Goal: Task Accomplishment & Management: Complete application form

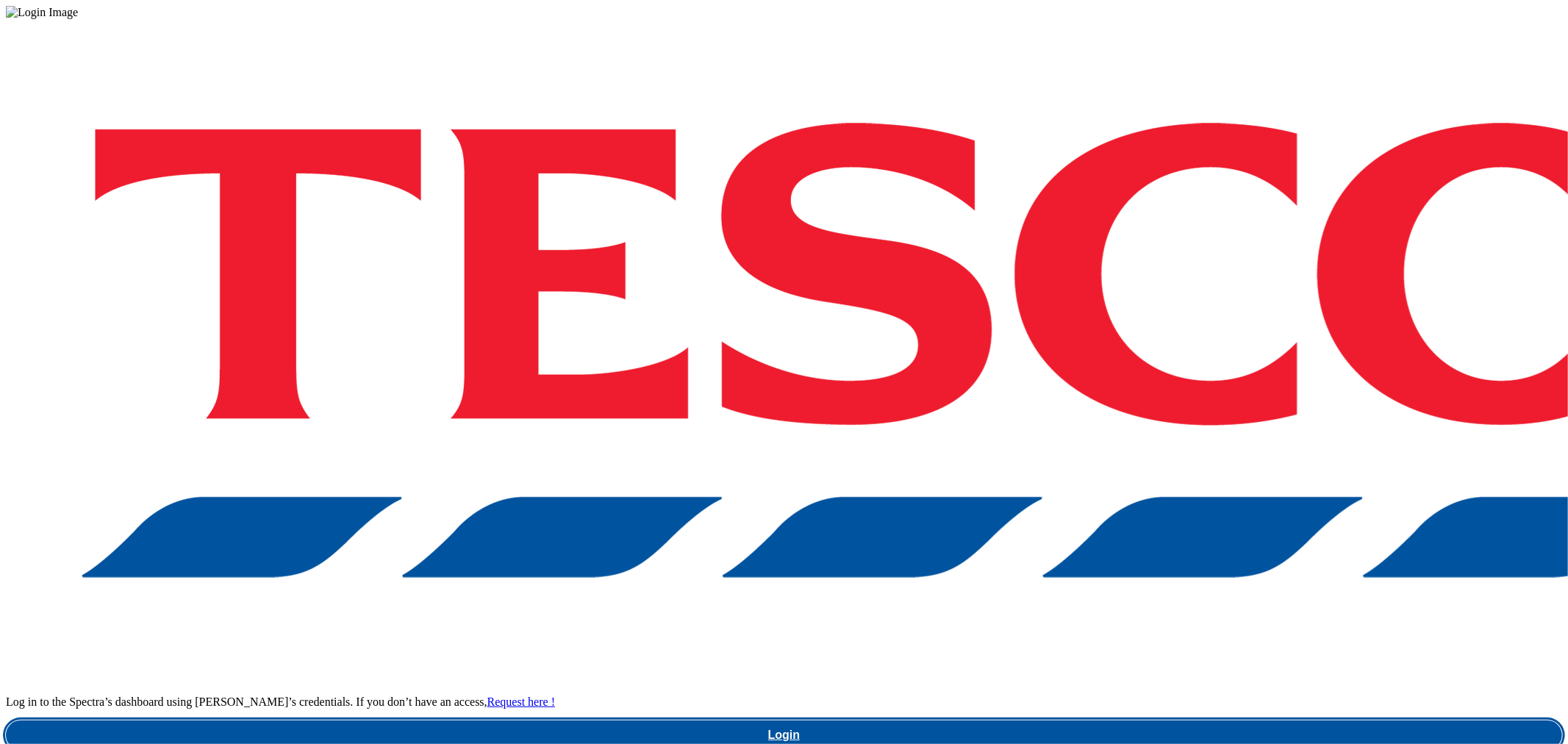
click at [1279, 721] on link "Login" at bounding box center [784, 735] width 1556 height 29
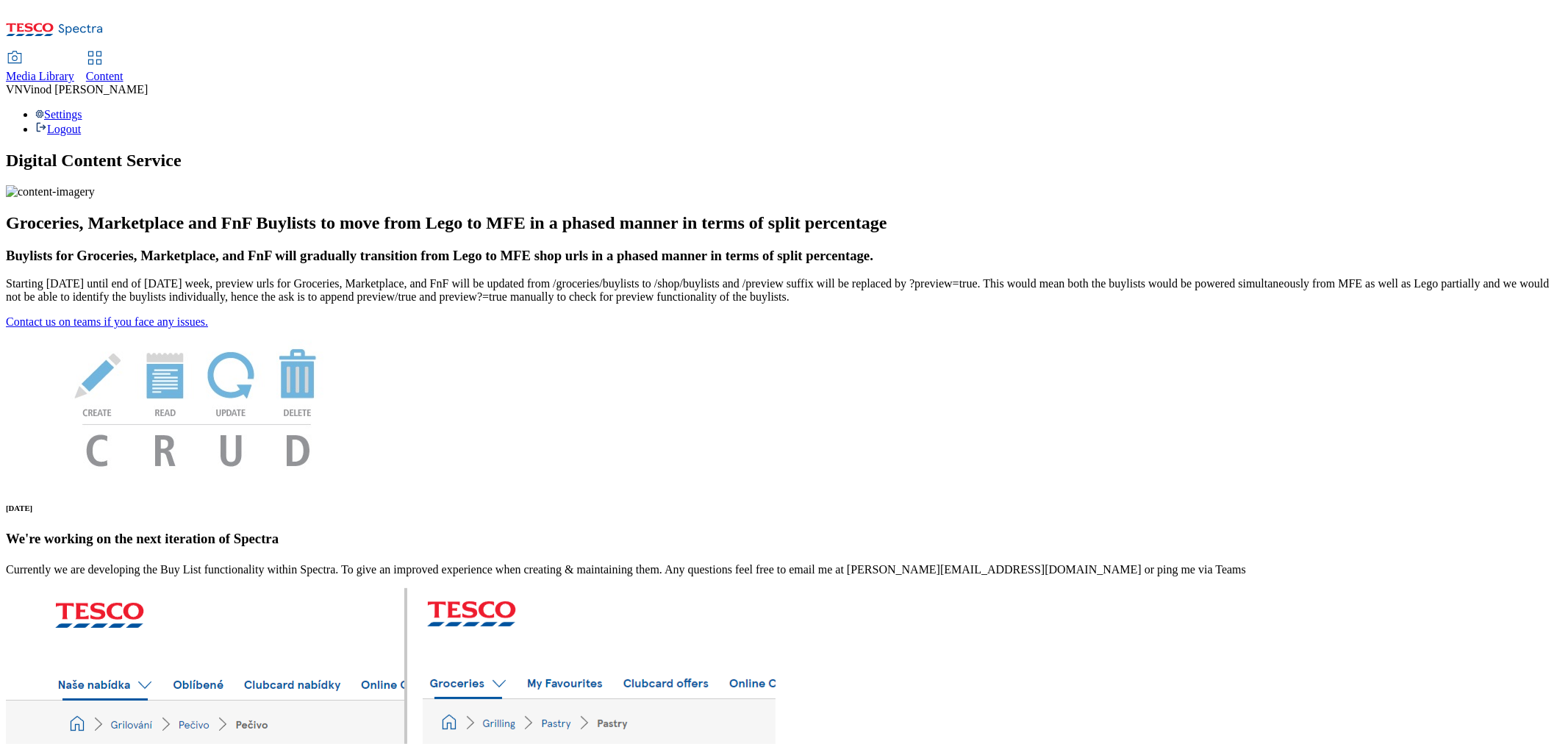
click at [124, 70] on span "Content" at bounding box center [105, 76] width 37 height 12
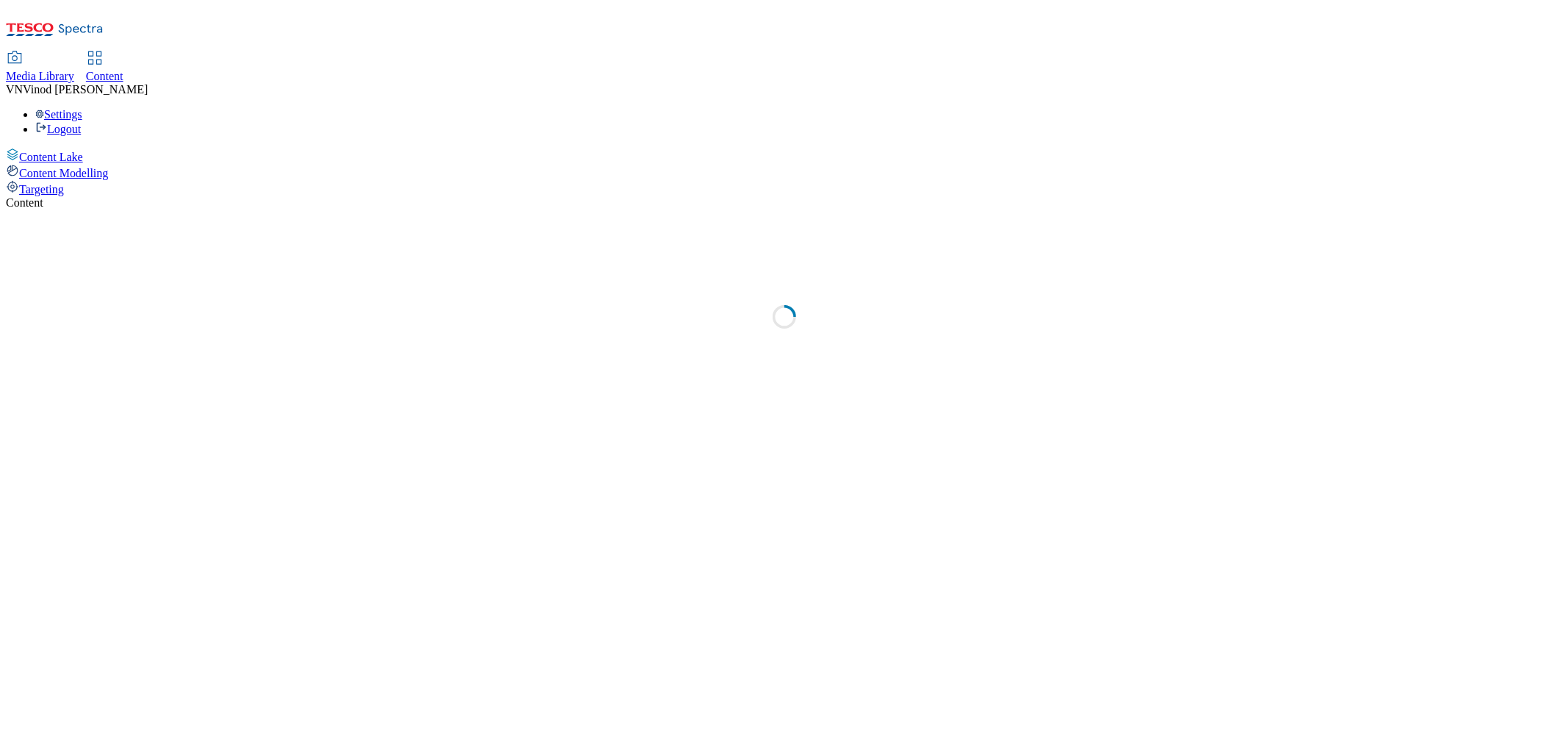
select select "ghs-uk"
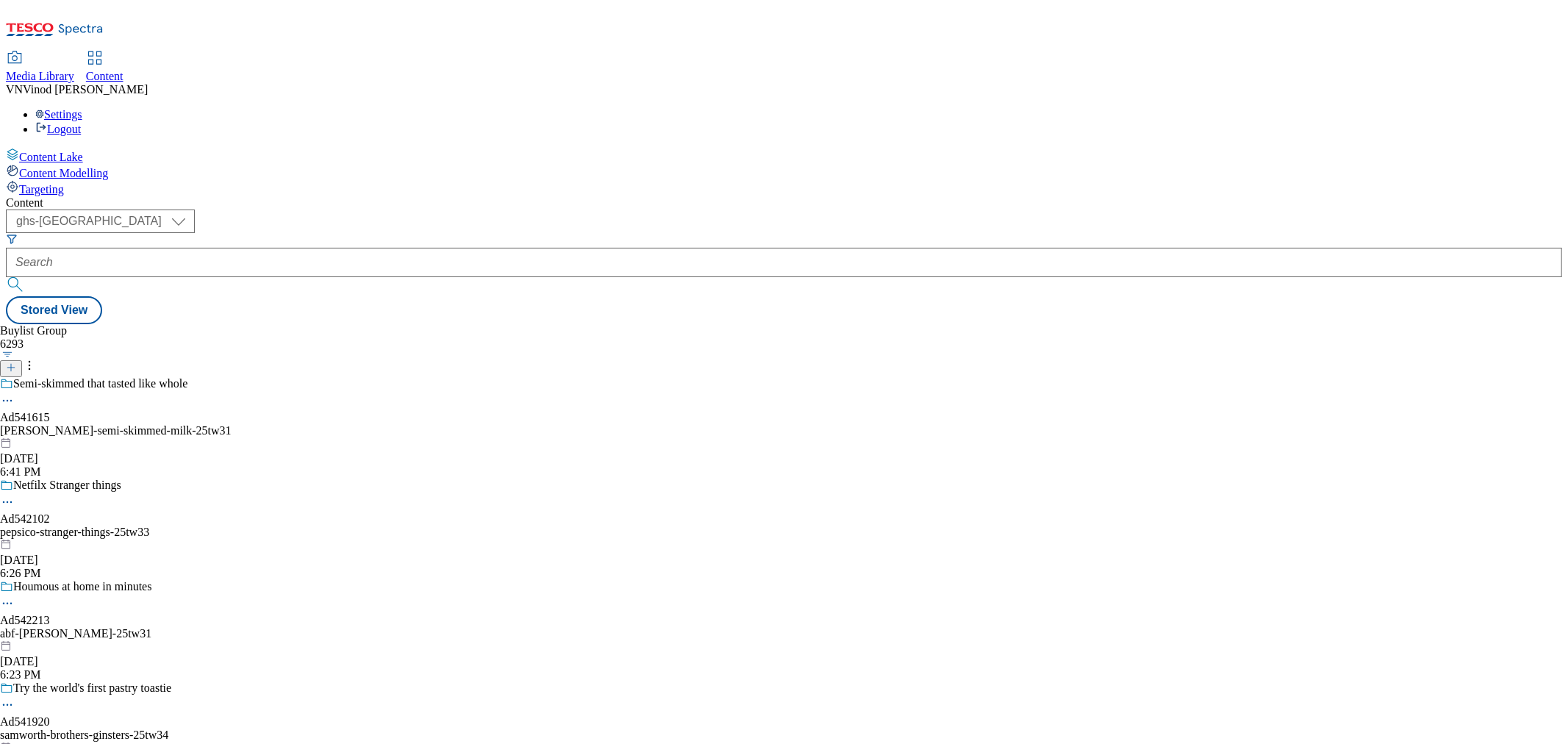
click at [22, 360] on button at bounding box center [11, 368] width 22 height 17
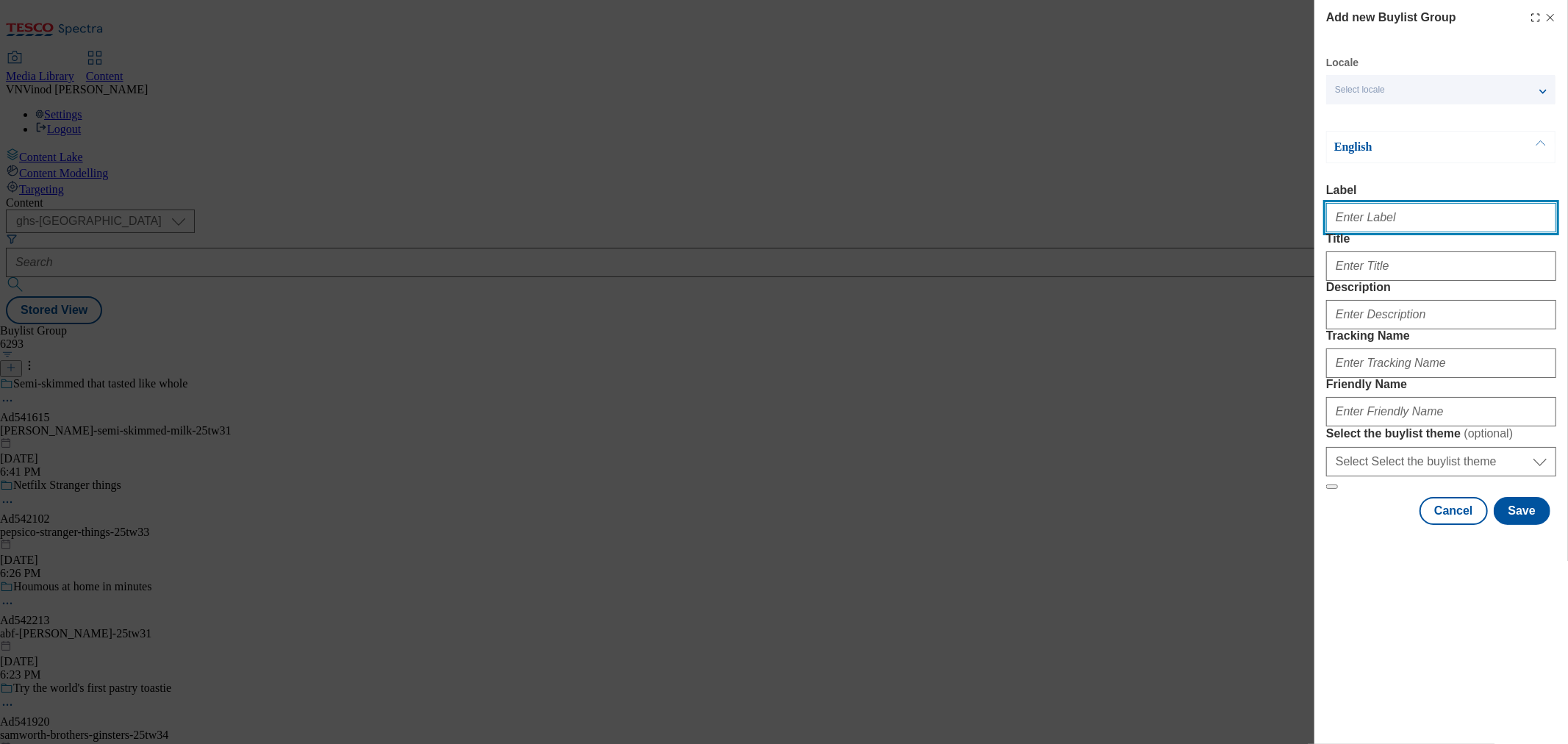
click at [1399, 224] on input "Label" at bounding box center [1441, 216] width 230 height 29
paste input "542127"
paste input "beiersdorf"
type input "Ad542127 beiersdorf"
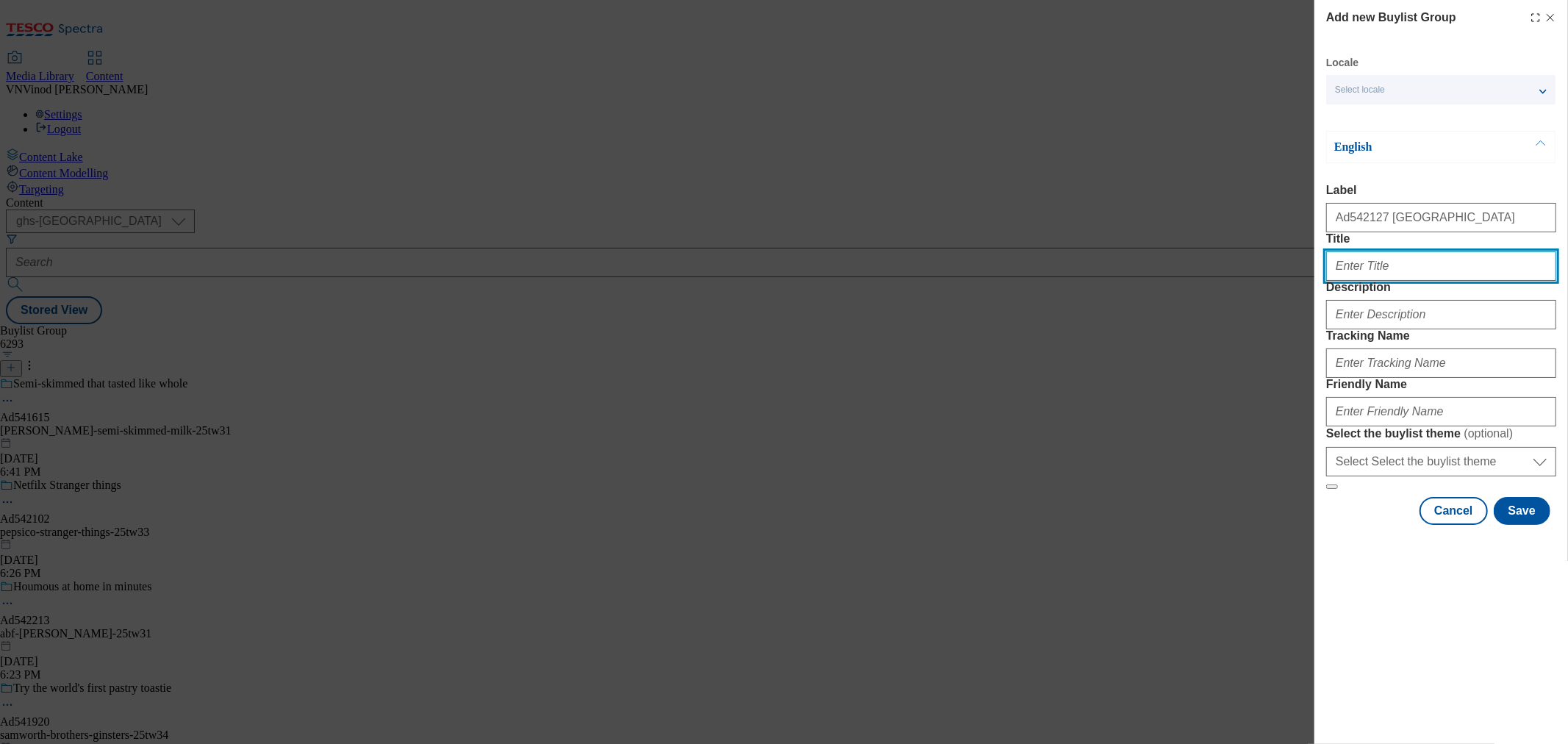
click at [1382, 281] on input "Title" at bounding box center [1441, 265] width 230 height 29
paste input "Feel brave in your skin"
type input "Feel brave in your skin"
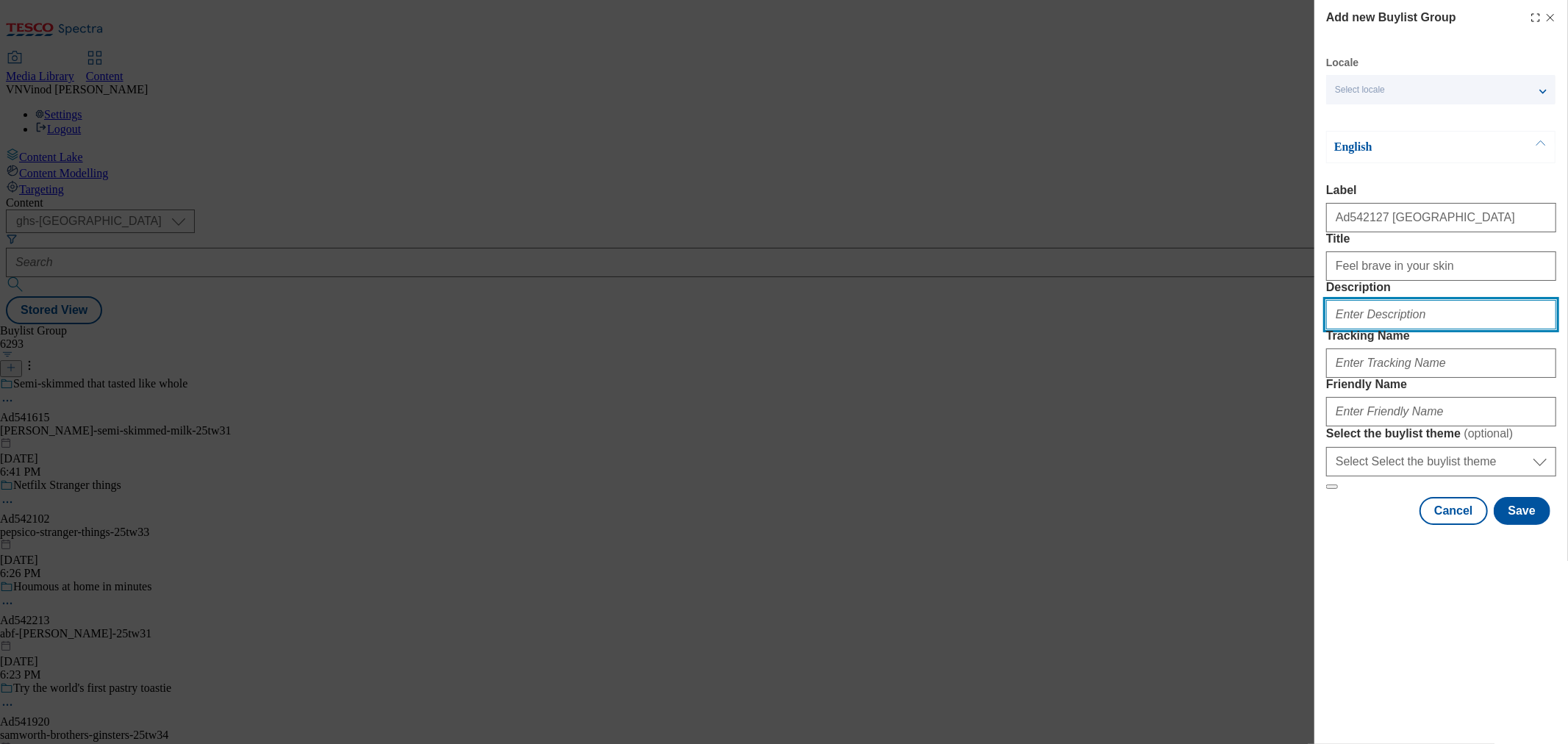
click at [1389, 329] on input "Description" at bounding box center [1441, 314] width 230 height 29
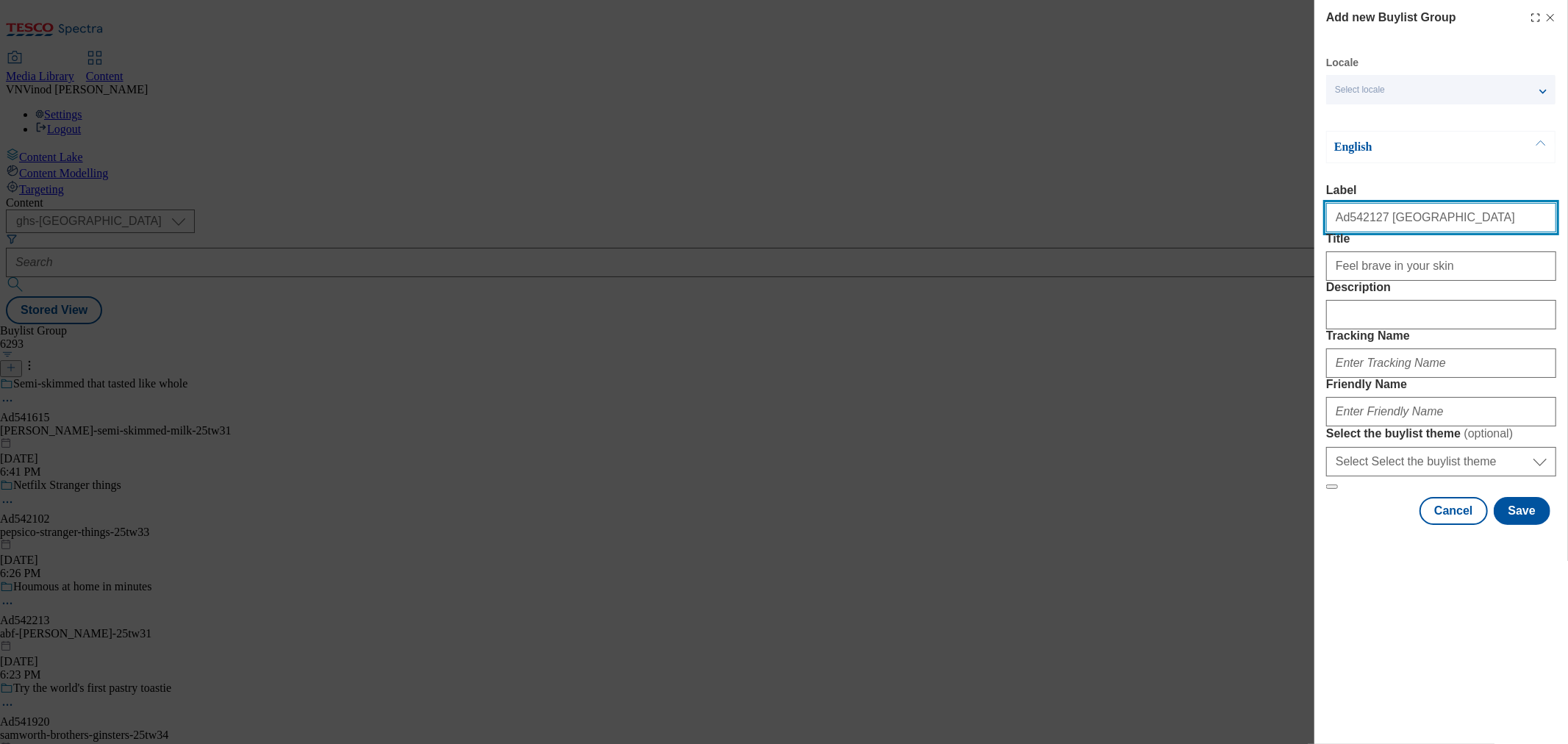
click at [1356, 230] on input "Ad542127 beiersdorf" at bounding box center [1441, 216] width 230 height 29
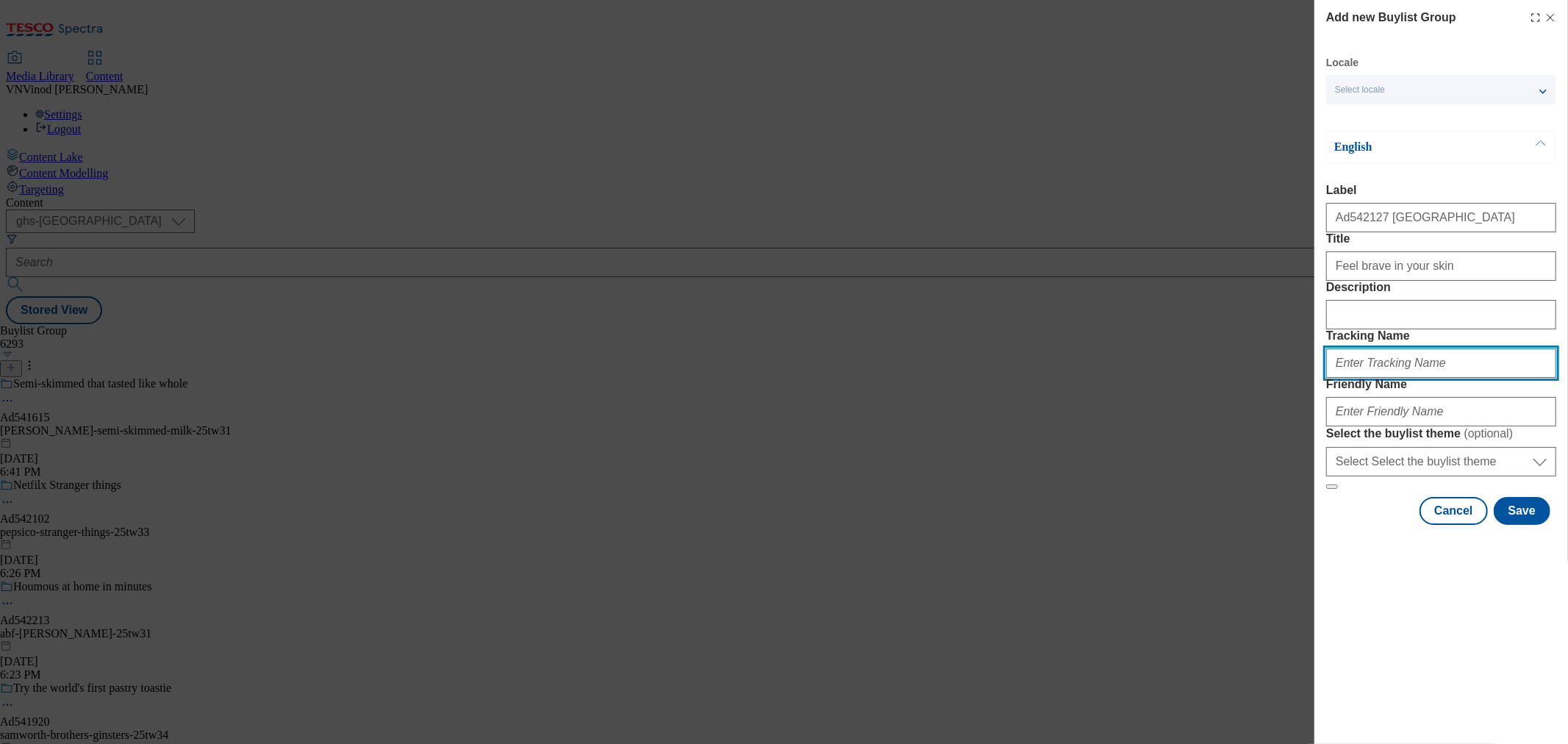
click at [1395, 378] on input "Tracking Name" at bounding box center [1441, 363] width 230 height 29
paste input "Ad542127"
click at [1360, 378] on input "Dh_ADAd542127" at bounding box center [1441, 363] width 230 height 29
type input "Dh_AD542127"
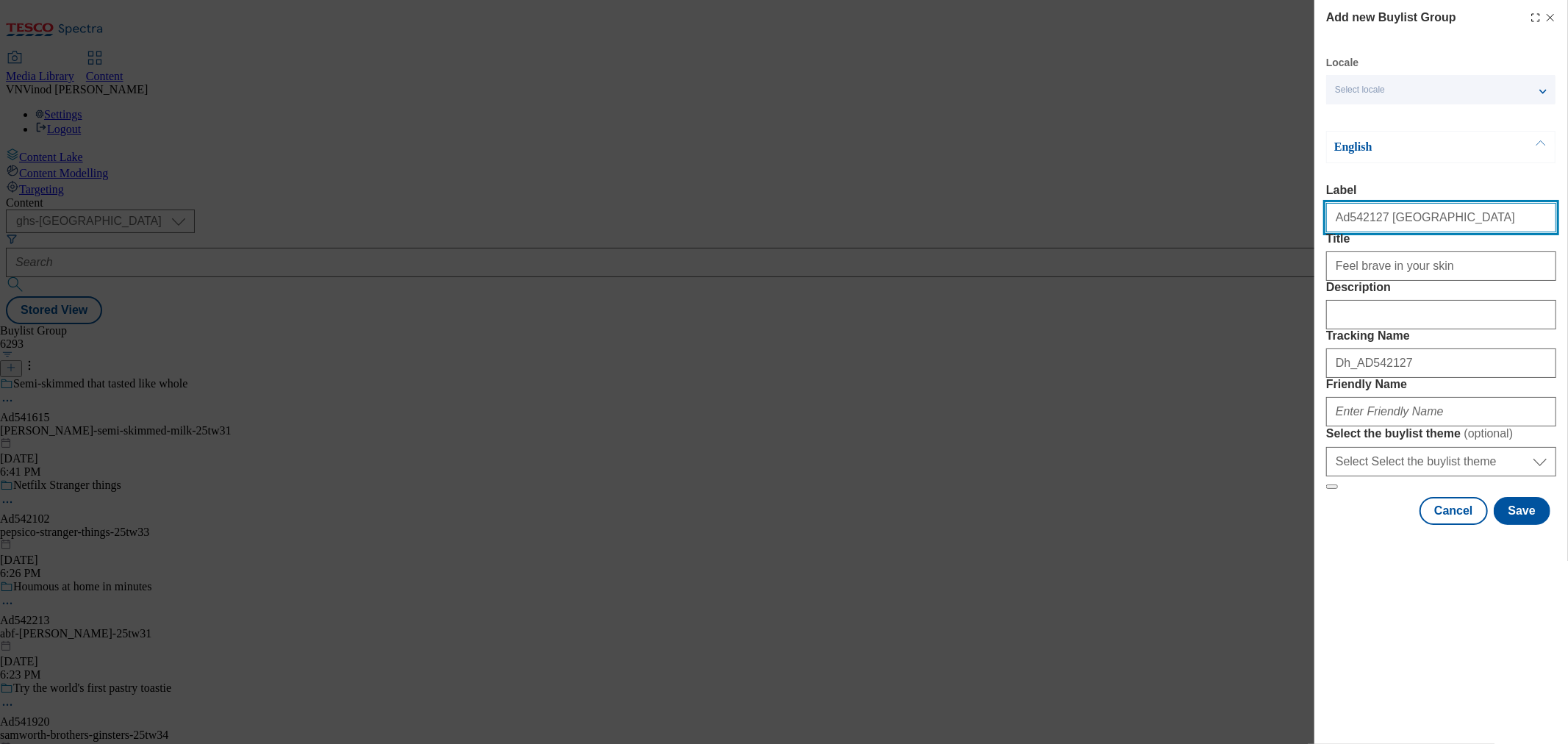
click at [1399, 222] on input "Ad542127 beiersdorf" at bounding box center [1441, 216] width 230 height 29
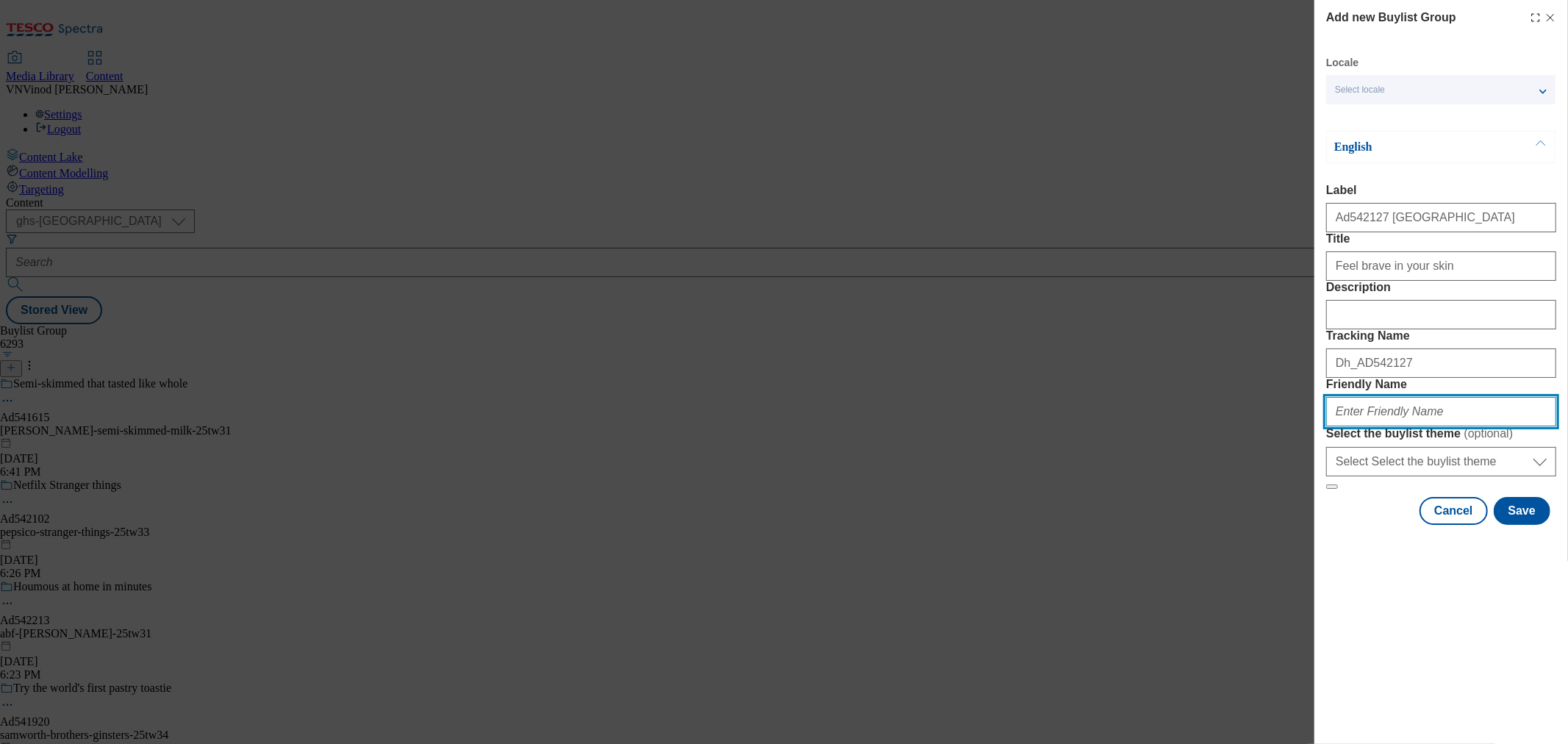
click at [1369, 426] on input "Friendly Name" at bounding box center [1441, 411] width 230 height 29
paste input "beiersdorf"
paste input "Nivea"
click at [1382, 426] on input "beiersdorf-Nivea" at bounding box center [1441, 411] width 230 height 29
click at [1399, 426] on input "beiersdorf-nivea" at bounding box center [1441, 411] width 230 height 29
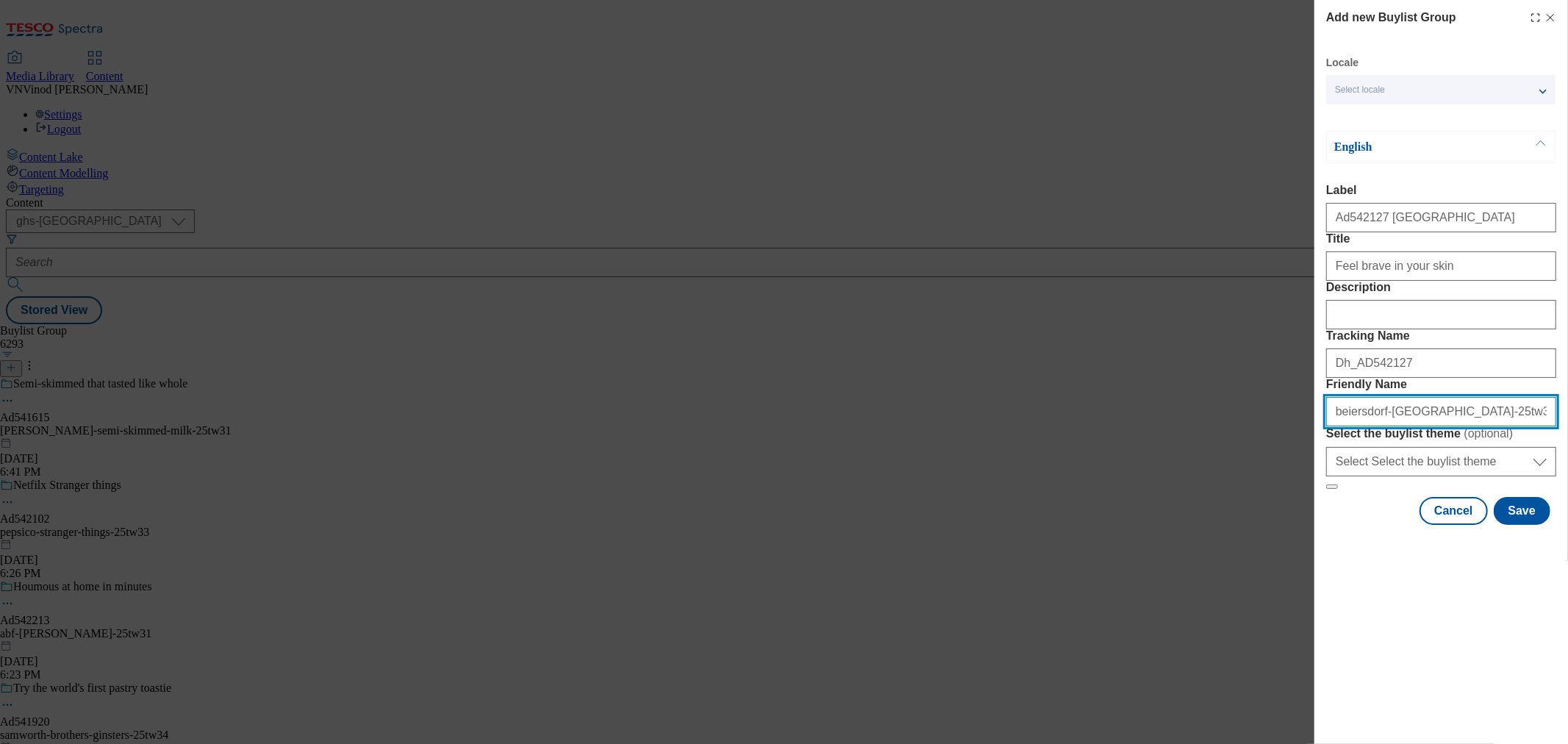
drag, startPoint x: 1472, startPoint y: 518, endPoint x: 952, endPoint y: 533, distance: 520.2
click at [952, 533] on div "Add new Buylist Group Locale Select locale English Welsh English Label Ad542127…" at bounding box center [784, 372] width 1568 height 744
type input "beiersdorf-nivea-25tw33"
click at [1399, 525] on button "Save" at bounding box center [1522, 511] width 56 height 28
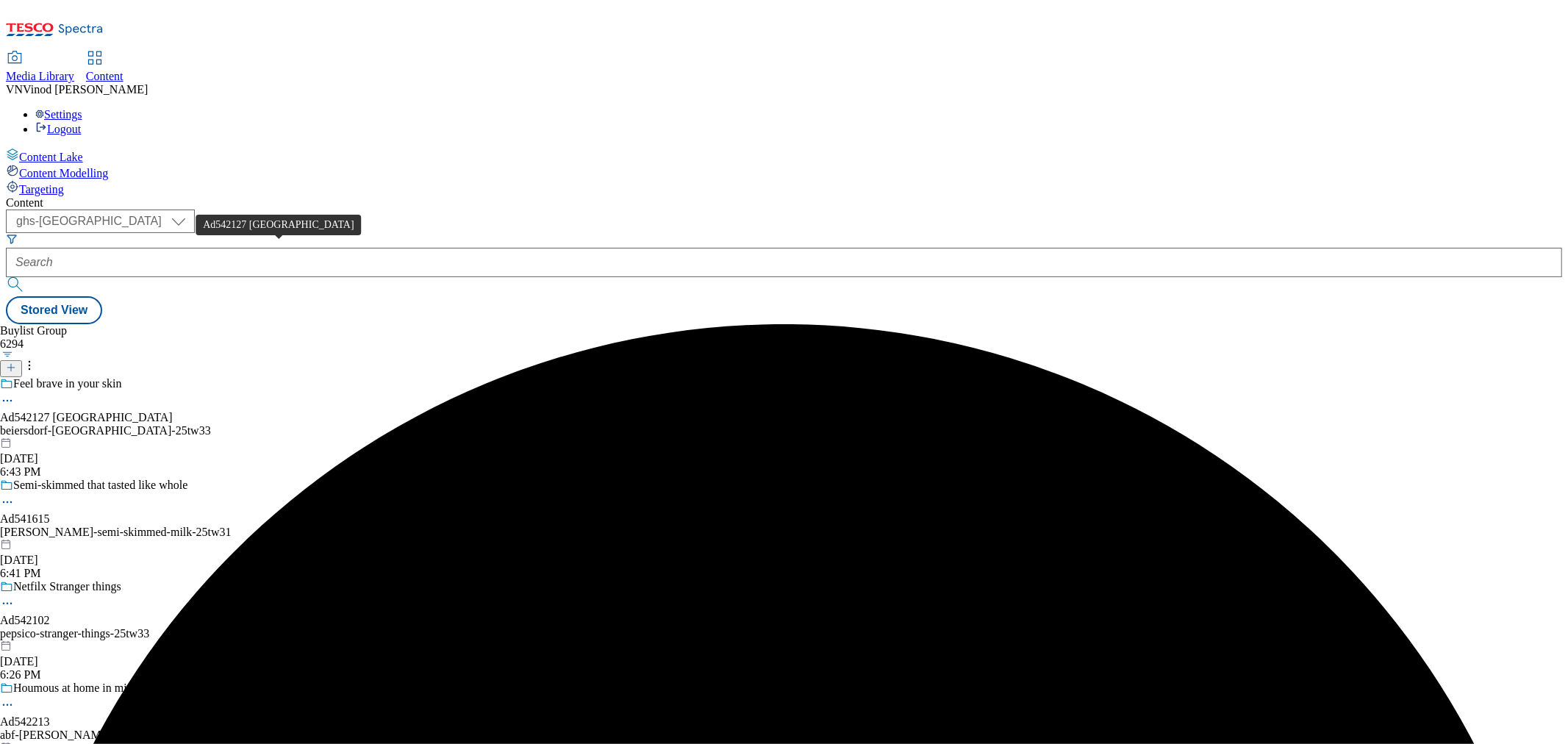
click at [172, 410] on div "Ad542127 beiersdorf" at bounding box center [86, 417] width 172 height 13
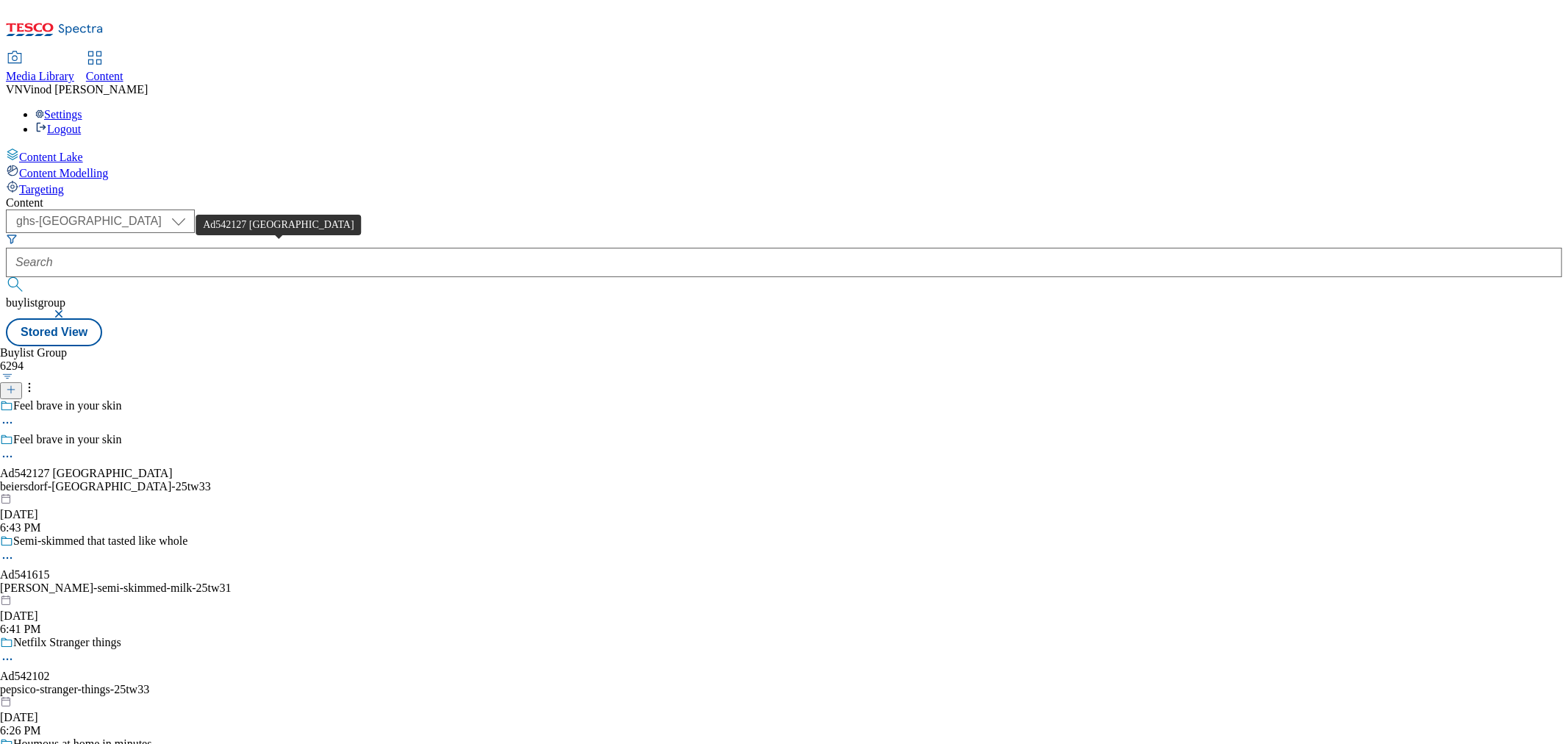
click at [172, 467] on div "Ad542127 beiersdorf" at bounding box center [86, 473] width 172 height 13
click at [16, 377] on icon at bounding box center [10, 381] width 10 height 10
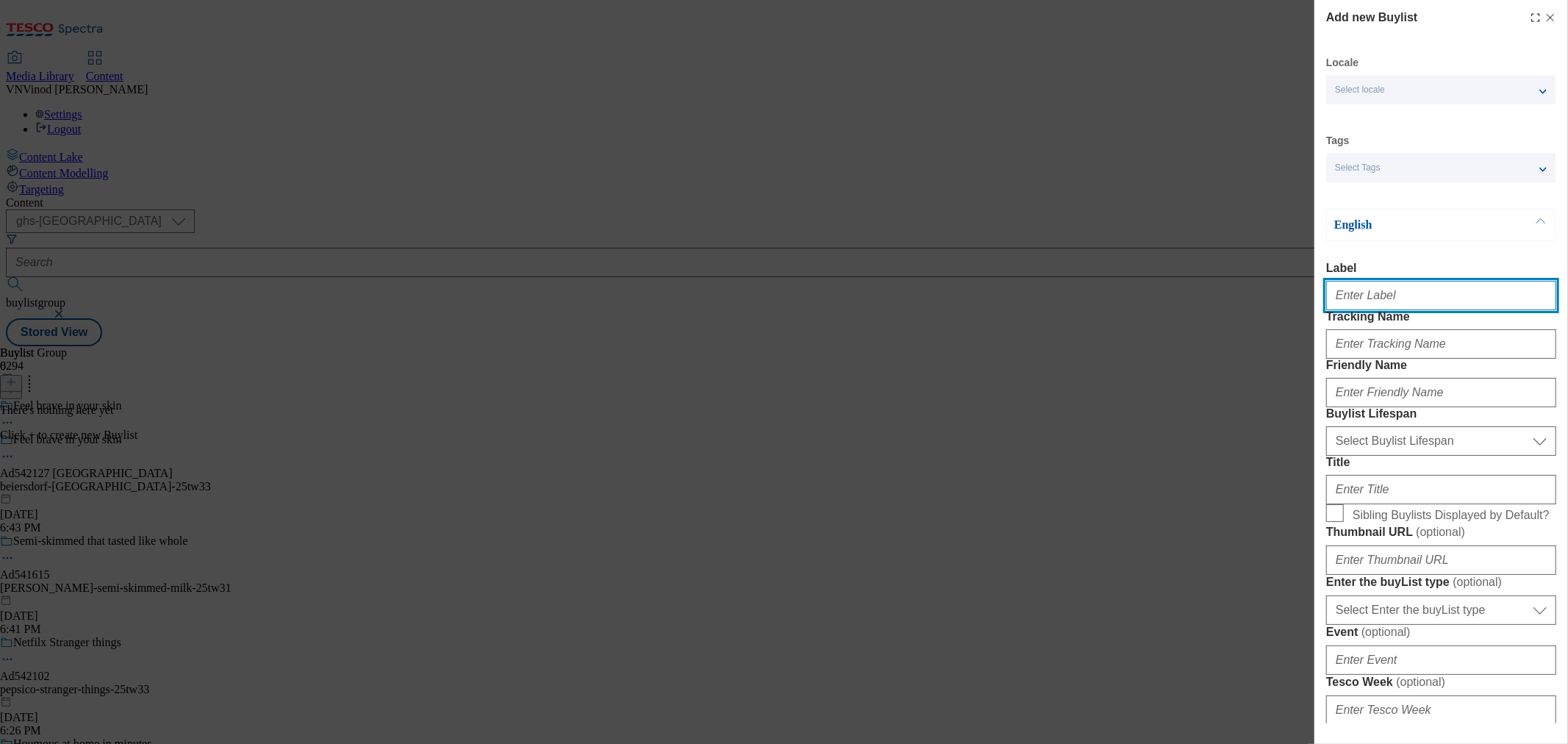
click at [1399, 302] on input "Label" at bounding box center [1441, 295] width 230 height 29
paste input "542127"
type input "Ad542127"
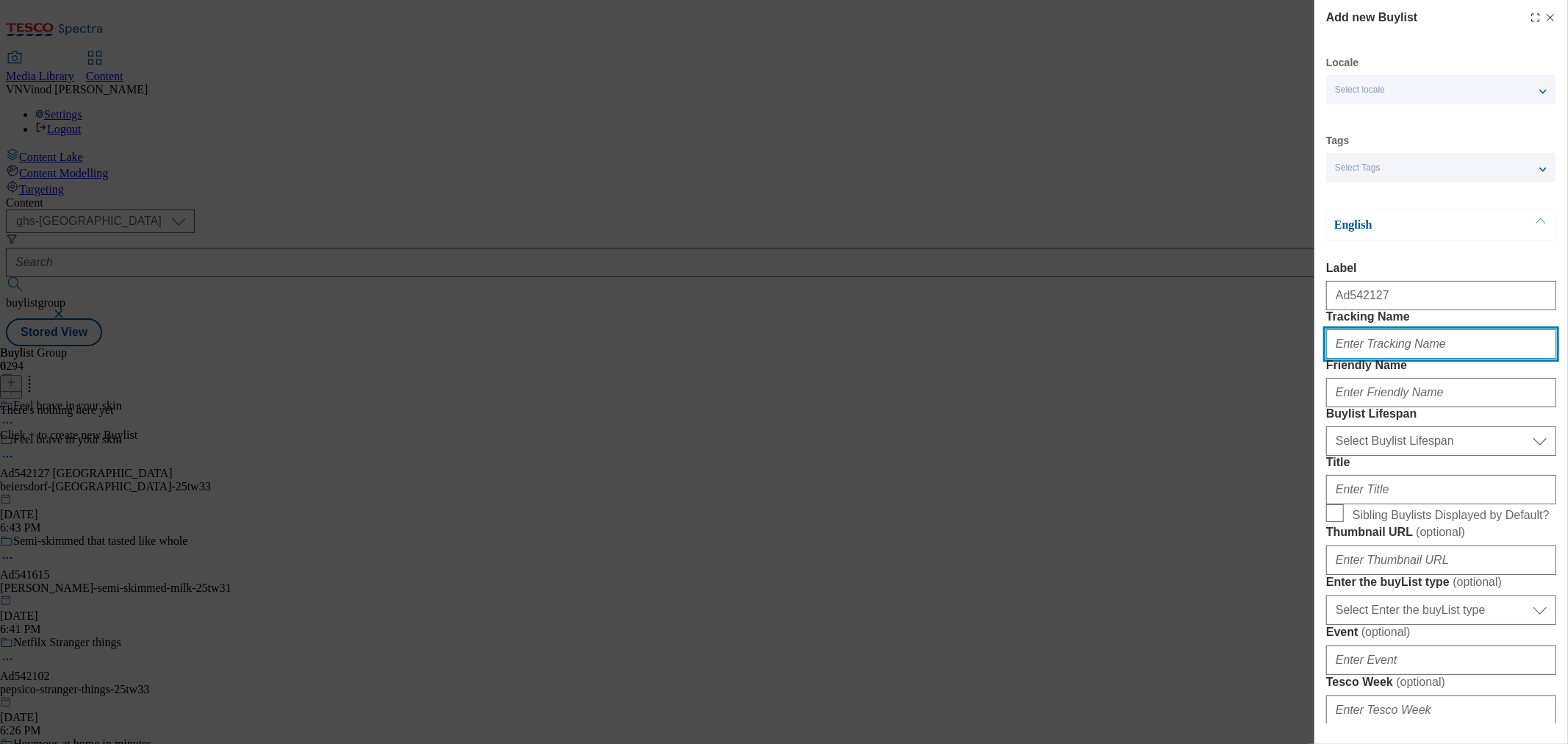
click at [1387, 359] on input "Tracking Name" at bounding box center [1441, 343] width 230 height 29
paste input "542127"
click at [1336, 359] on input "Dh_AD542127" at bounding box center [1441, 343] width 230 height 29
type input "DH_AD542127"
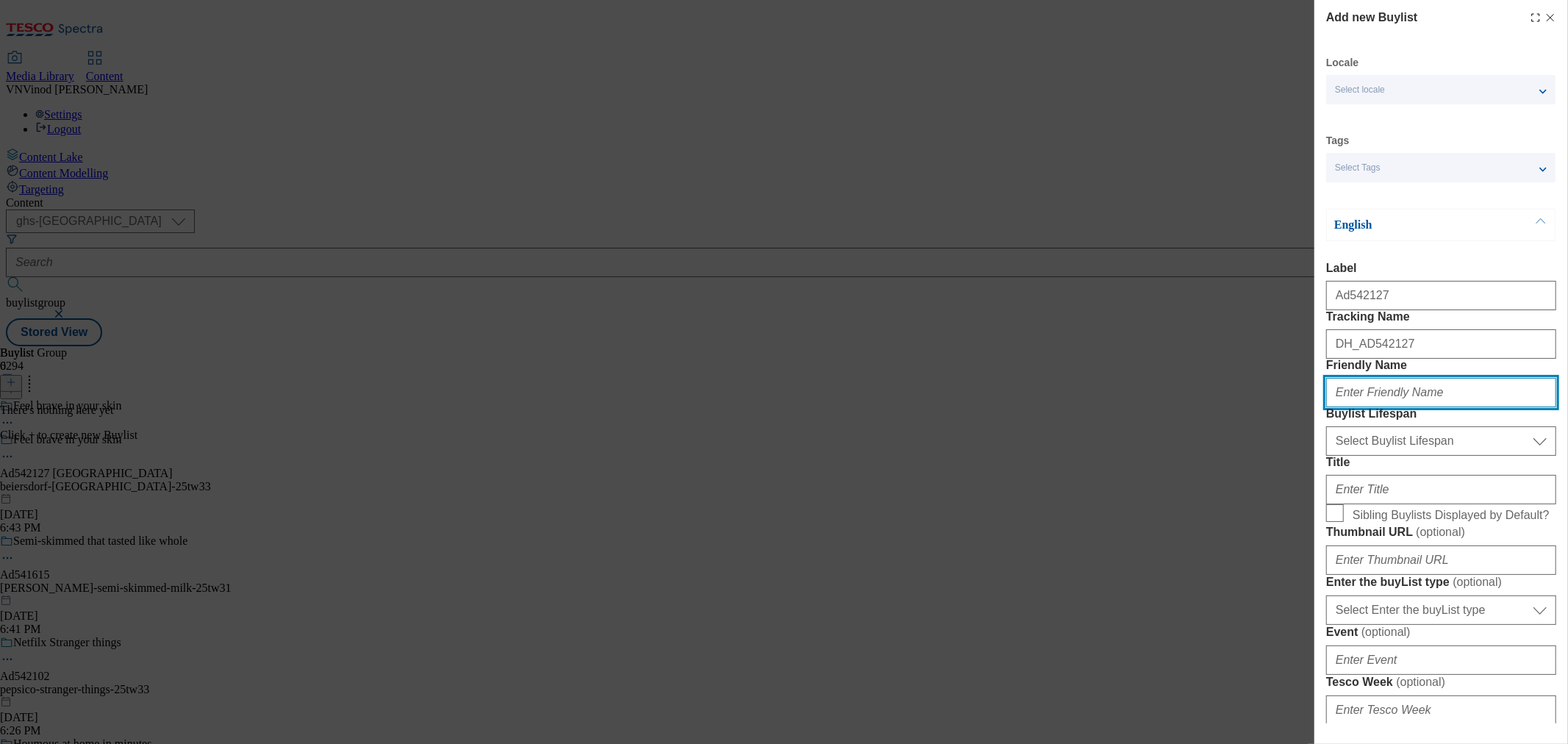
click at [1399, 408] on input "Friendly Name" at bounding box center [1441, 392] width 230 height 29
paste input "beiersdorf"
type input "beiersdorf"
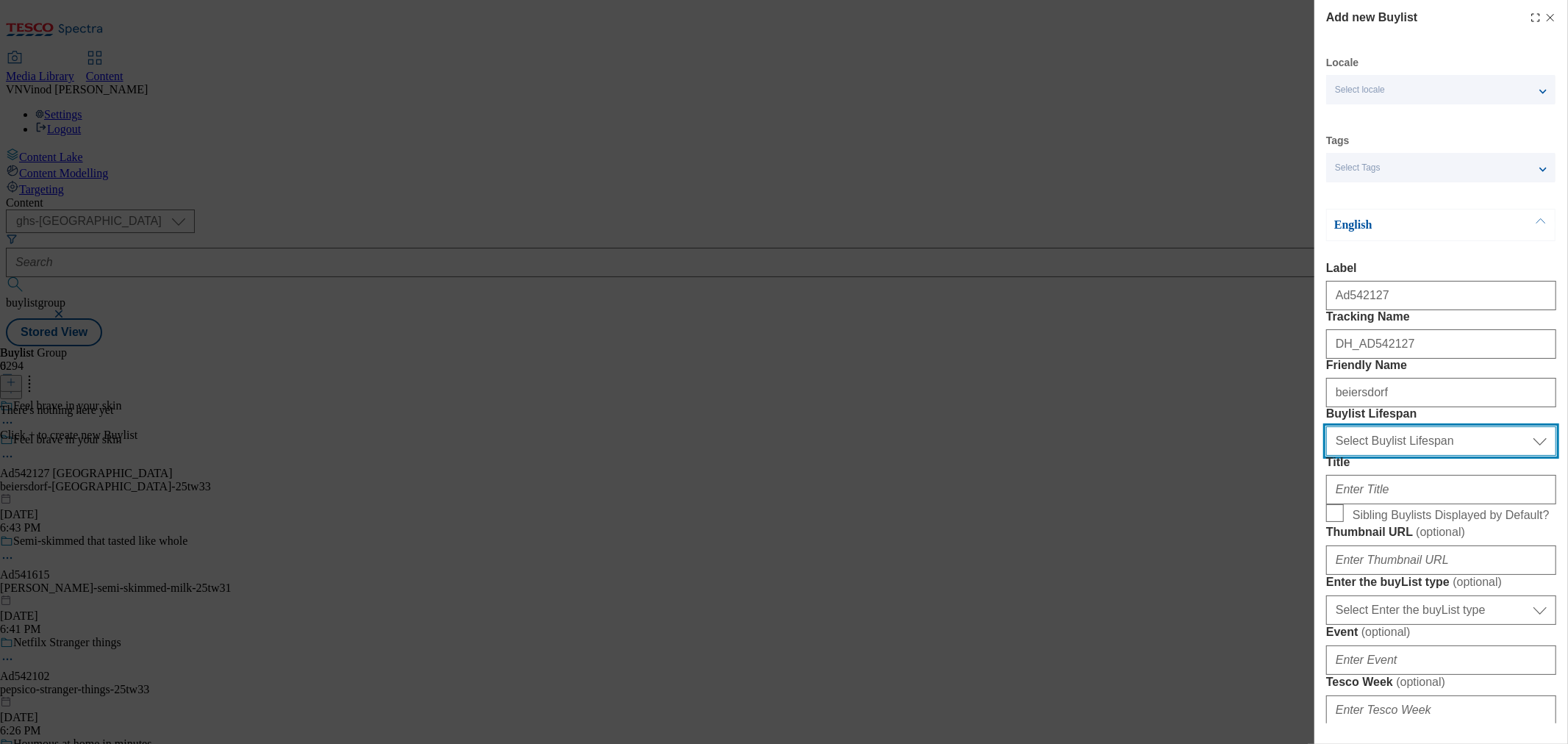
click at [1399, 455] on select "Select Buylist Lifespan evergreen seasonal tactical" at bounding box center [1441, 440] width 230 height 29
select select "tactical"
click at [1326, 455] on select "Select Buylist Lifespan evergreen seasonal tactical" at bounding box center [1441, 440] width 230 height 29
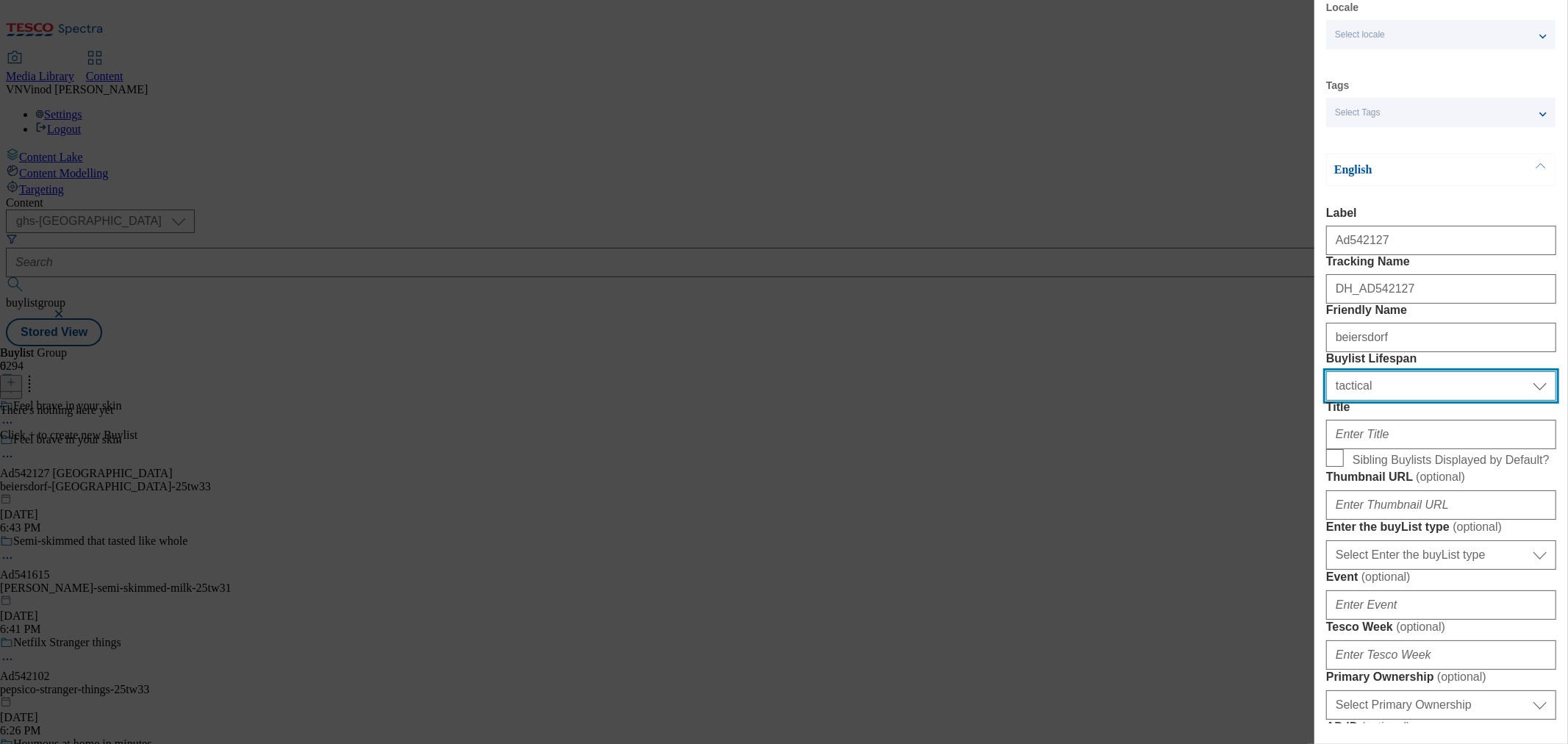
scroll to position [82, 0]
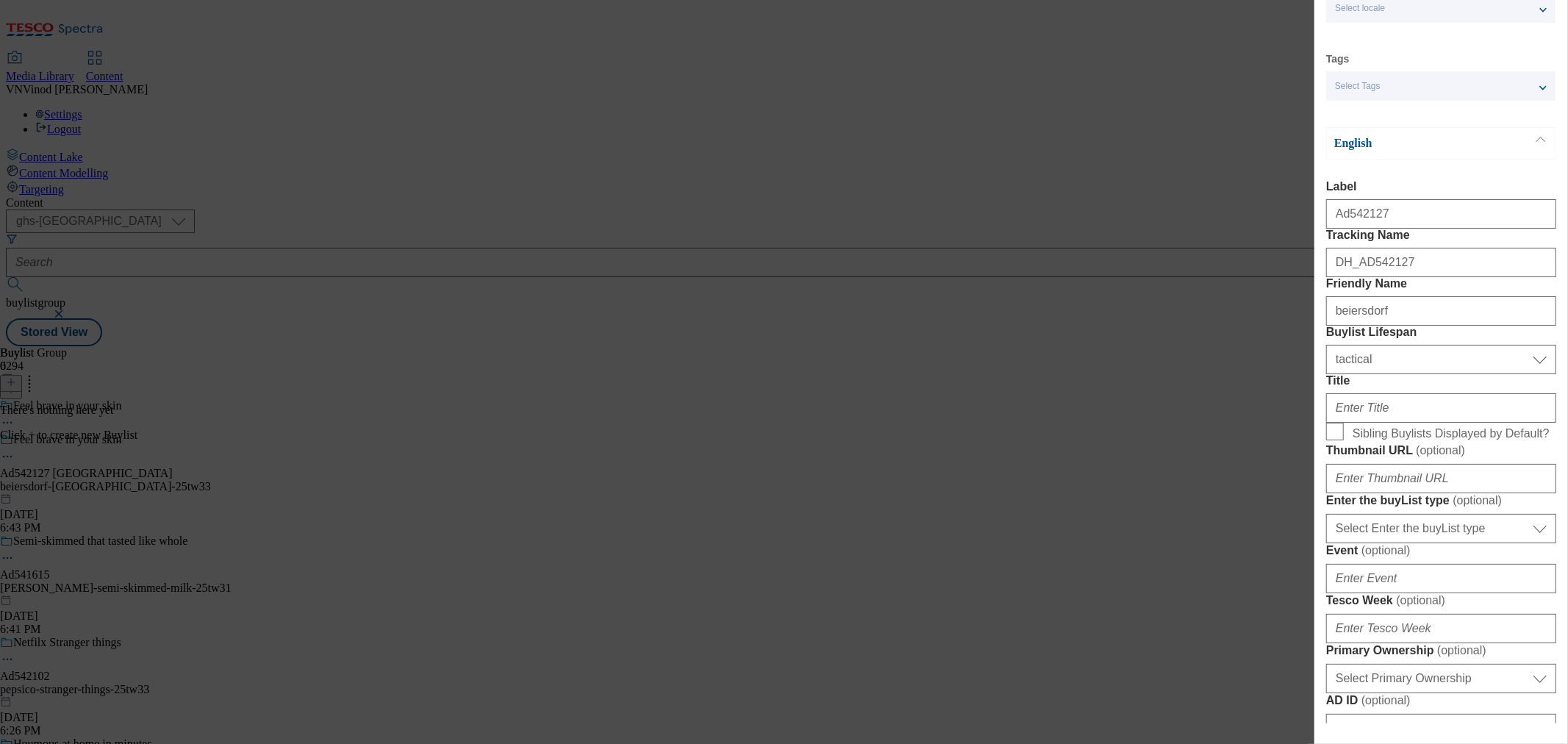
drag, startPoint x: 1138, startPoint y: 262, endPoint x: 1296, endPoint y: 395, distance: 206.5
click at [1138, 262] on div "Add new Buylist Locale Select locale English Welsh Tags Select Tags fnf marketp…" at bounding box center [784, 372] width 1568 height 744
click at [1344, 423] on input "Title" at bounding box center [1441, 408] width 230 height 29
paste input "with up to 72h moisture"
drag, startPoint x: 1336, startPoint y: 511, endPoint x: 1362, endPoint y: 525, distance: 29.5
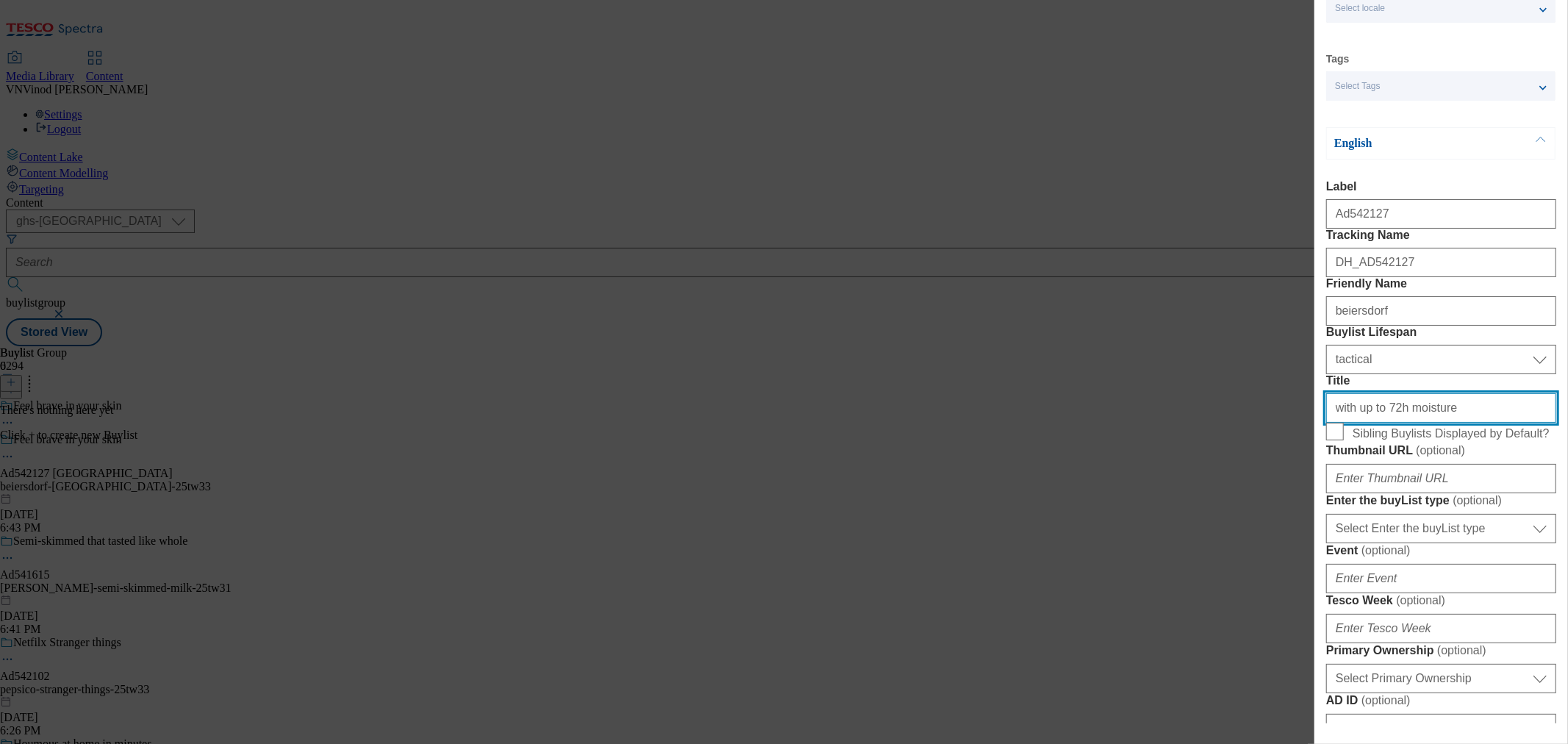
click at [1336, 423] on input "with up to 72h moisture" at bounding box center [1441, 408] width 230 height 29
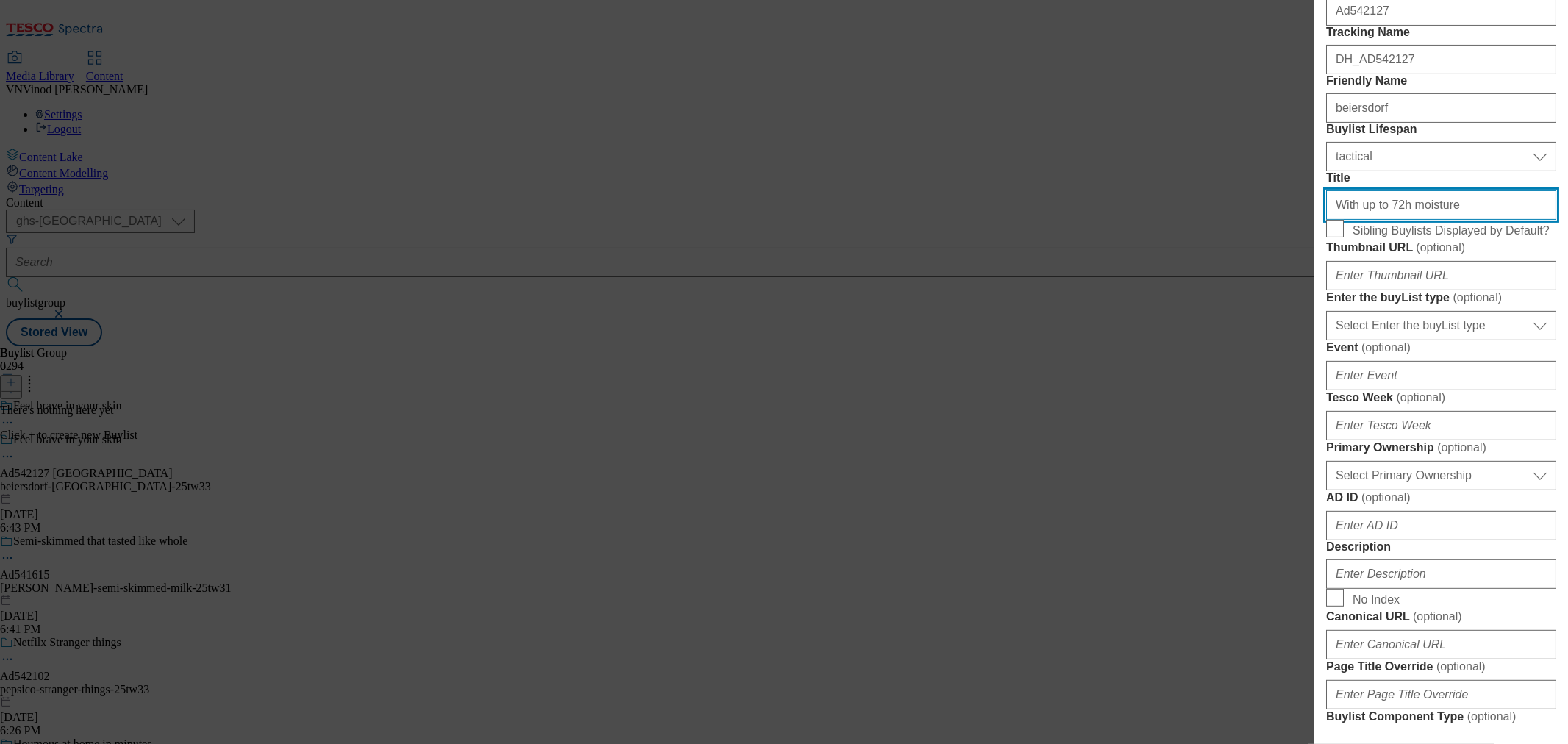
scroll to position [408, 0]
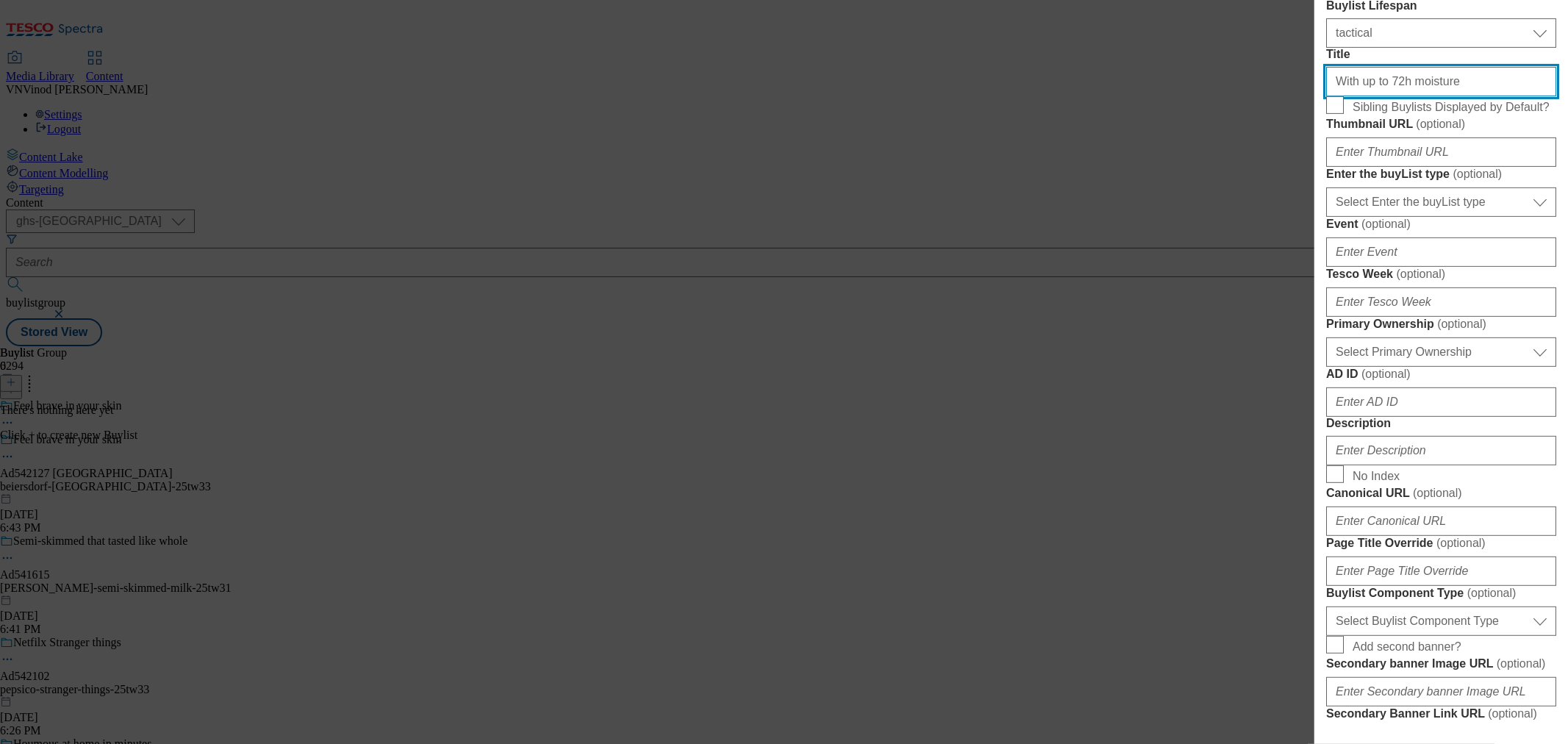
type input "With up to 72h moisture"
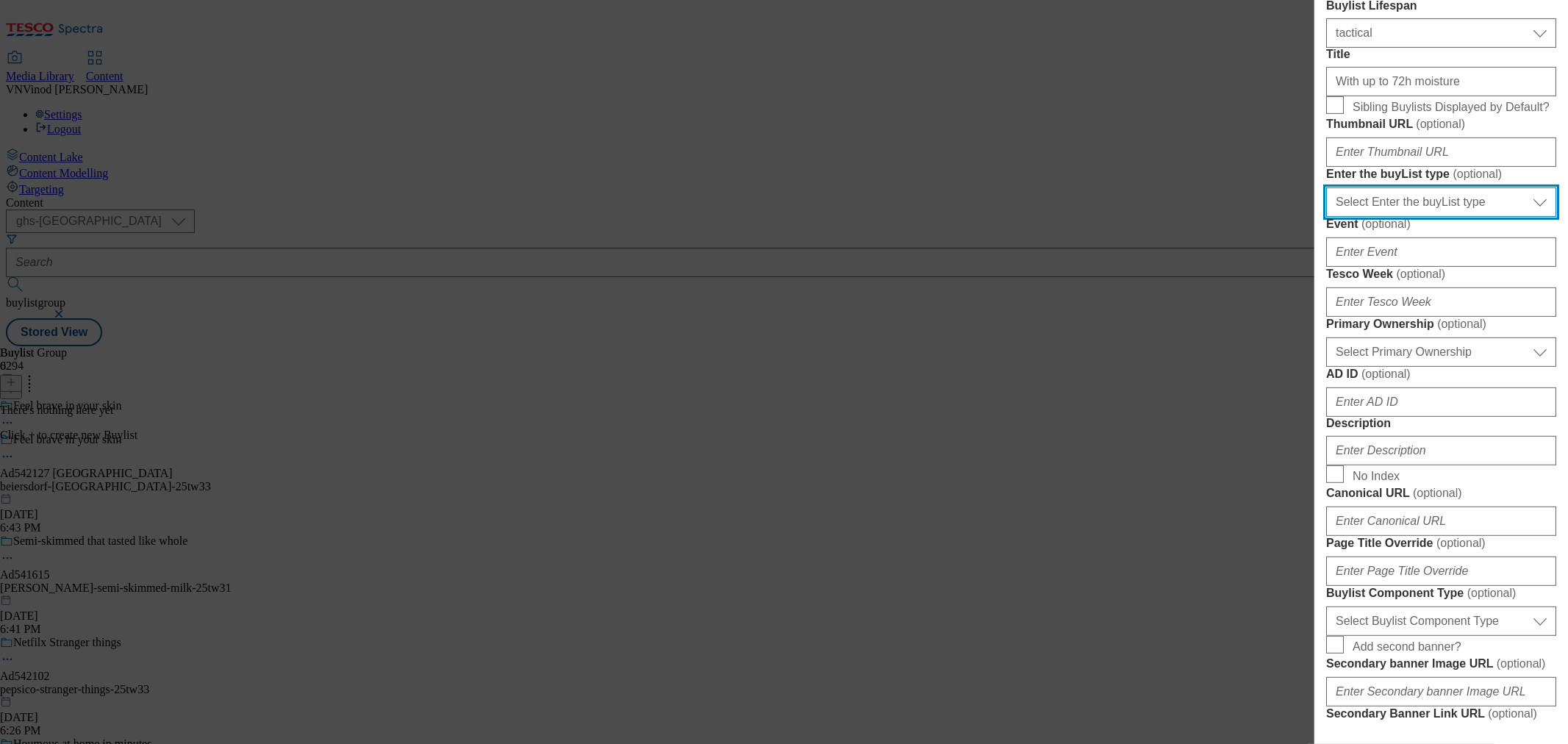
click at [1399, 216] on select "Select Enter the buyList type event supplier funded long term >4 weeks supplier…" at bounding box center [1441, 201] width 230 height 29
select select "supplier funded short term 1-3 weeks"
click at [1326, 216] on select "Select Enter the buyList type event supplier funded long term >4 weeks supplier…" at bounding box center [1441, 201] width 230 height 29
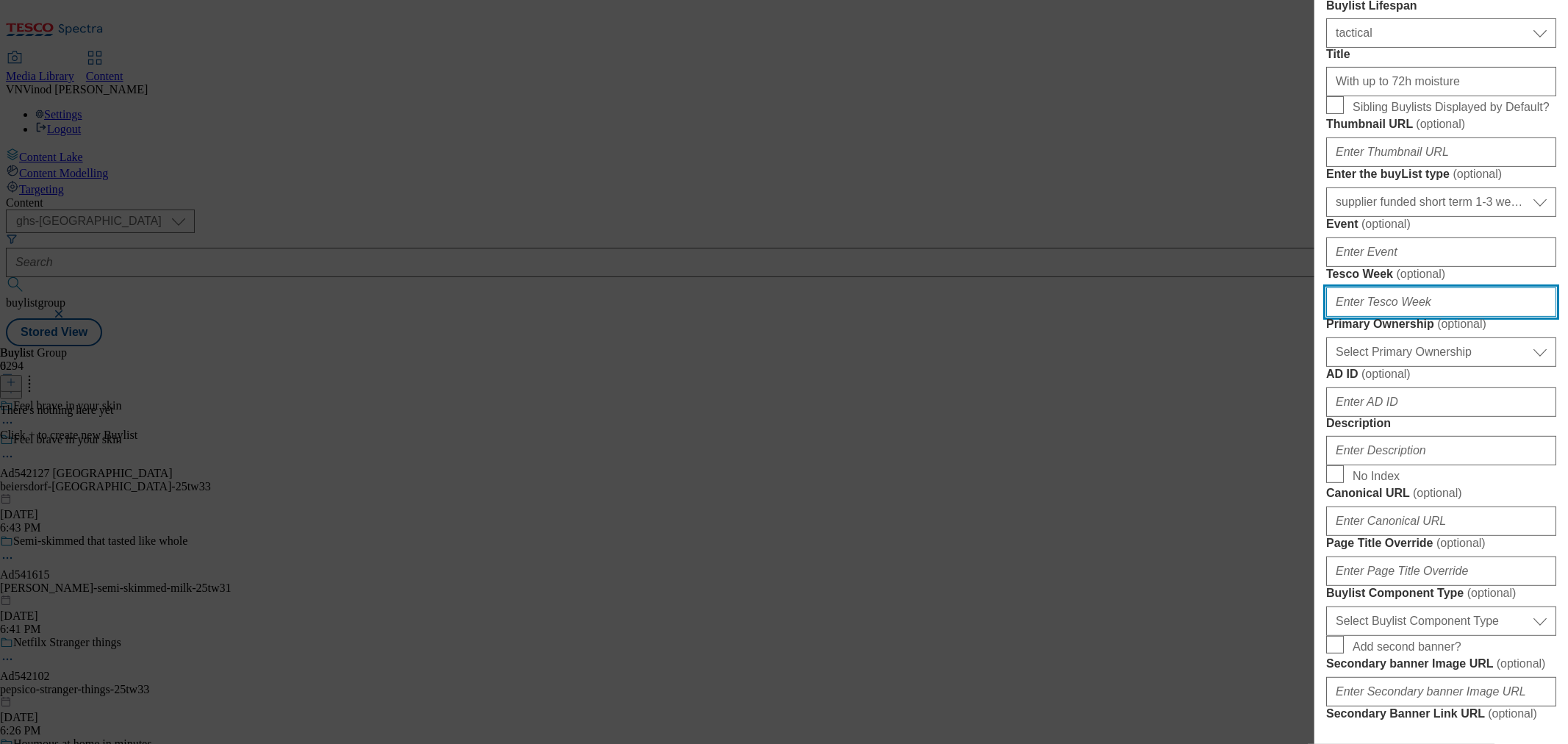
click at [1392, 317] on input "Tesco Week ( optional )" at bounding box center [1441, 302] width 230 height 29
type input "33"
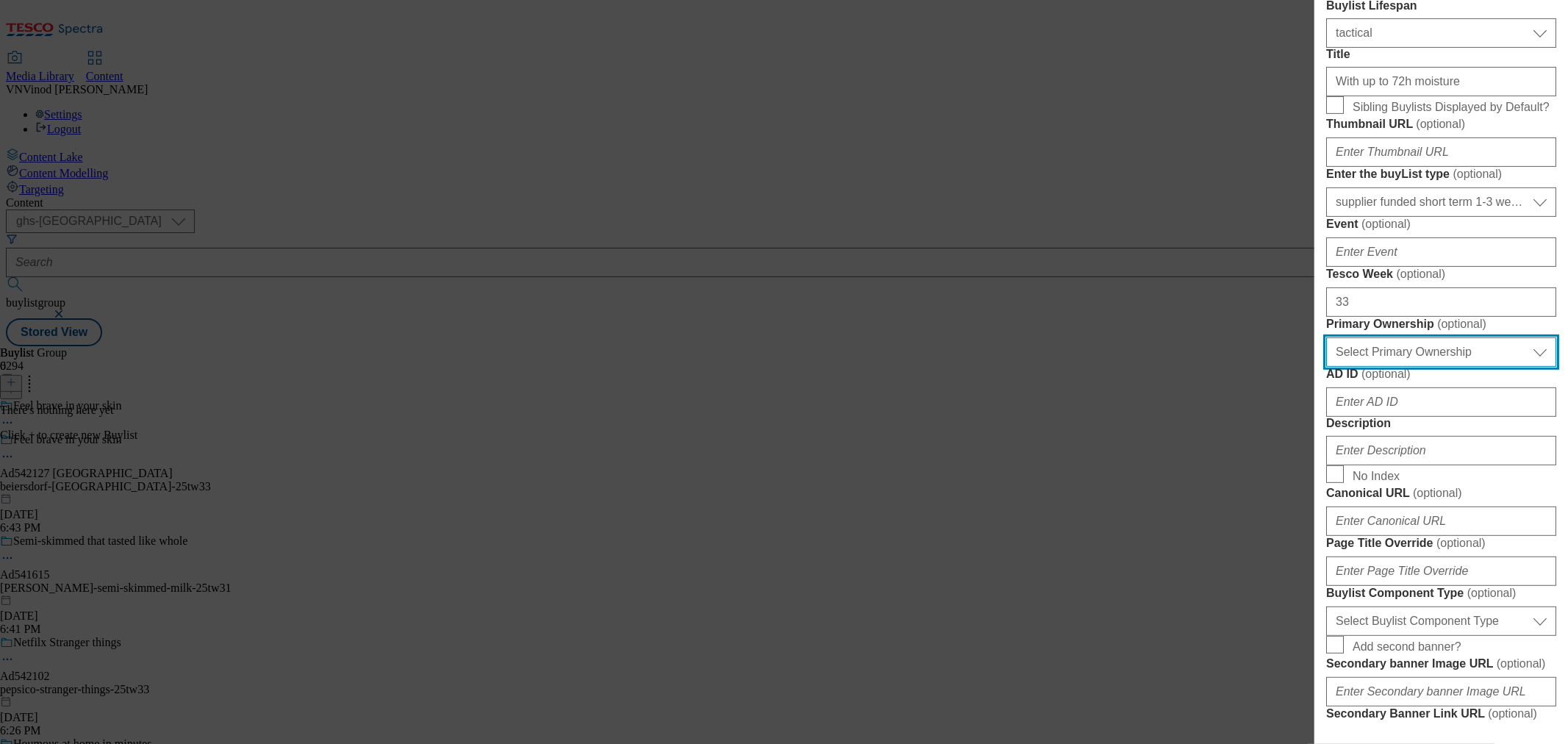
click at [1397, 366] on select "Select Primary Ownership tesco dunnhumby" at bounding box center [1441, 351] width 230 height 29
select select "dunnhumby"
click at [1326, 366] on select "Select Primary Ownership tesco dunnhumby" at bounding box center [1441, 351] width 230 height 29
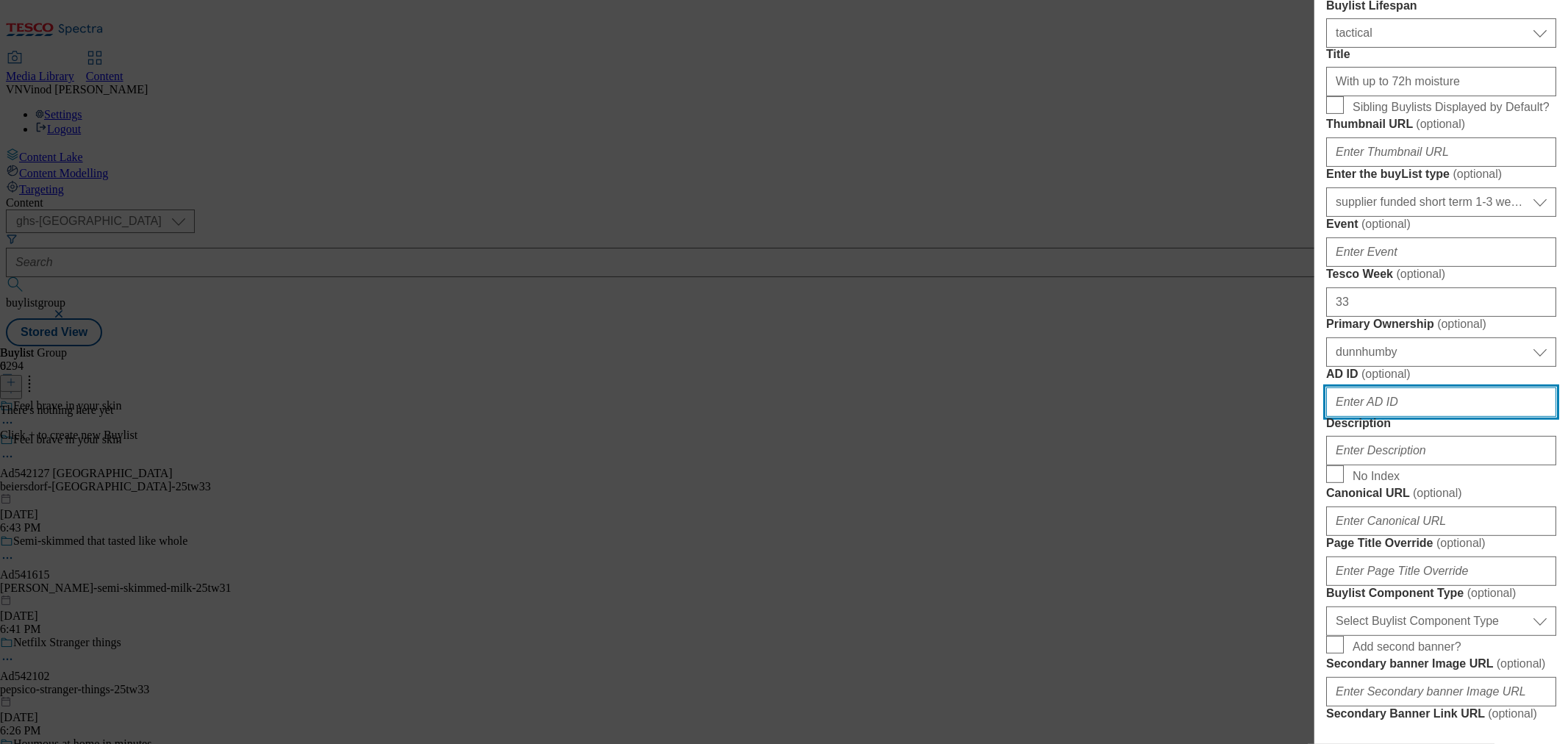
click at [1375, 417] on input "AD ID ( optional )" at bounding box center [1441, 401] width 230 height 29
paste input "542127"
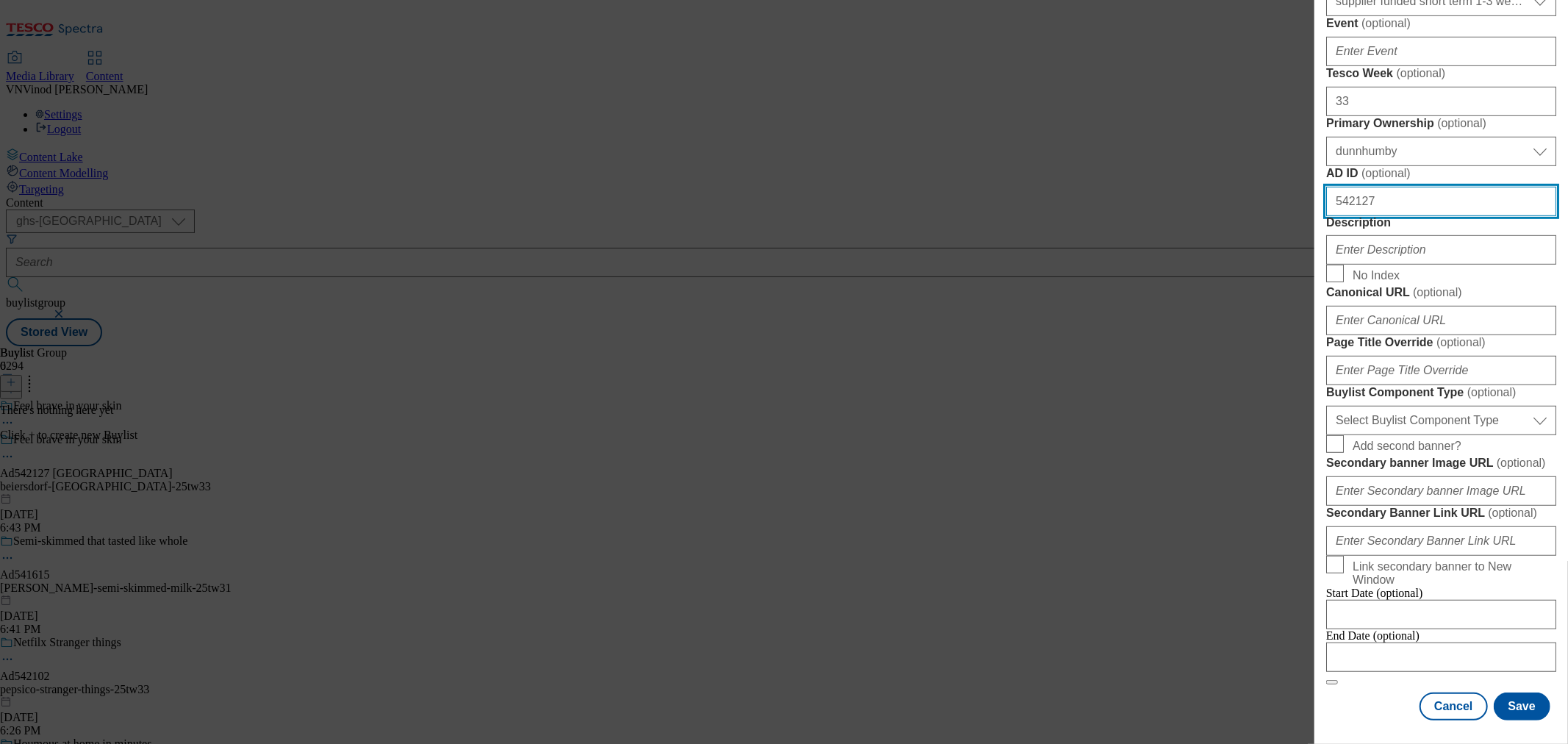
scroll to position [898, 0]
type input "542127"
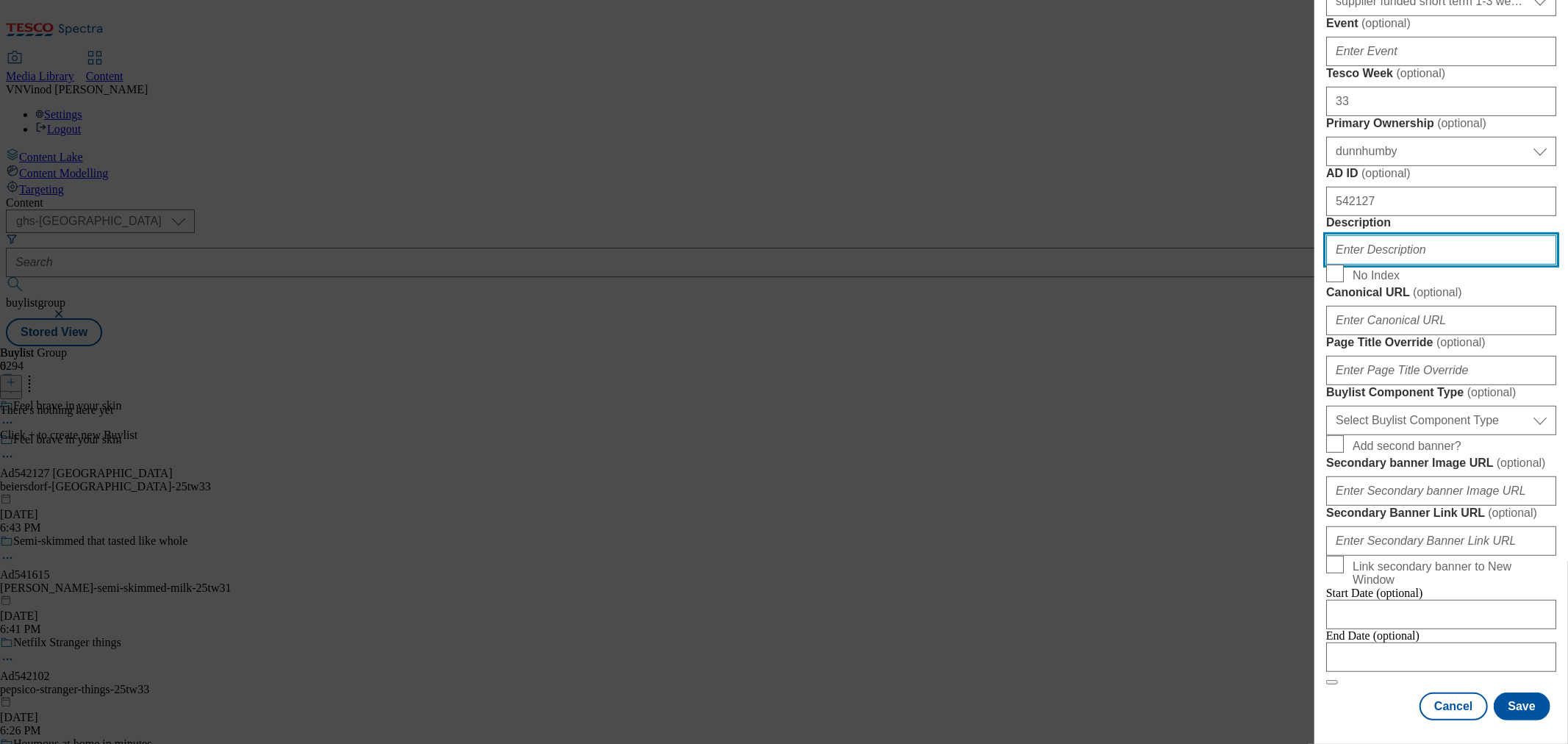
click at [1399, 243] on input "Description" at bounding box center [1441, 249] width 230 height 29
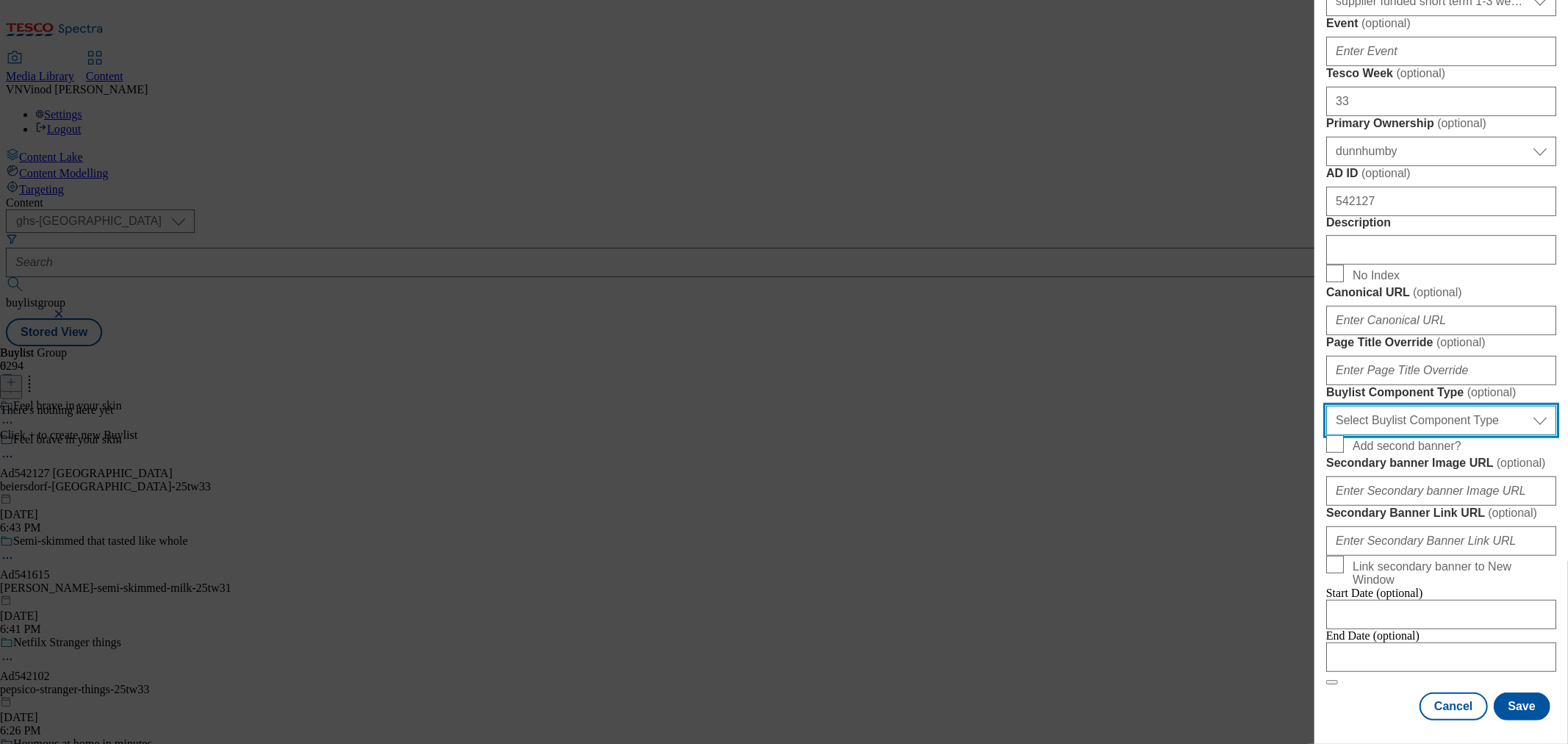
click at [1399, 431] on select "Select Buylist Component Type Banner Competition Header Meal" at bounding box center [1441, 420] width 230 height 29
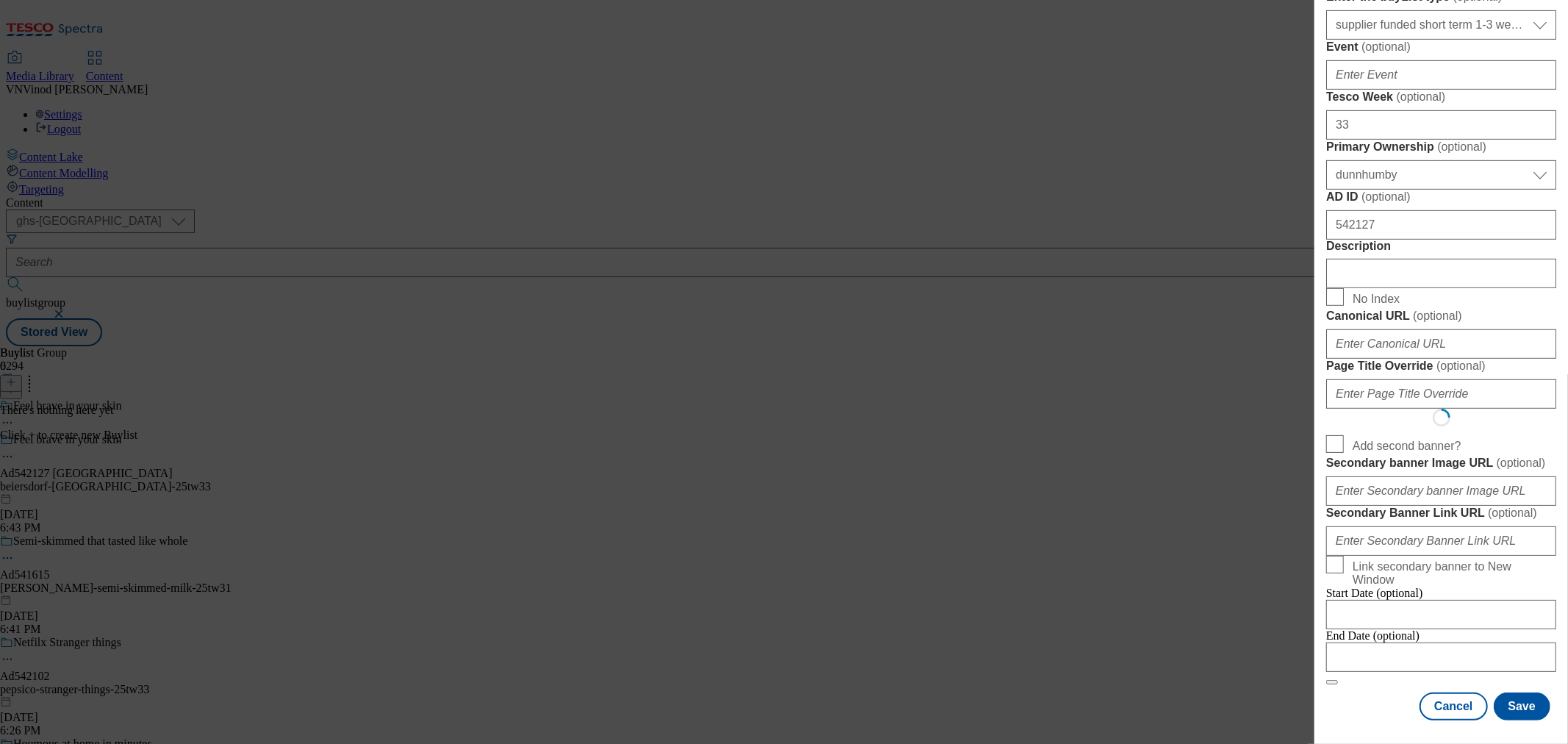
select select "Banner"
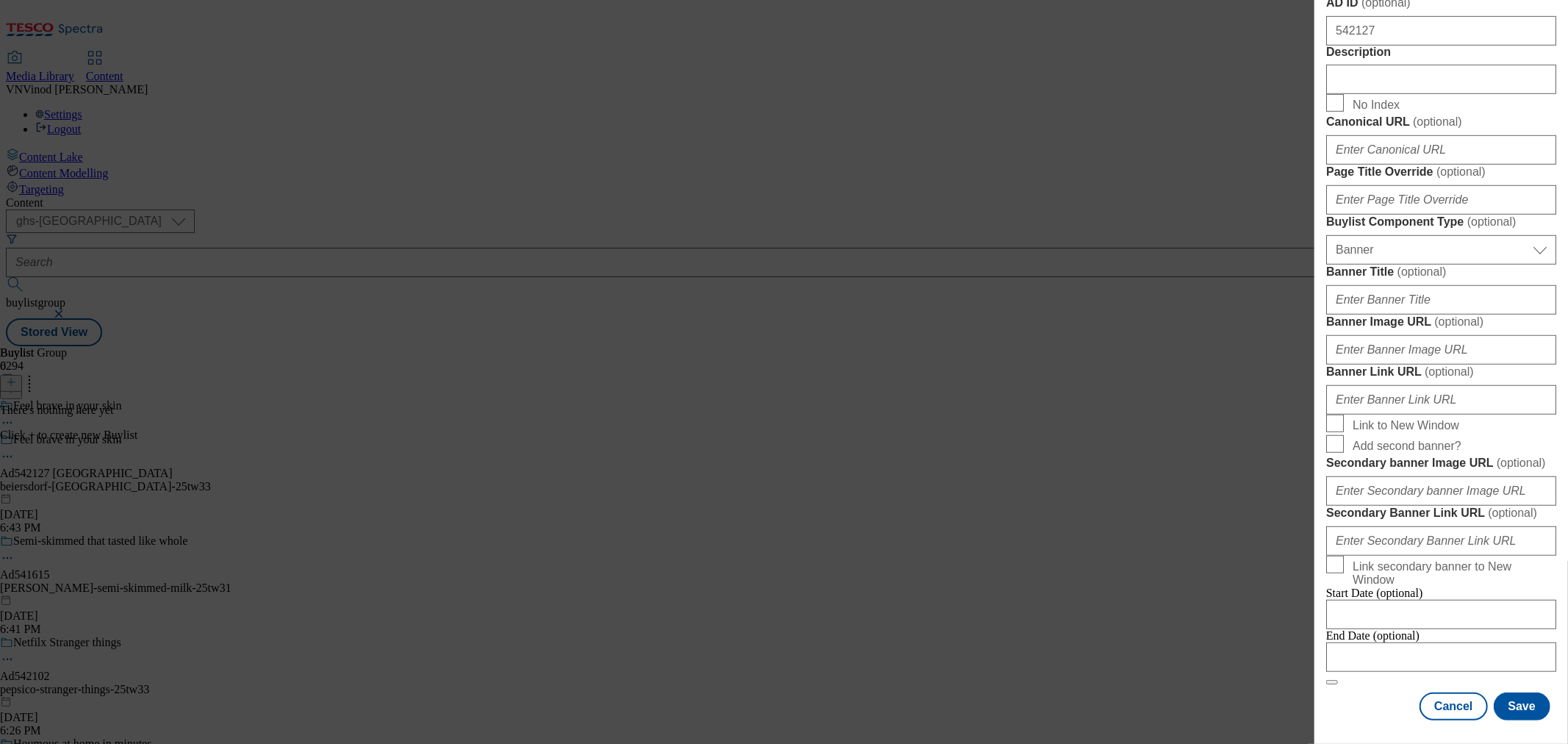
scroll to position [1417, 0]
click at [1399, 642] on input "Modal" at bounding box center [1441, 656] width 230 height 29
select select "2025"
select select "September"
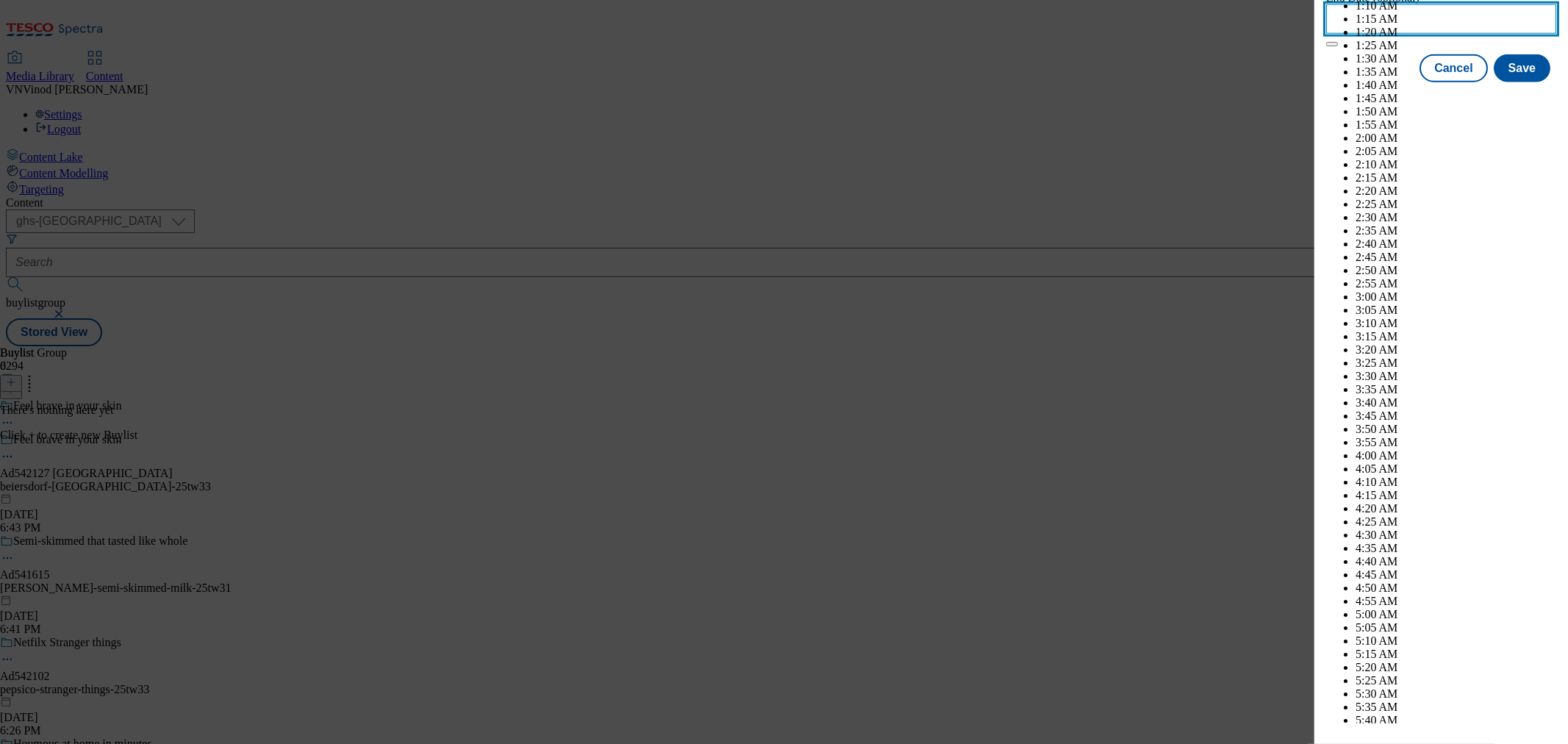
scroll to position [6098, 0]
select select "2026"
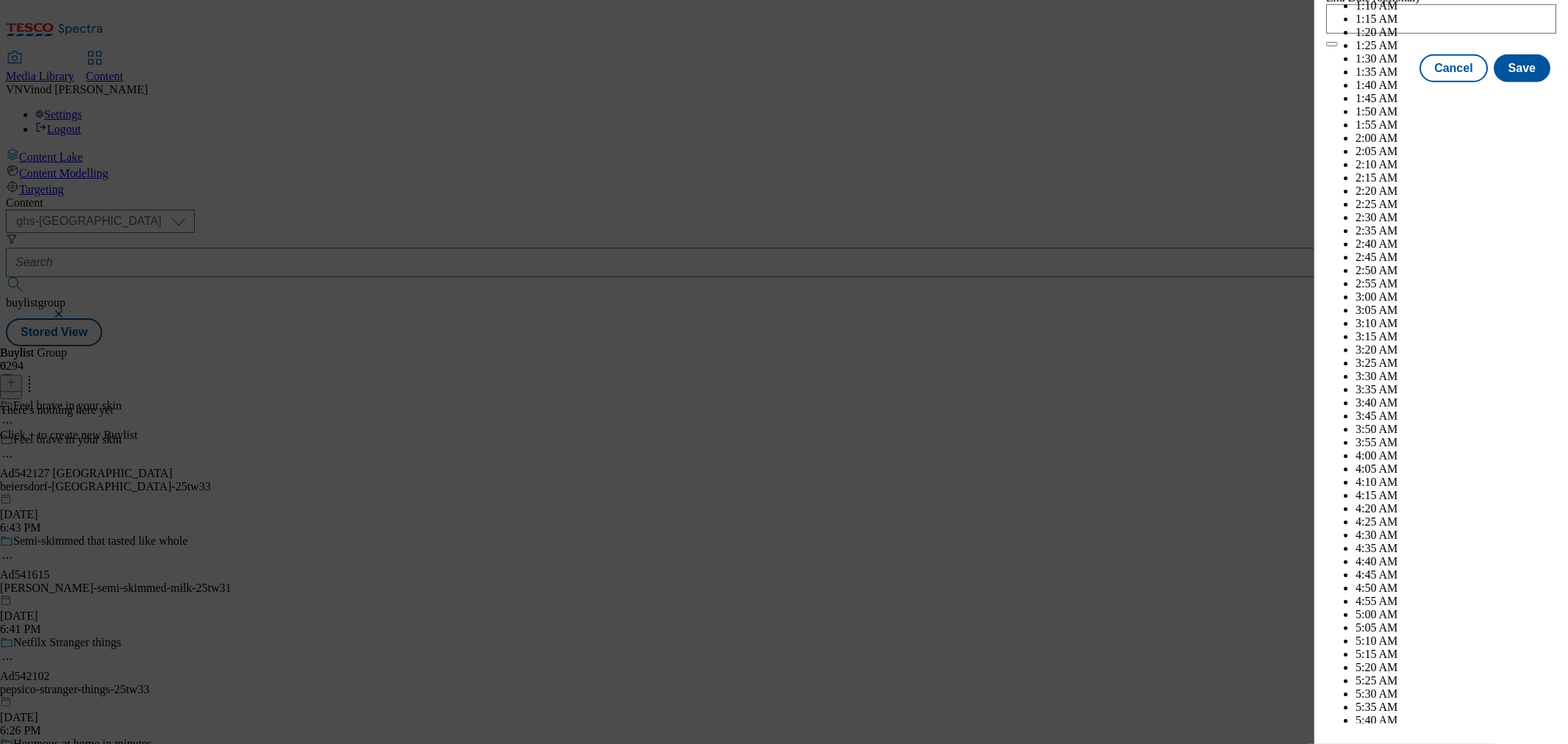
select select "January"
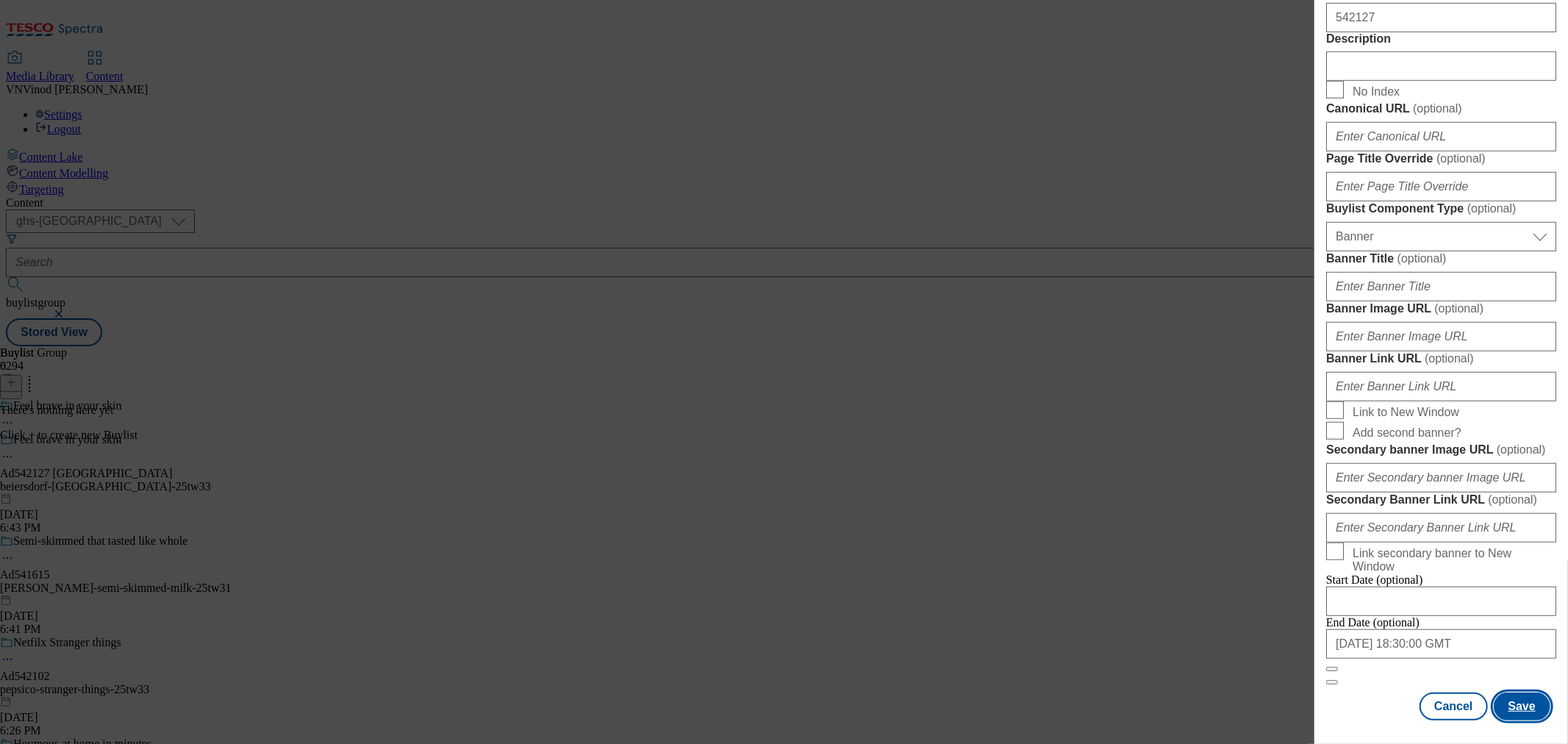
click at [1399, 669] on button "Save" at bounding box center [1522, 707] width 56 height 28
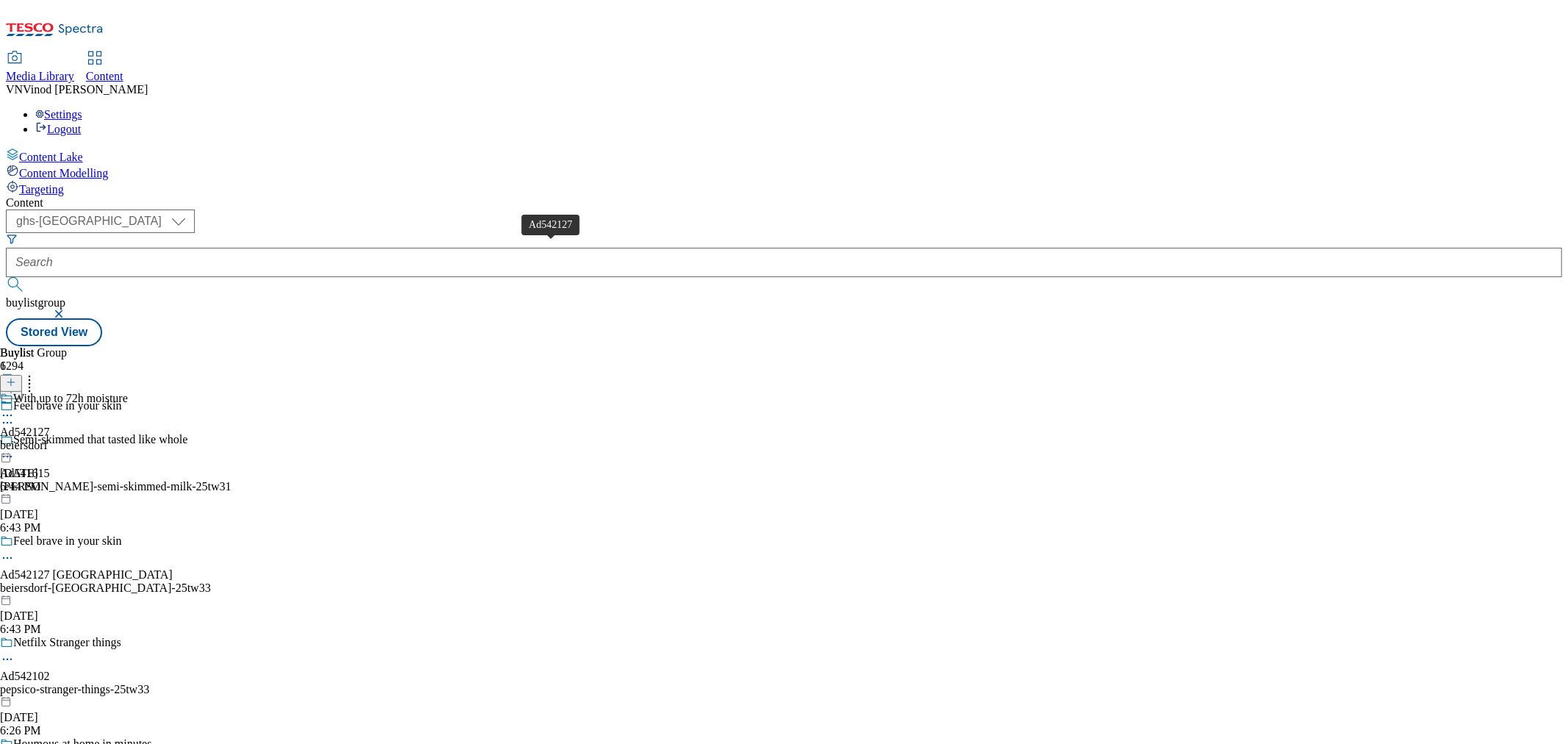
click at [50, 425] on div "Ad542127" at bounding box center [24, 432] width 50 height 13
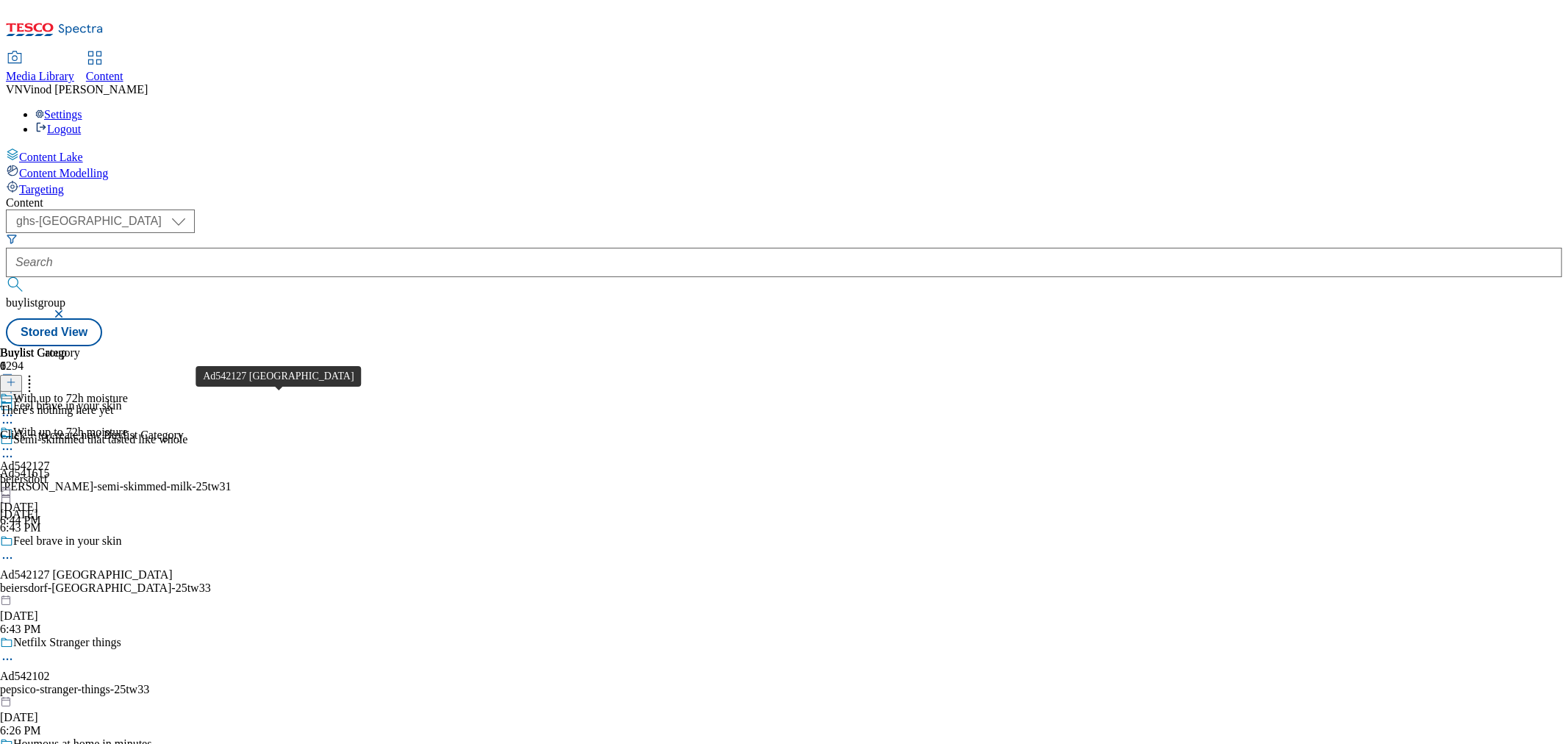
click at [172, 568] on div "Ad542127 beiersdorf" at bounding box center [86, 574] width 172 height 13
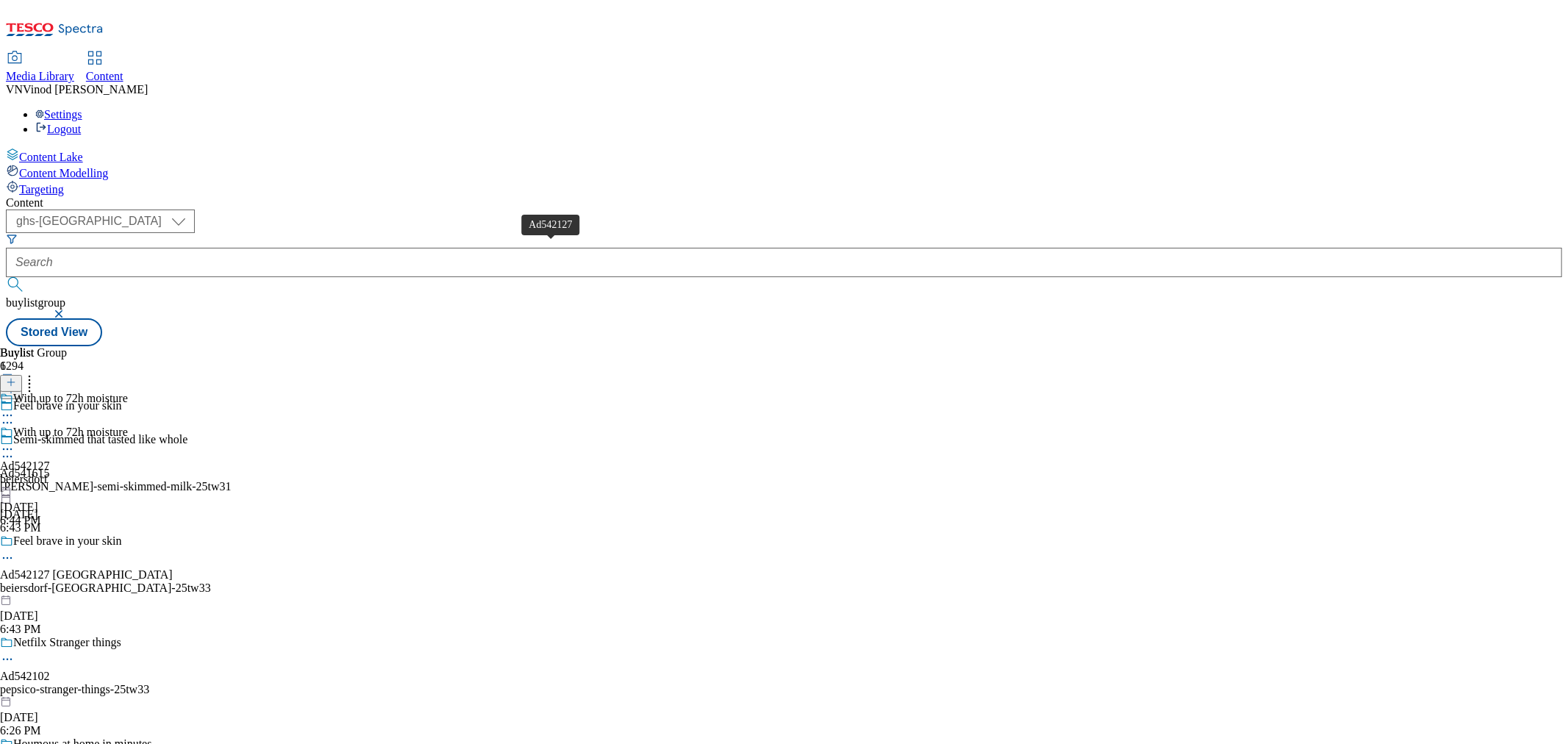
click at [50, 459] on div "Ad542127" at bounding box center [24, 466] width 50 height 13
click at [11, 379] on line at bounding box center [11, 382] width 0 height 7
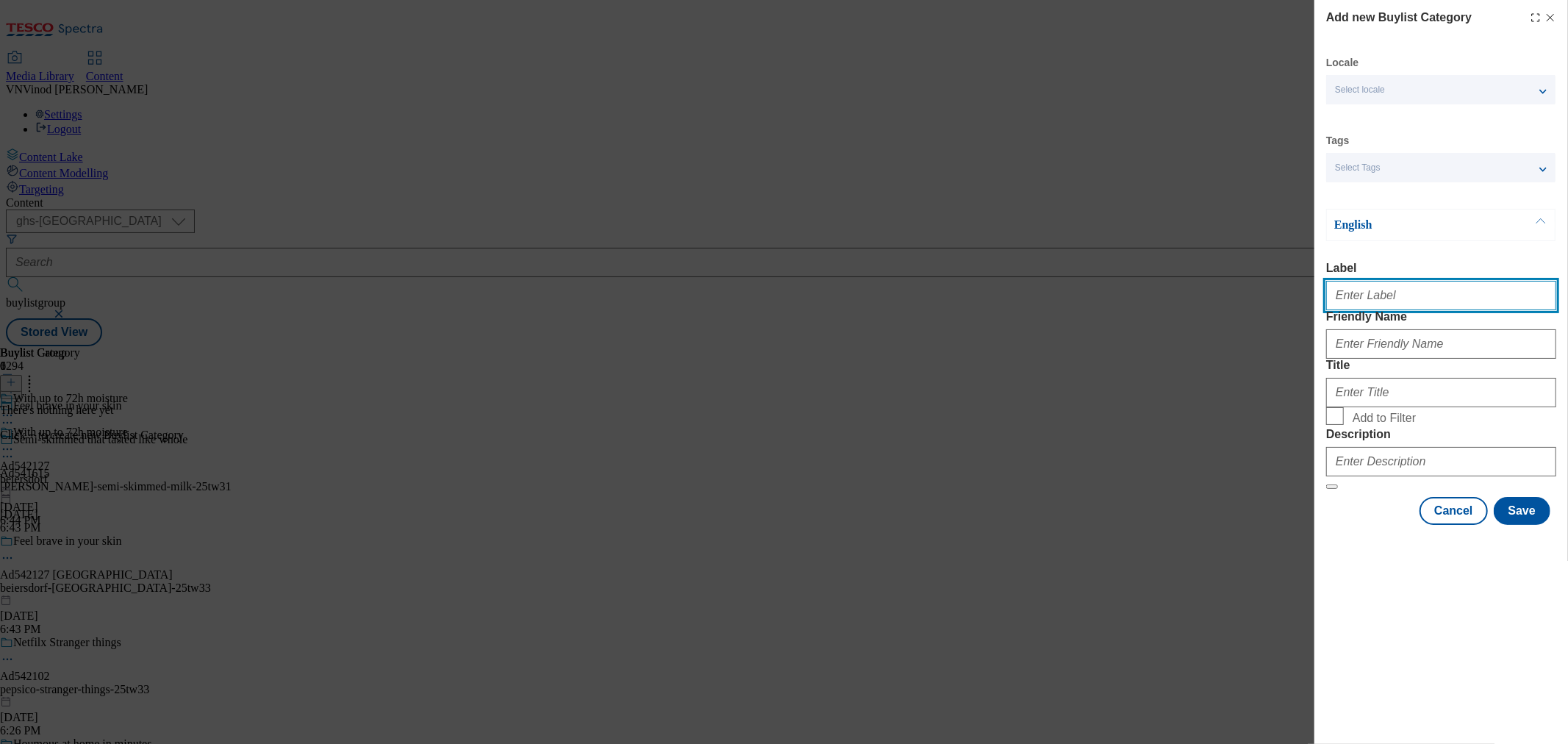
click at [1376, 305] on input "Label" at bounding box center [1441, 295] width 230 height 29
paste input "542127"
type input "Ad542127"
drag, startPoint x: 1149, startPoint y: 167, endPoint x: 1177, endPoint y: 165, distance: 28.1
click at [1151, 167] on div "Add new Buylist Category Locale Select locale English Welsh Tags Select Tags fn…" at bounding box center [784, 372] width 1568 height 744
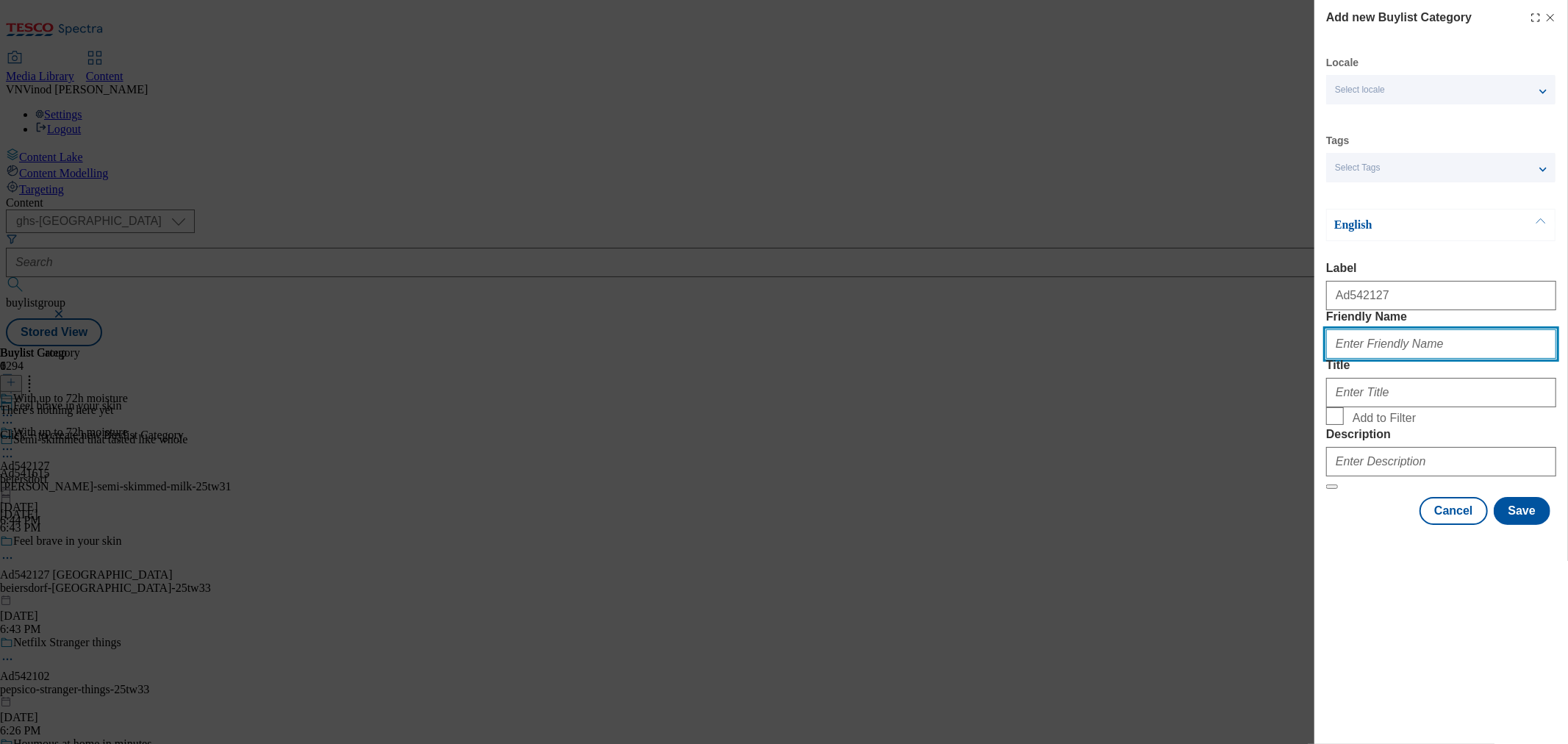
click at [1380, 359] on input "Friendly Name" at bounding box center [1441, 343] width 230 height 29
paste input "beiersdorf-nivea"
type input "beiersdorf-nivea"
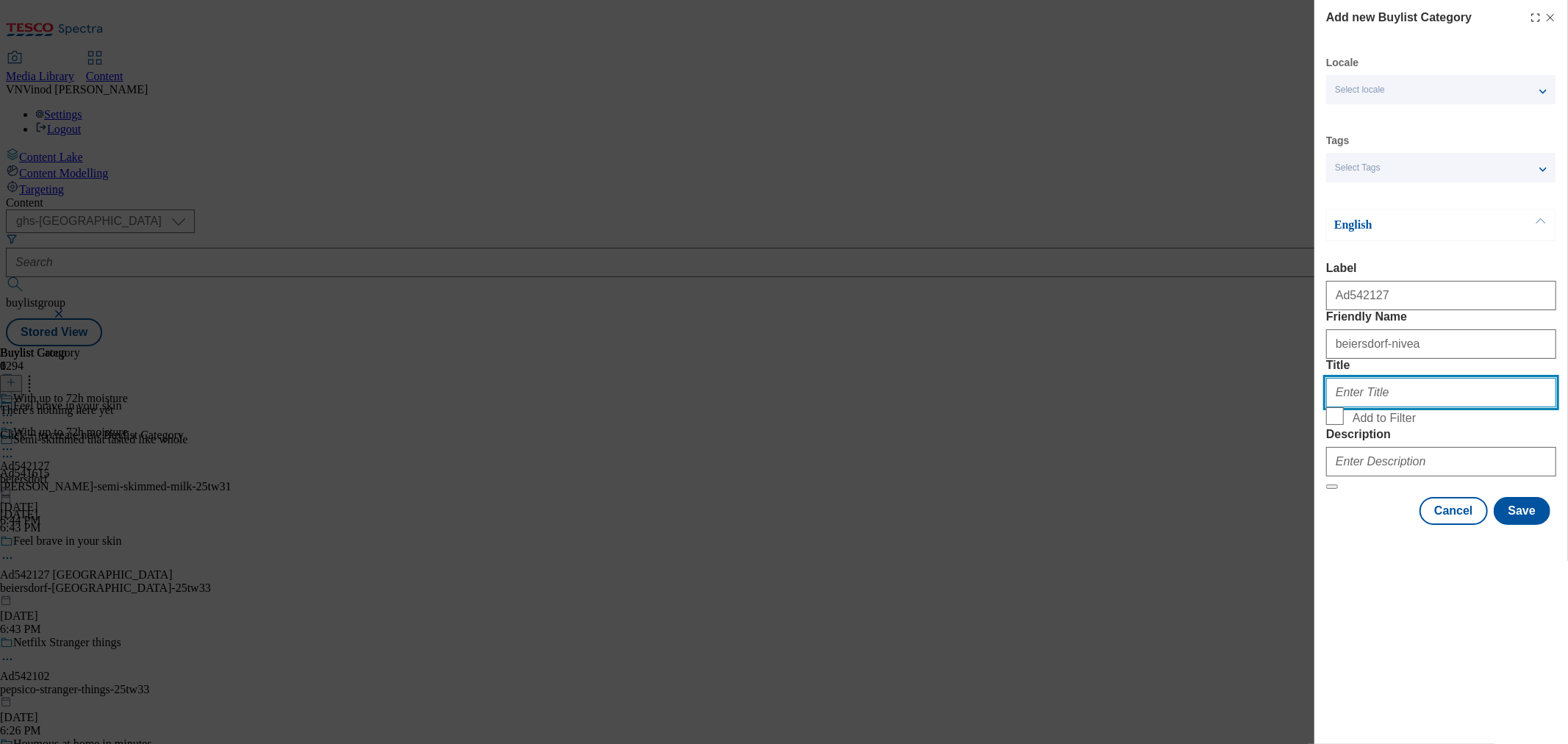
click at [1399, 408] on input "Title" at bounding box center [1441, 392] width 230 height 29
paste input "Beiersdorf"
type input "Beiersdorf"
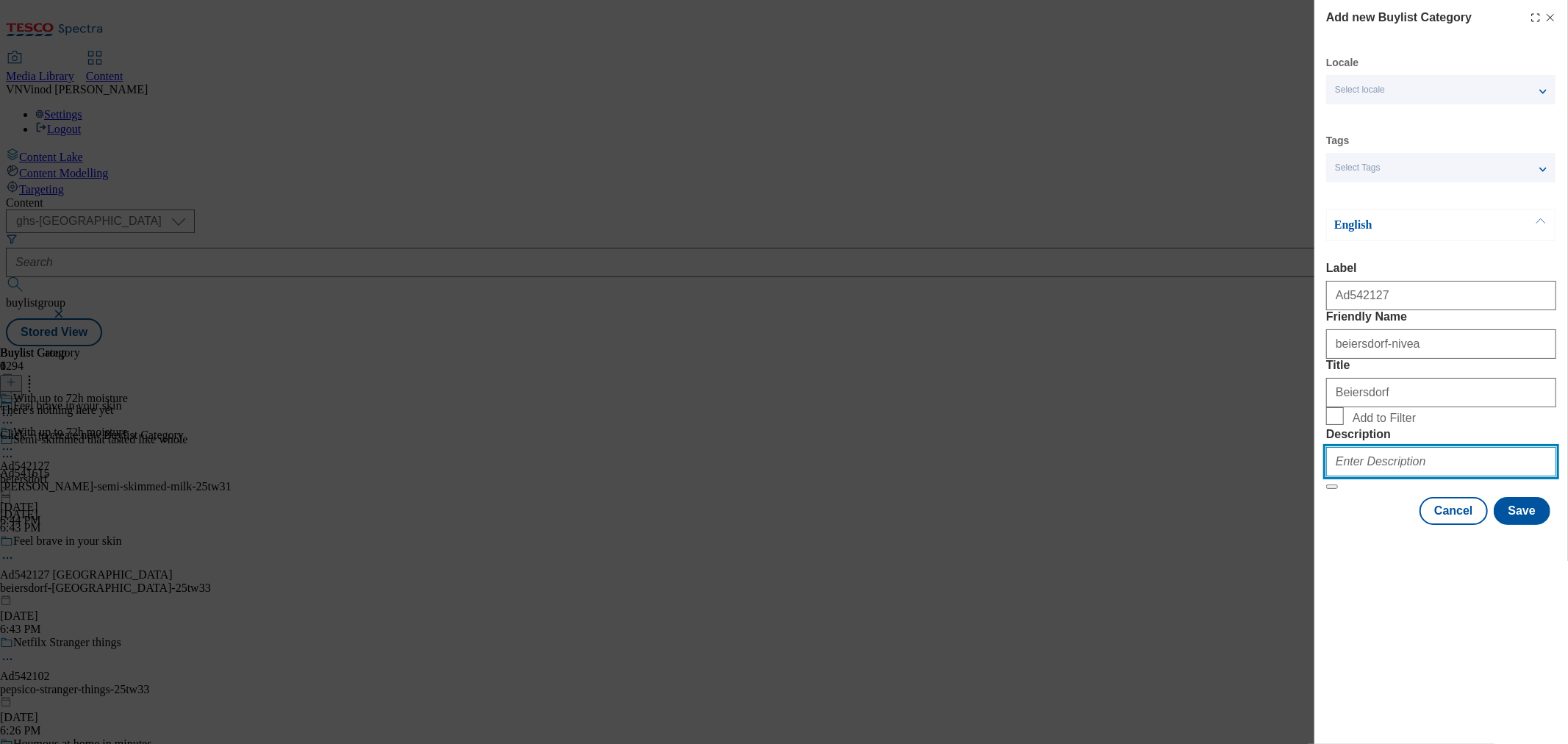
drag, startPoint x: 1408, startPoint y: 560, endPoint x: 1443, endPoint y: 571, distance: 36.7
click at [1399, 476] on input "Description" at bounding box center [1441, 461] width 230 height 29
click at [1399, 525] on button "Save" at bounding box center [1522, 511] width 56 height 28
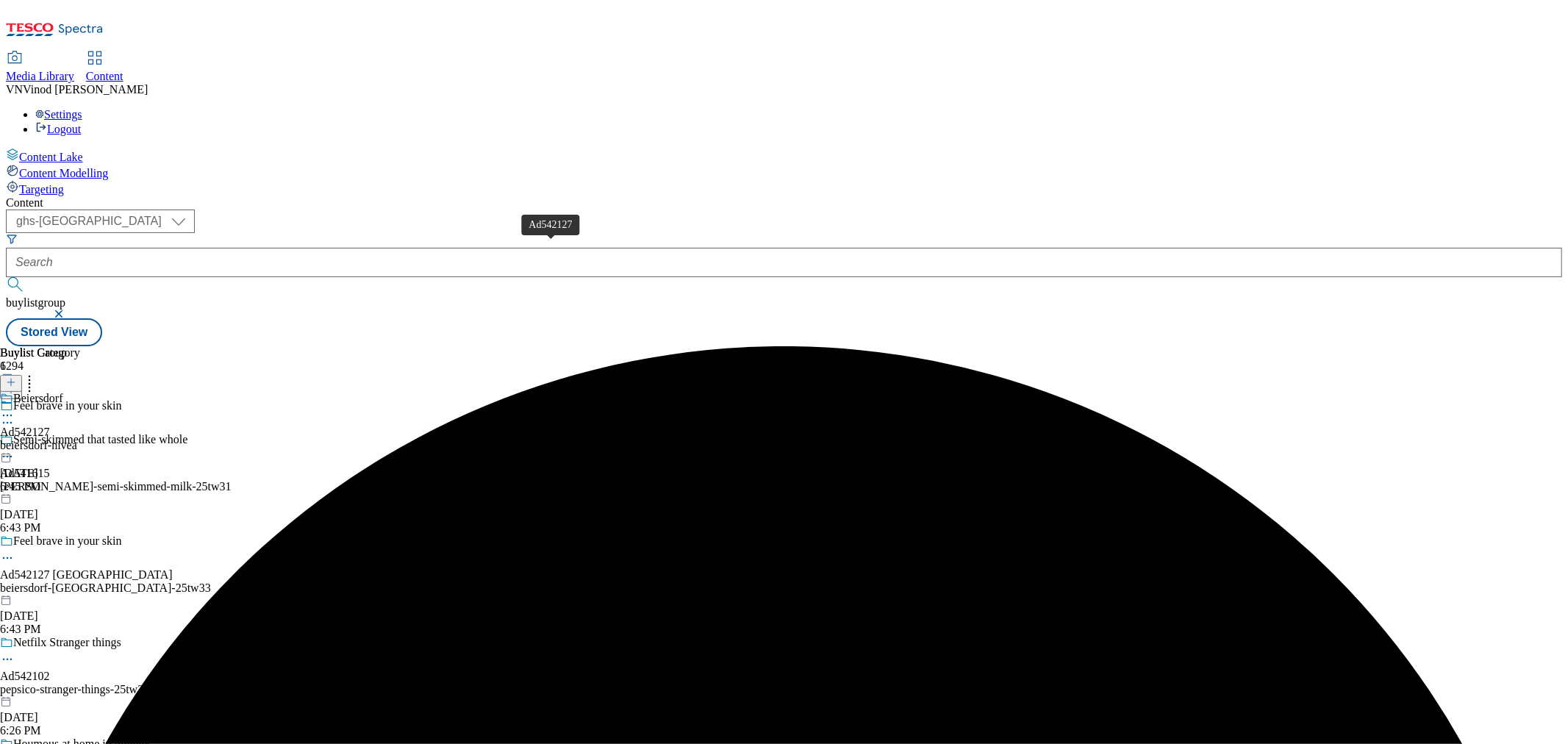
click at [50, 425] on div "Ad542127" at bounding box center [24, 432] width 50 height 13
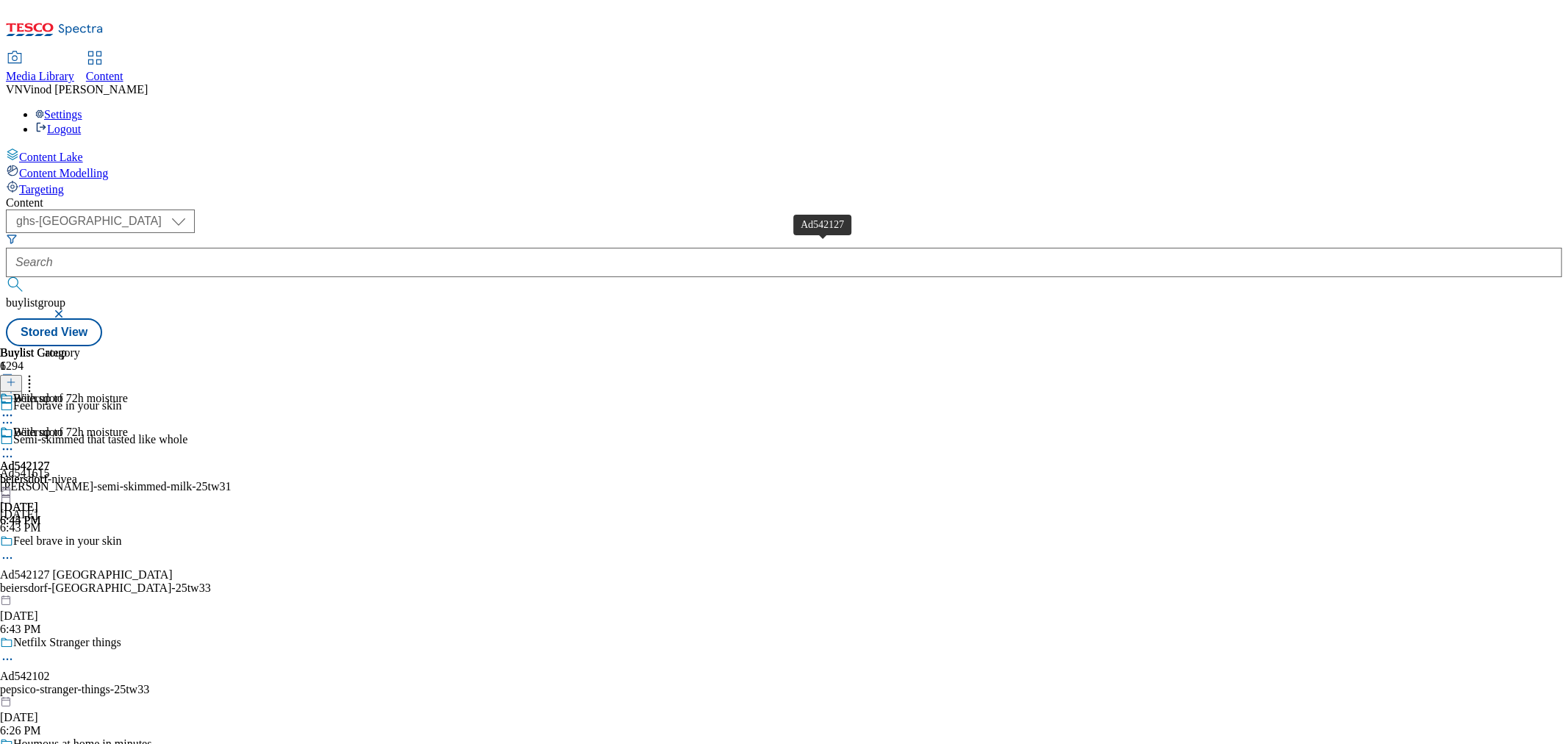
click at [50, 459] on div "Ad542127" at bounding box center [24, 466] width 50 height 13
click at [16, 377] on icon at bounding box center [10, 381] width 10 height 10
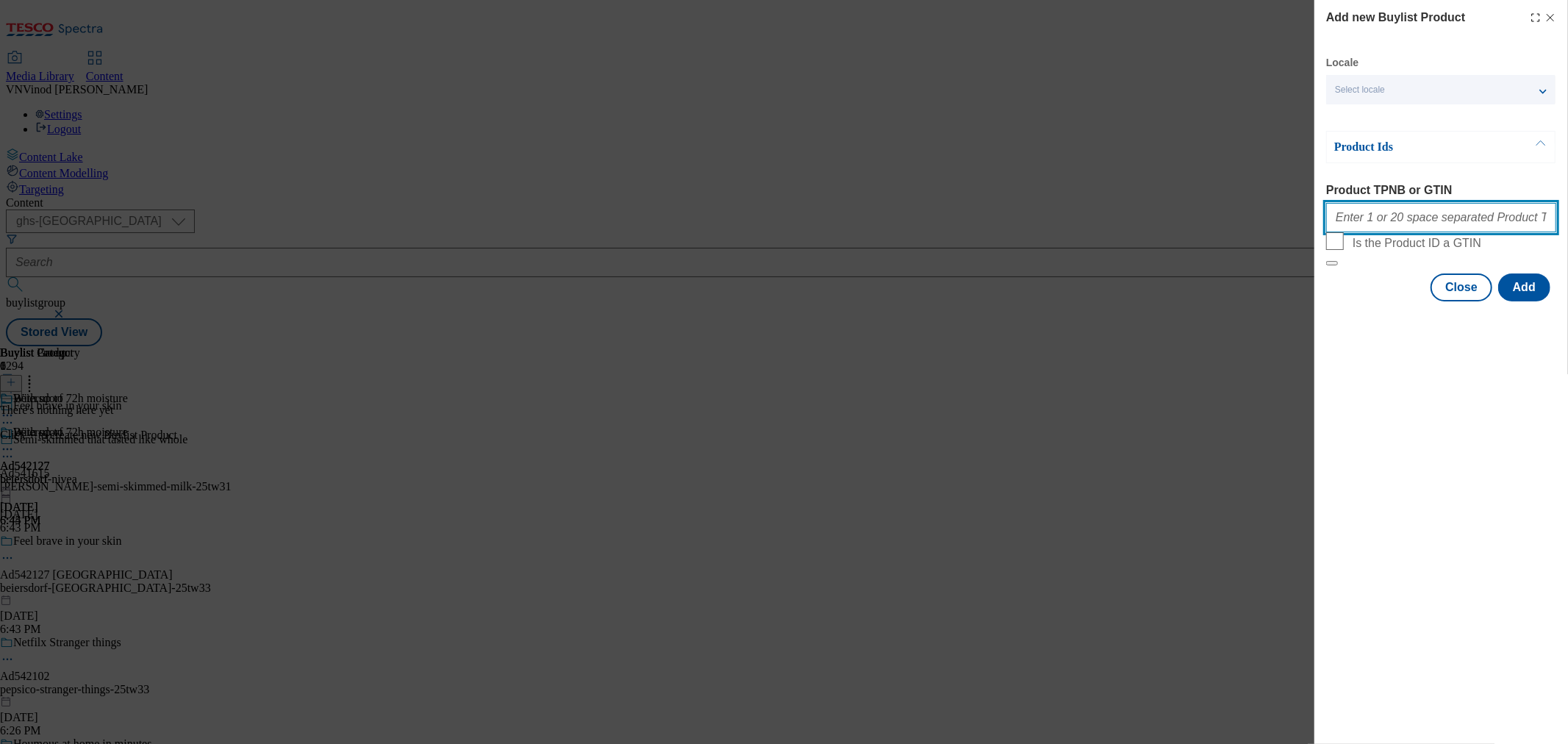
click at [1399, 231] on input "Product TPNB or GTIN" at bounding box center [1441, 216] width 230 height 29
paste input "55693114 85955468 91776446 92060047 67408044 52197096 85926463 92006522 9623486…"
type input "55693114 85955468 91776446 92060047 67408044 52197096 85926463 92006522 9623486…"
click at [1399, 302] on button "Add" at bounding box center [1524, 288] width 52 height 28
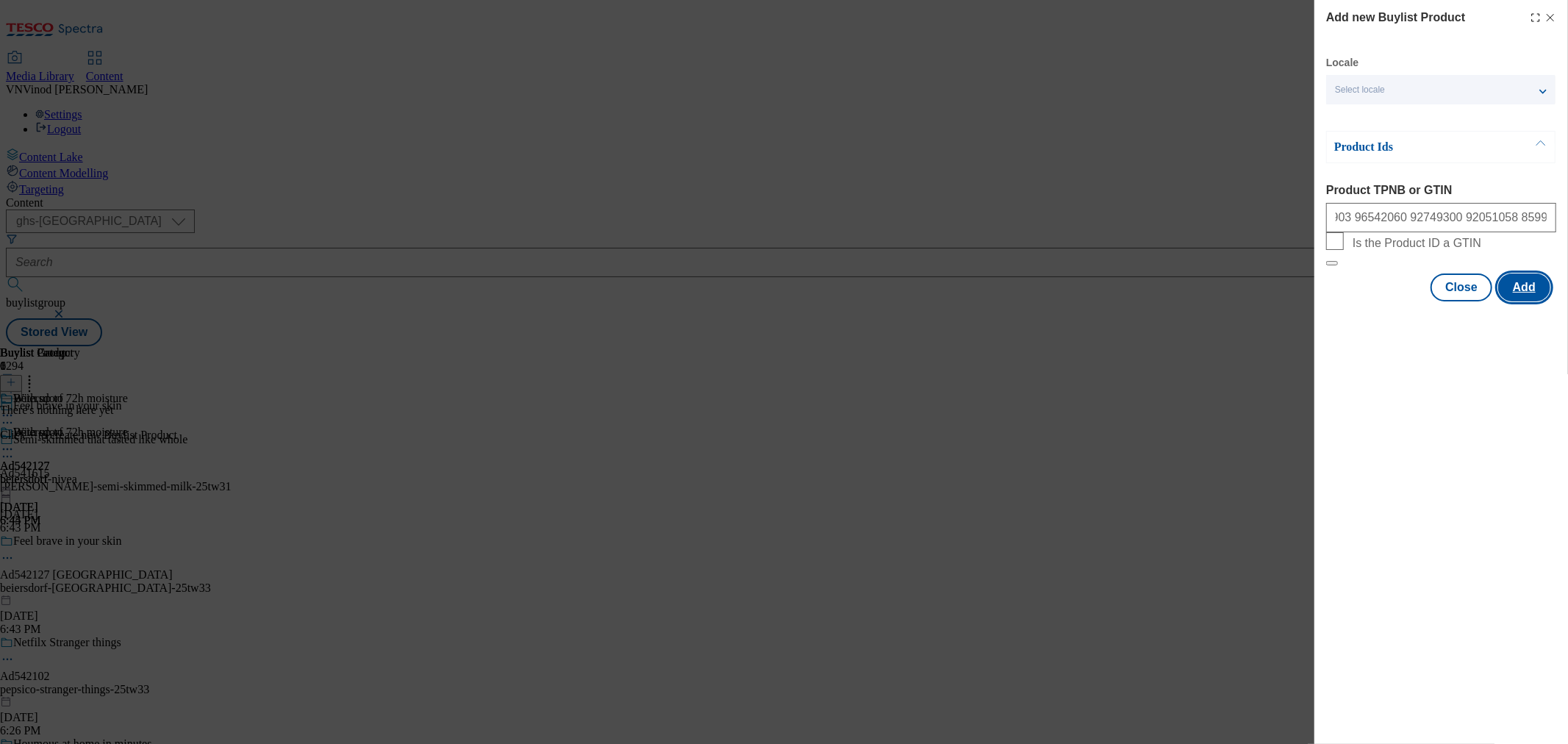
scroll to position [0, 0]
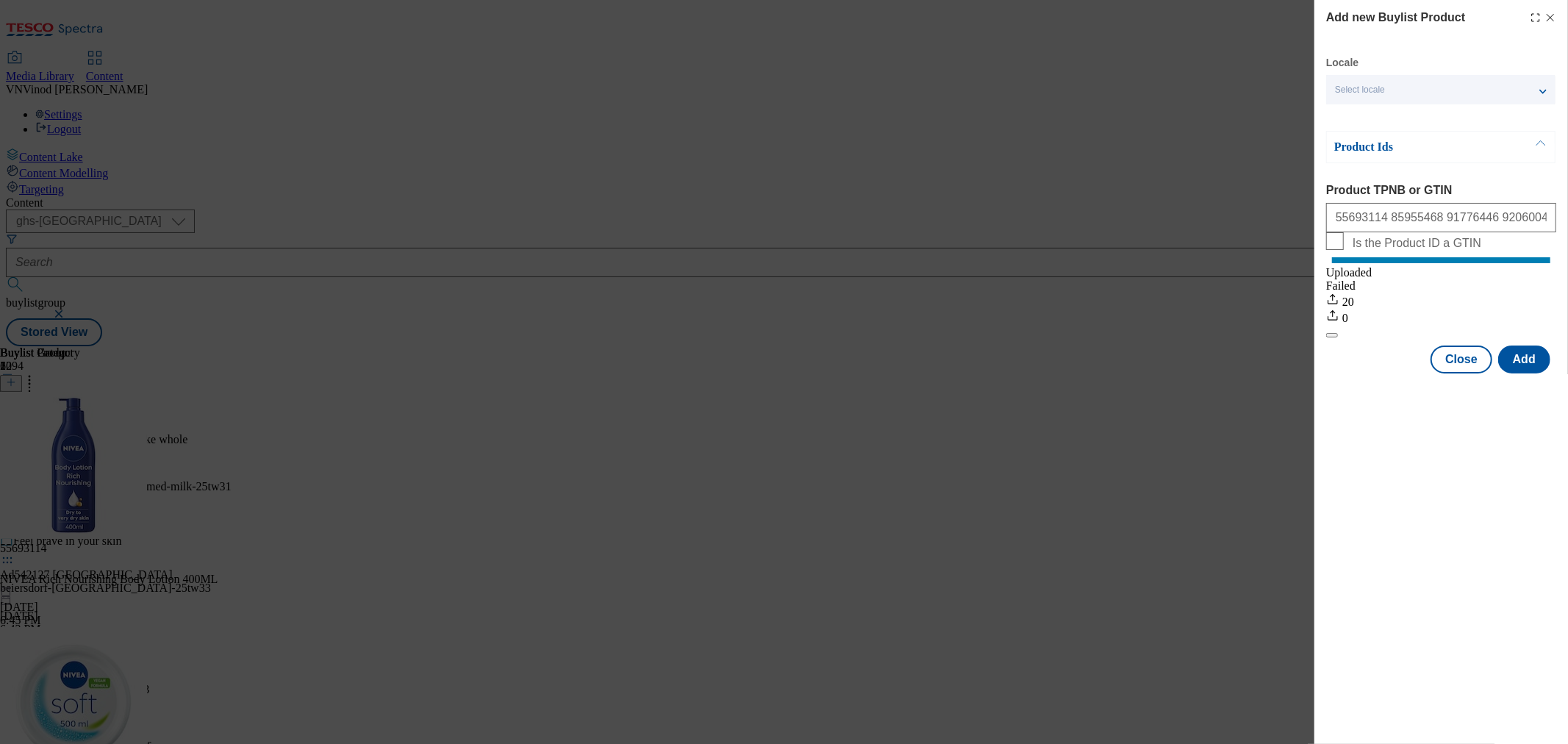
click at [1399, 19] on line "Modal" at bounding box center [1550, 18] width 7 height 7
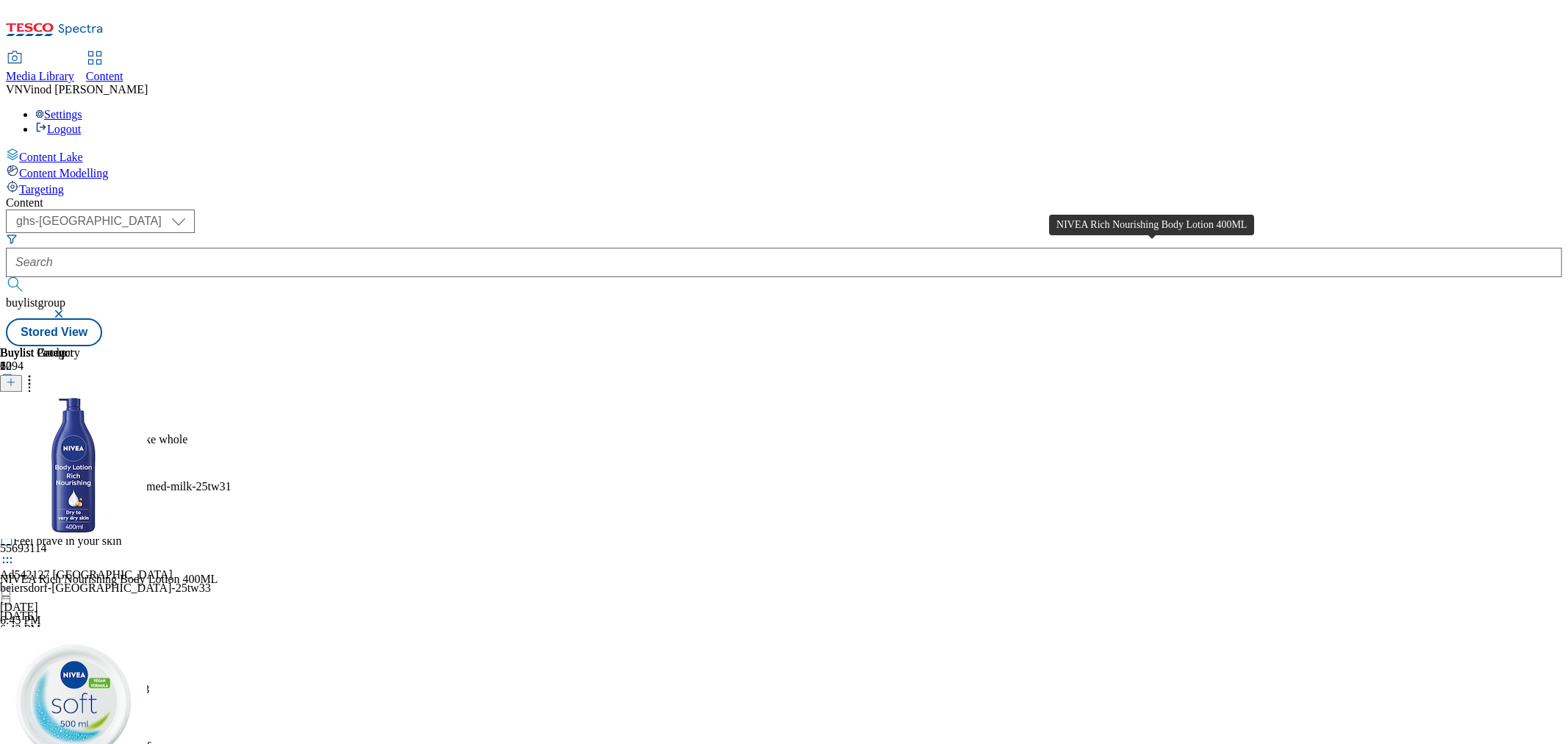
click at [217, 573] on div "NIVEA Rich Nourishing Body Lotion 400ML" at bounding box center [109, 579] width 217 height 13
copy div "NIVEA Rich Nourishing Body Lotion 400ML"
click at [15, 550] on icon at bounding box center [7, 558] width 15 height 15
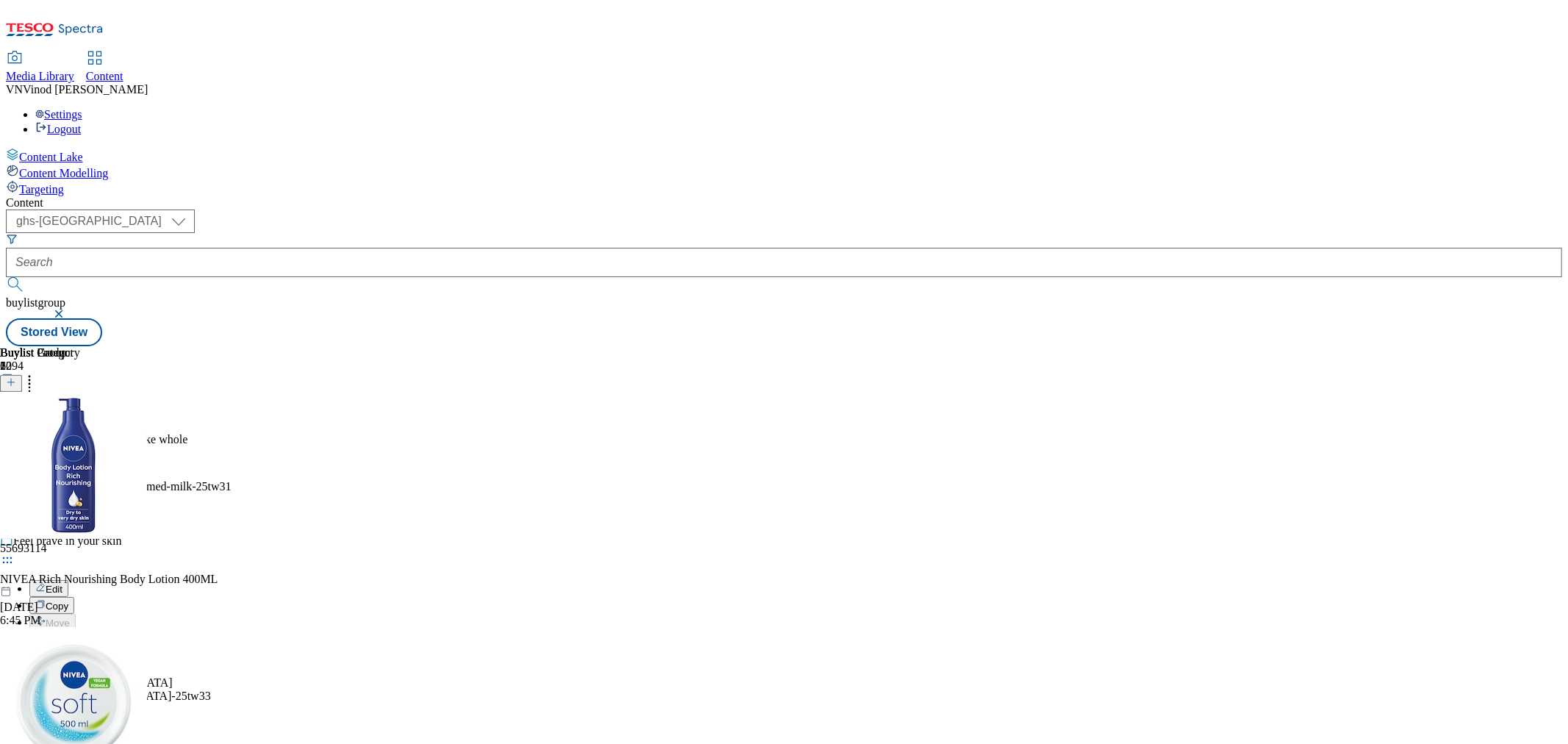
click at [68, 580] on button "Edit" at bounding box center [49, 588] width 39 height 17
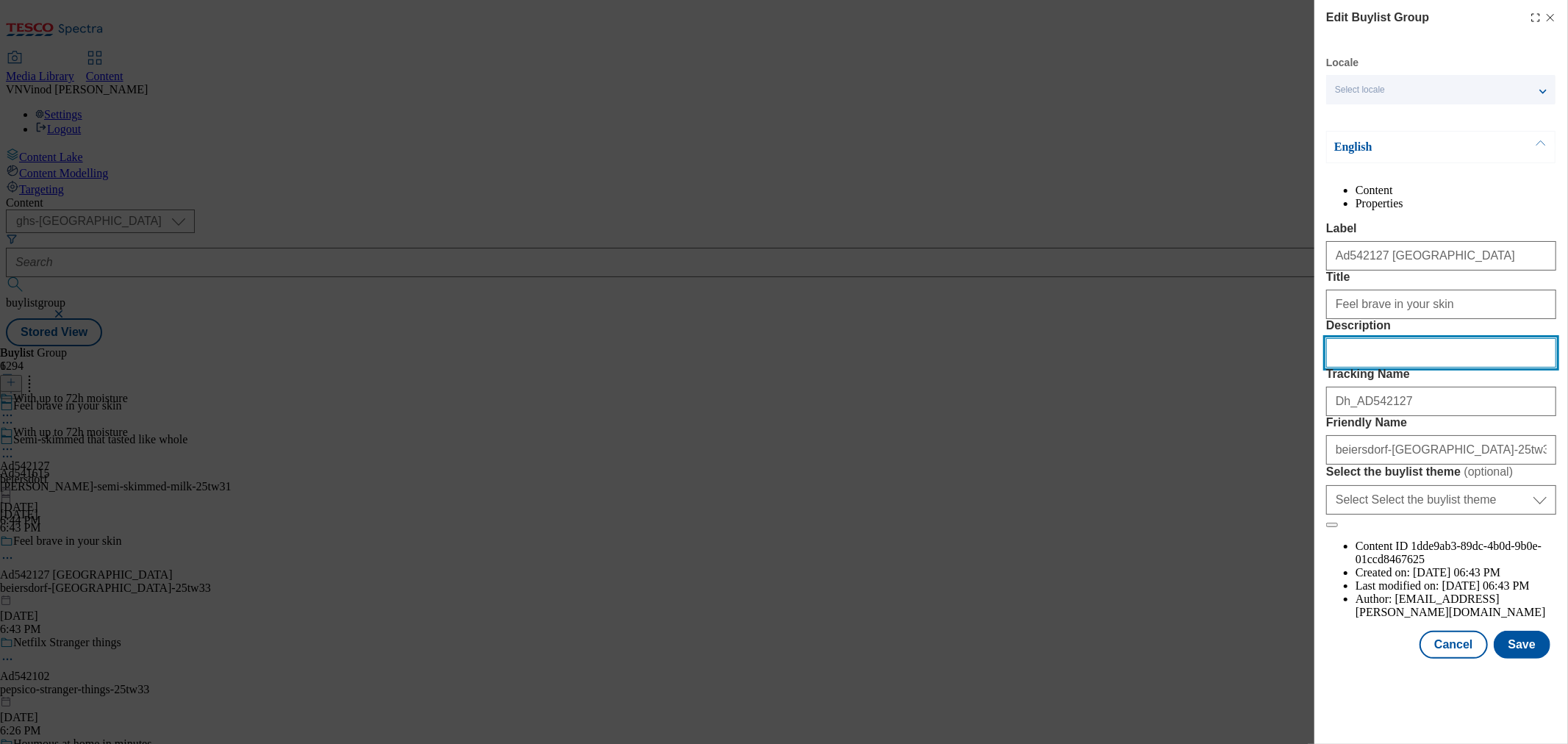
click at [1388, 367] on input "Description" at bounding box center [1441, 352] width 230 height 29
paste input "NIVEA Rich Nourishing Body Lotion 400ML"
type input "NIVEA Rich Nourishing Body Lotion 400ML"
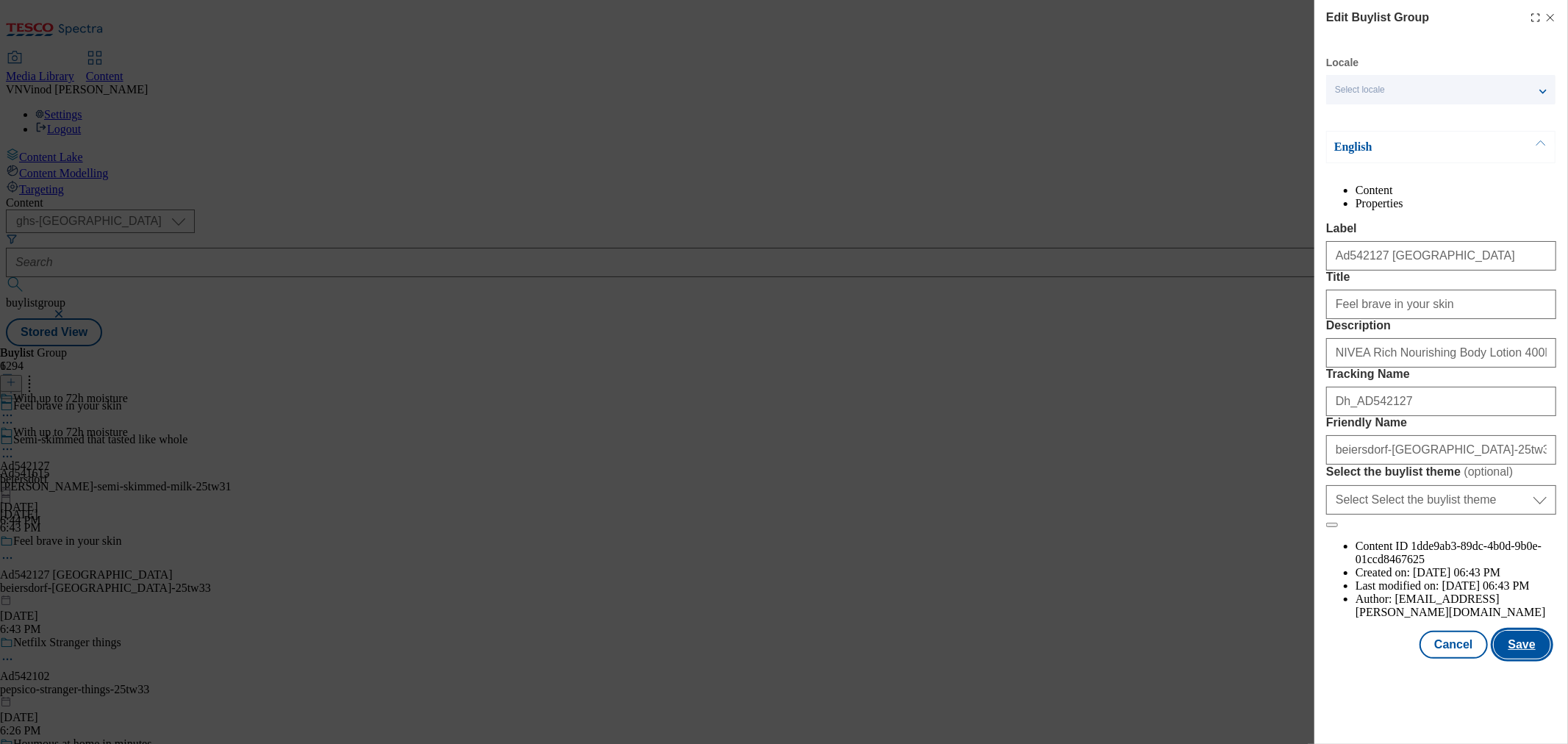
click at [1399, 659] on button "Save" at bounding box center [1522, 645] width 56 height 28
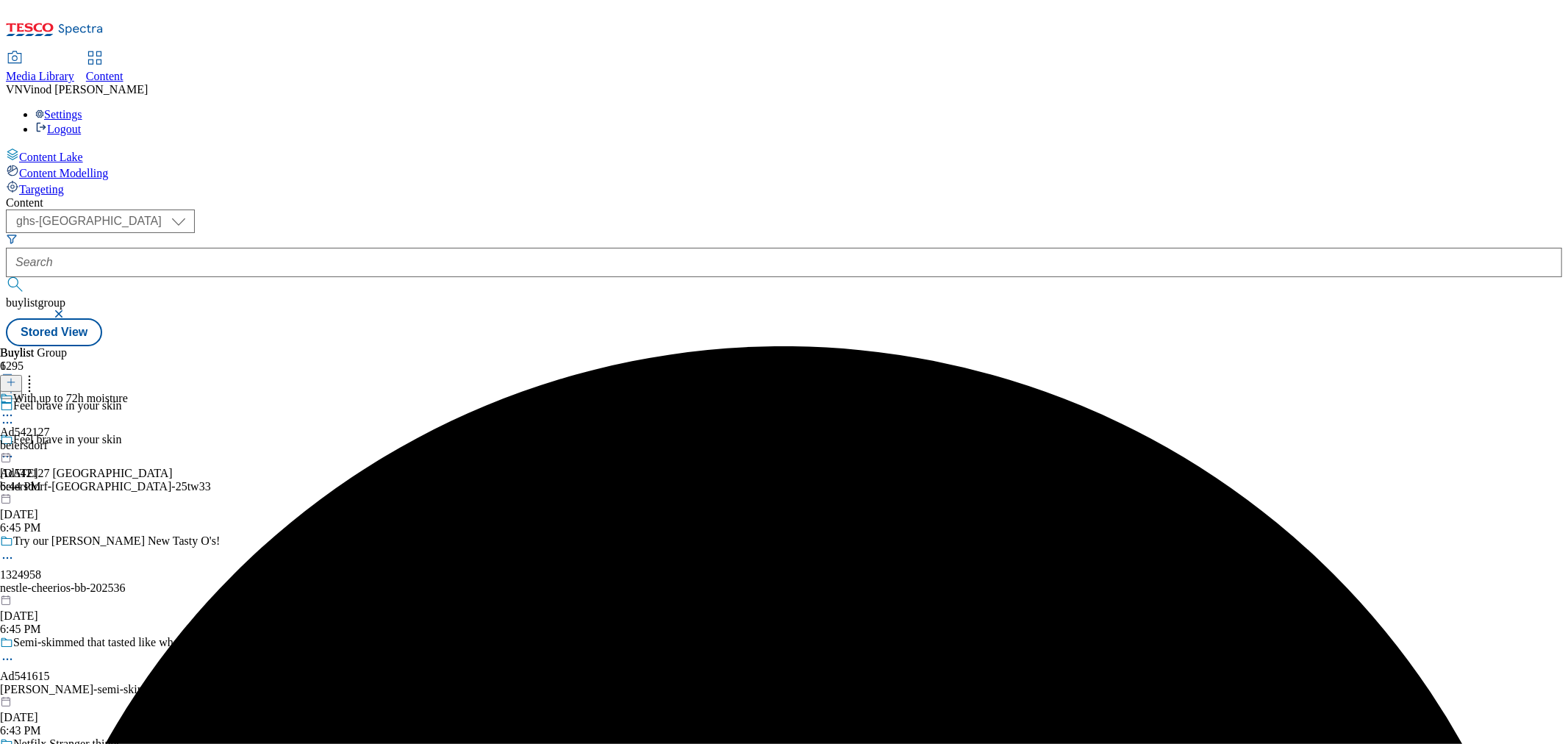
click at [15, 408] on icon at bounding box center [7, 415] width 15 height 15
click at [68, 438] on button "Edit" at bounding box center [49, 446] width 39 height 17
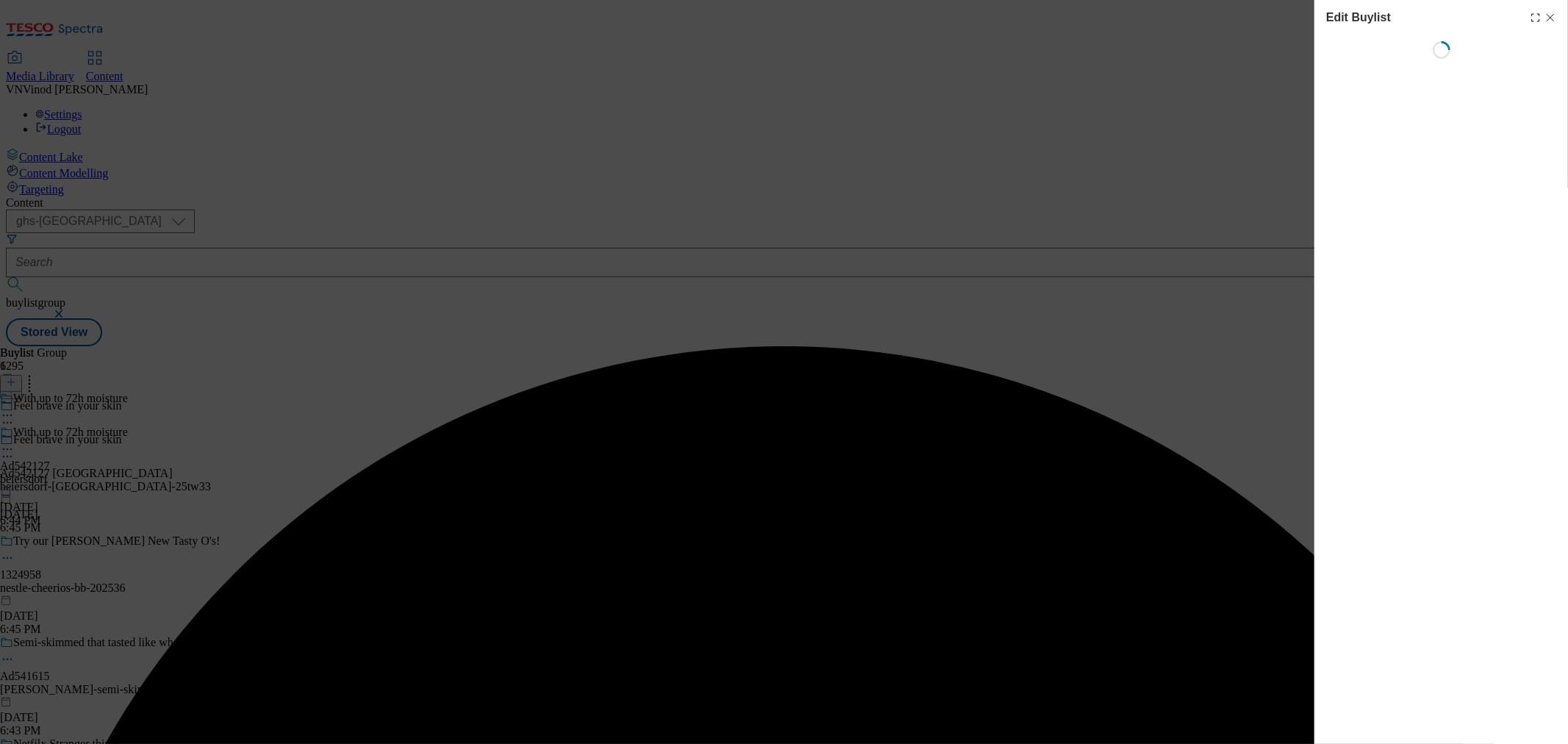
select select "tactical"
select select "supplier funded short term 1-3 weeks"
select select "dunnhumby"
select select "Banner"
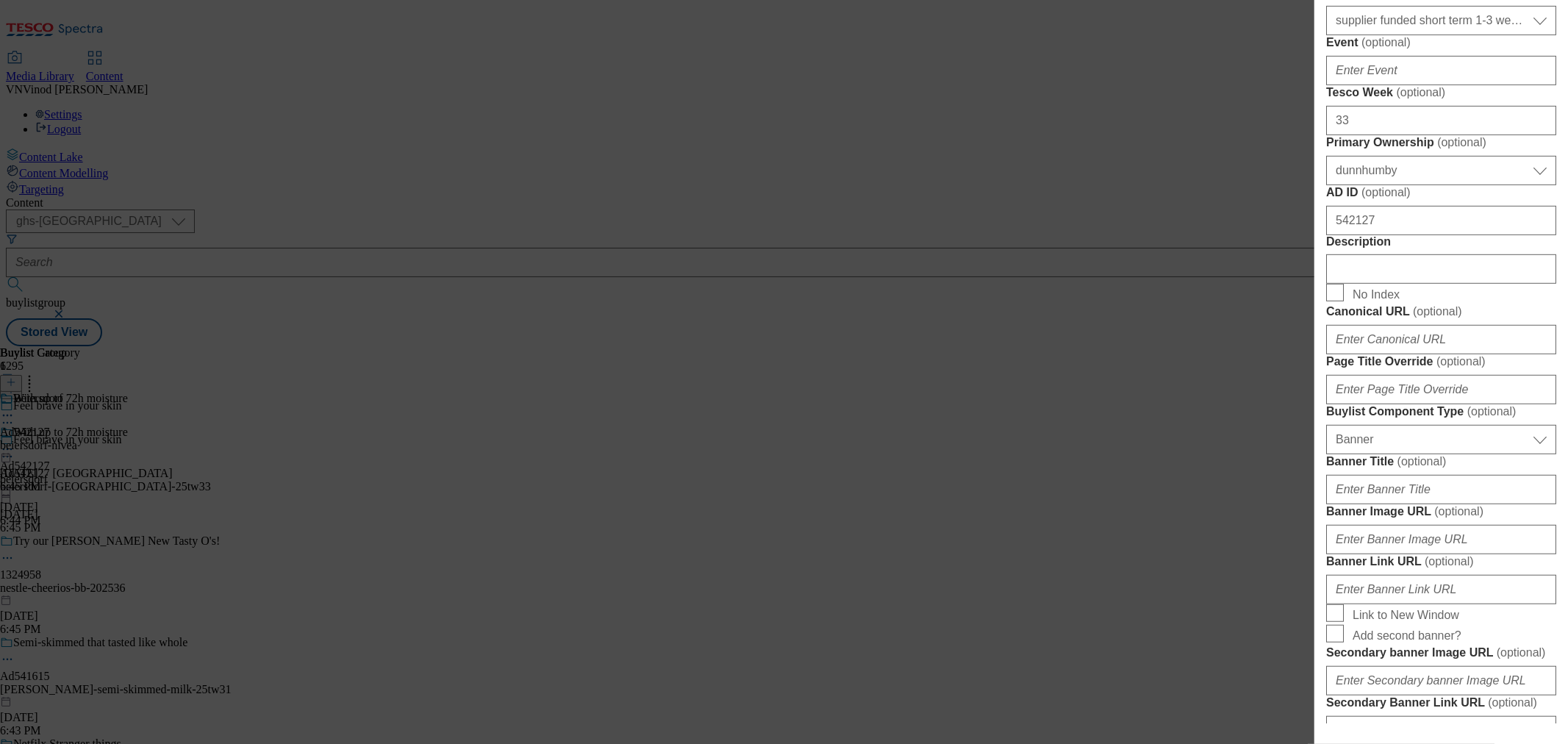
scroll to position [735, 0]
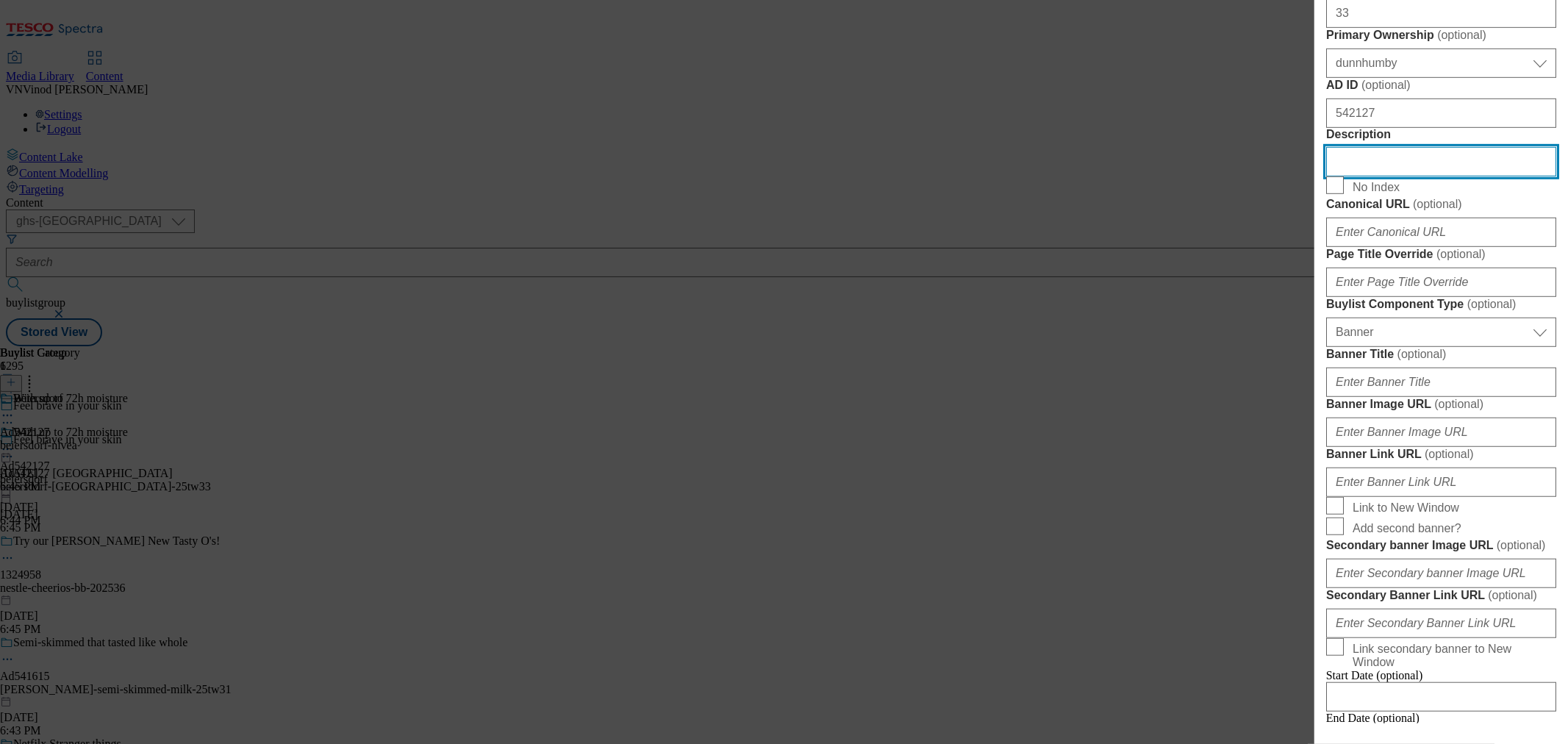
click at [1399, 176] on input "Description" at bounding box center [1441, 161] width 230 height 29
paste input "NIVEA Rich Nourishing Body Lotion 400ML"
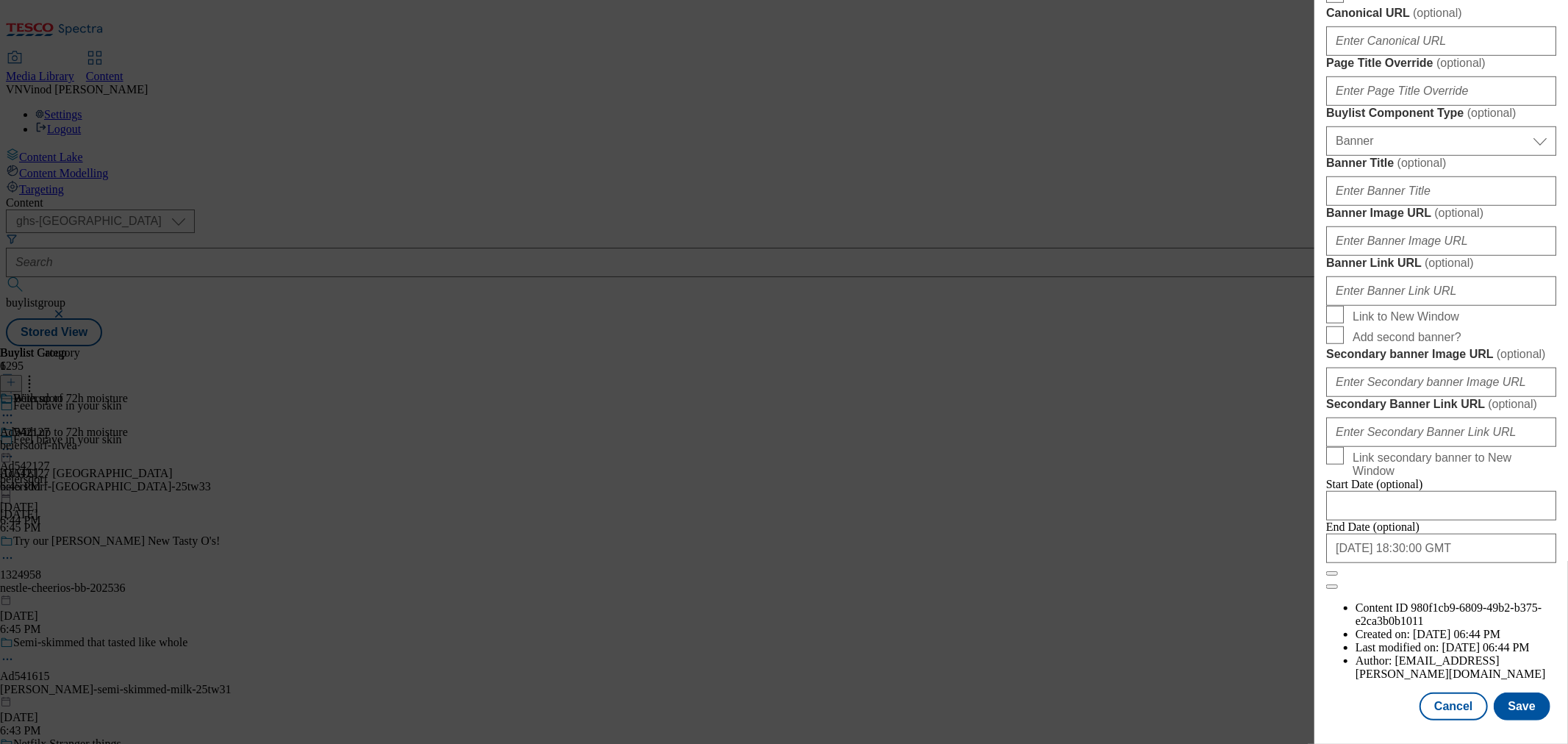
scroll to position [1481, 0]
type input "NIVEA Rich Nourishing Body Lotion 400ML"
click at [1399, 669] on button "Save" at bounding box center [1522, 707] width 56 height 28
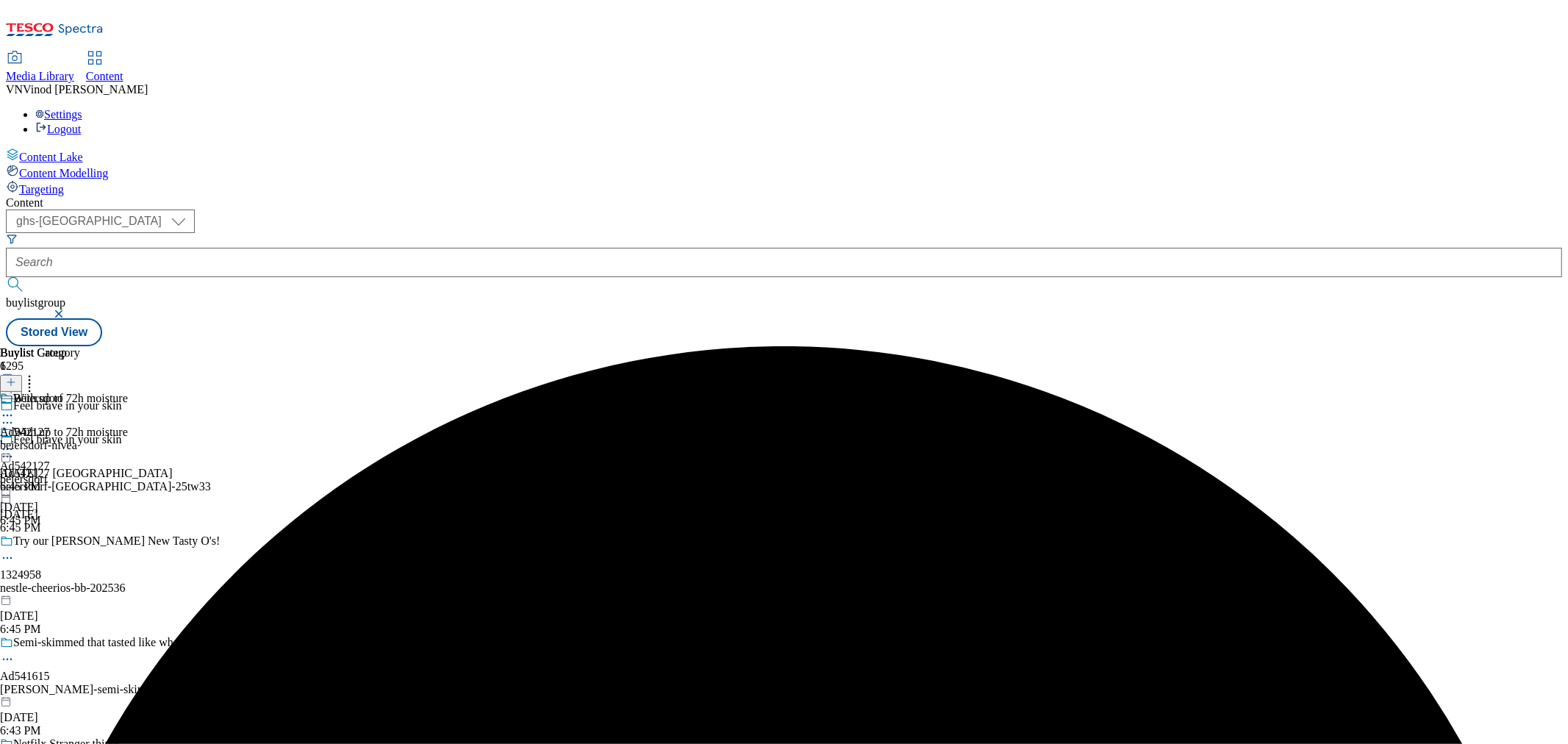
click at [15, 408] on icon at bounding box center [7, 415] width 15 height 15
click at [68, 438] on button "Edit" at bounding box center [49, 446] width 39 height 17
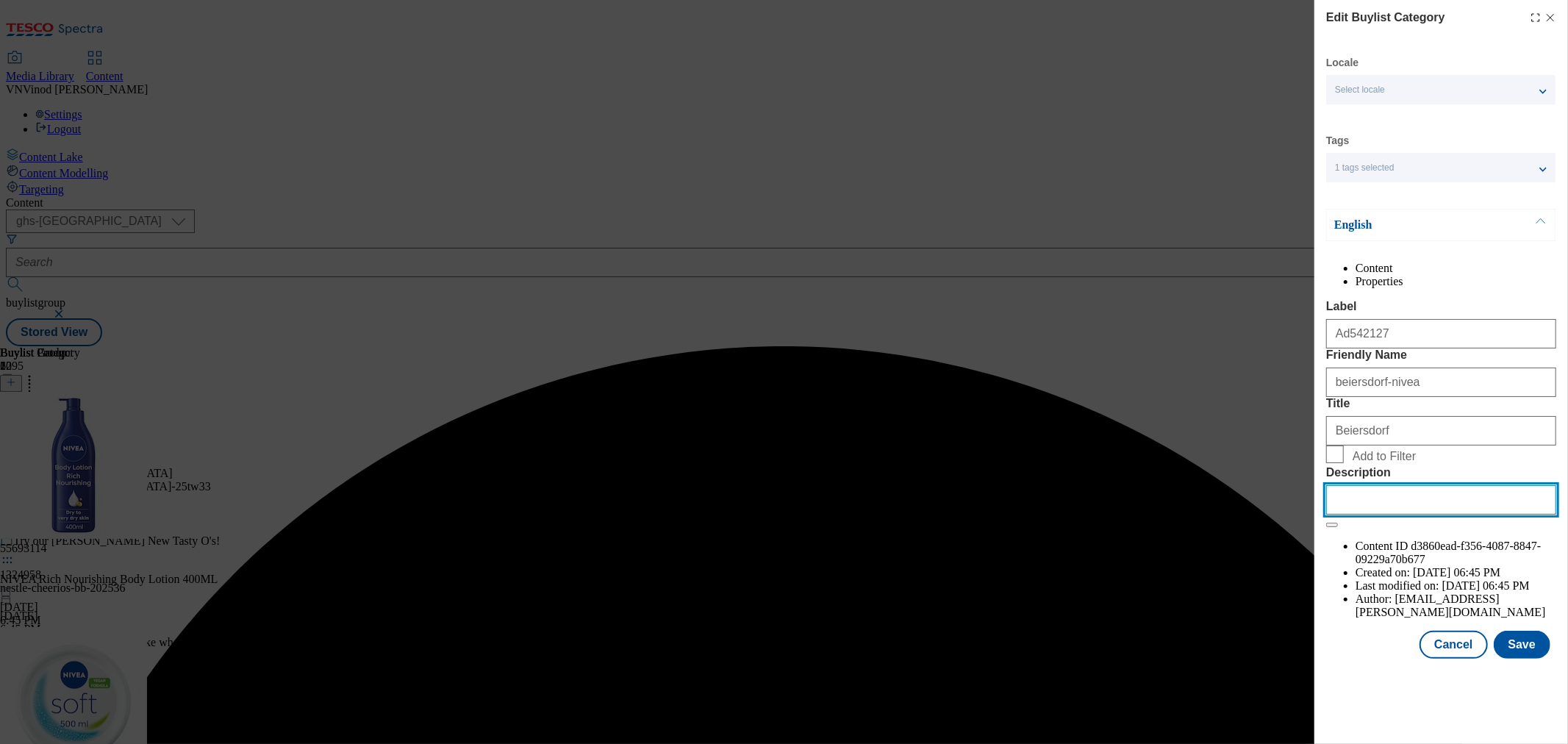
click at [1379, 514] on input "Description" at bounding box center [1441, 499] width 230 height 29
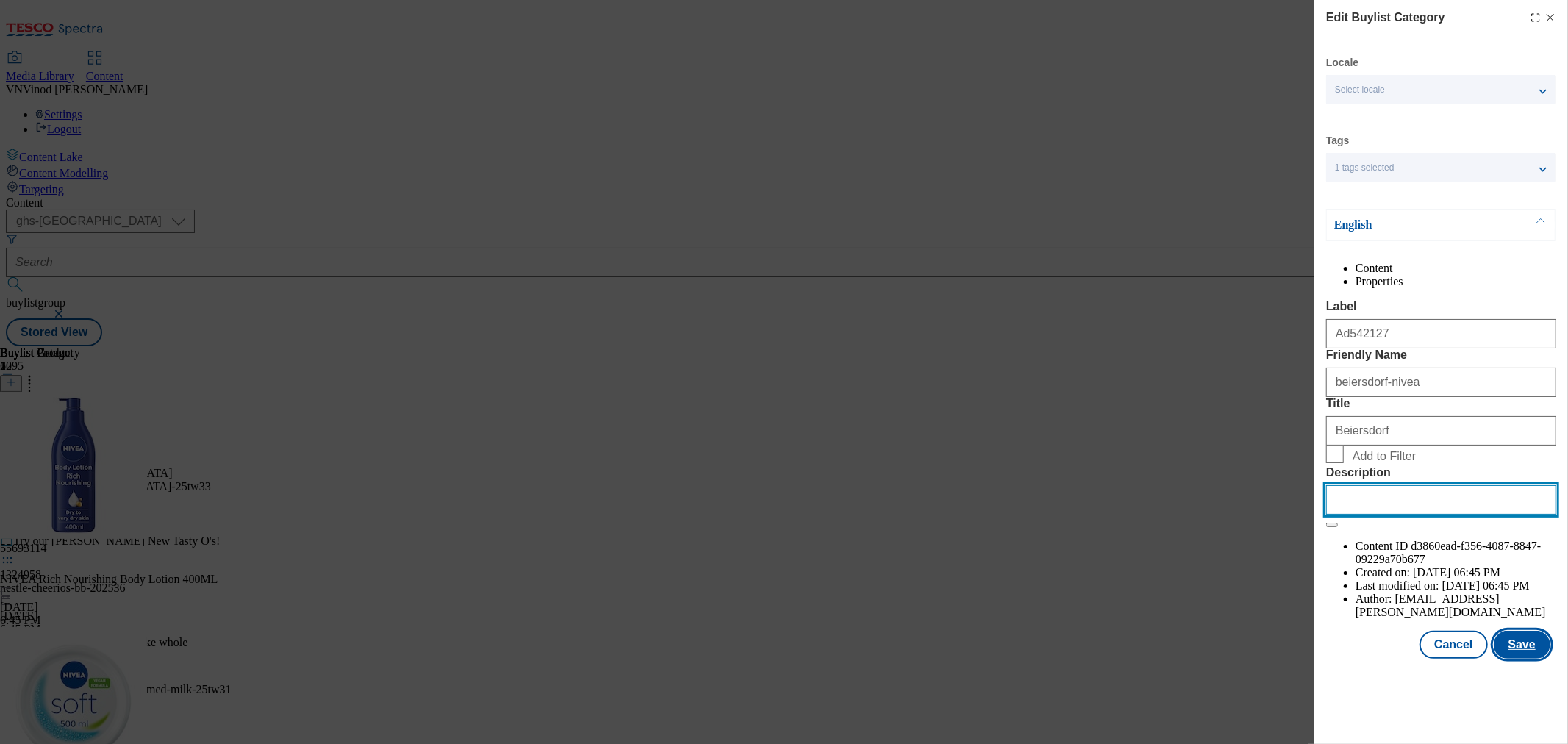
paste input "NIVEA Rich Nourishing Body Lotion 400ML"
type input "NIVEA Rich Nourishing Body Lotion 400ML"
click at [1399, 659] on button "Save" at bounding box center [1522, 645] width 56 height 28
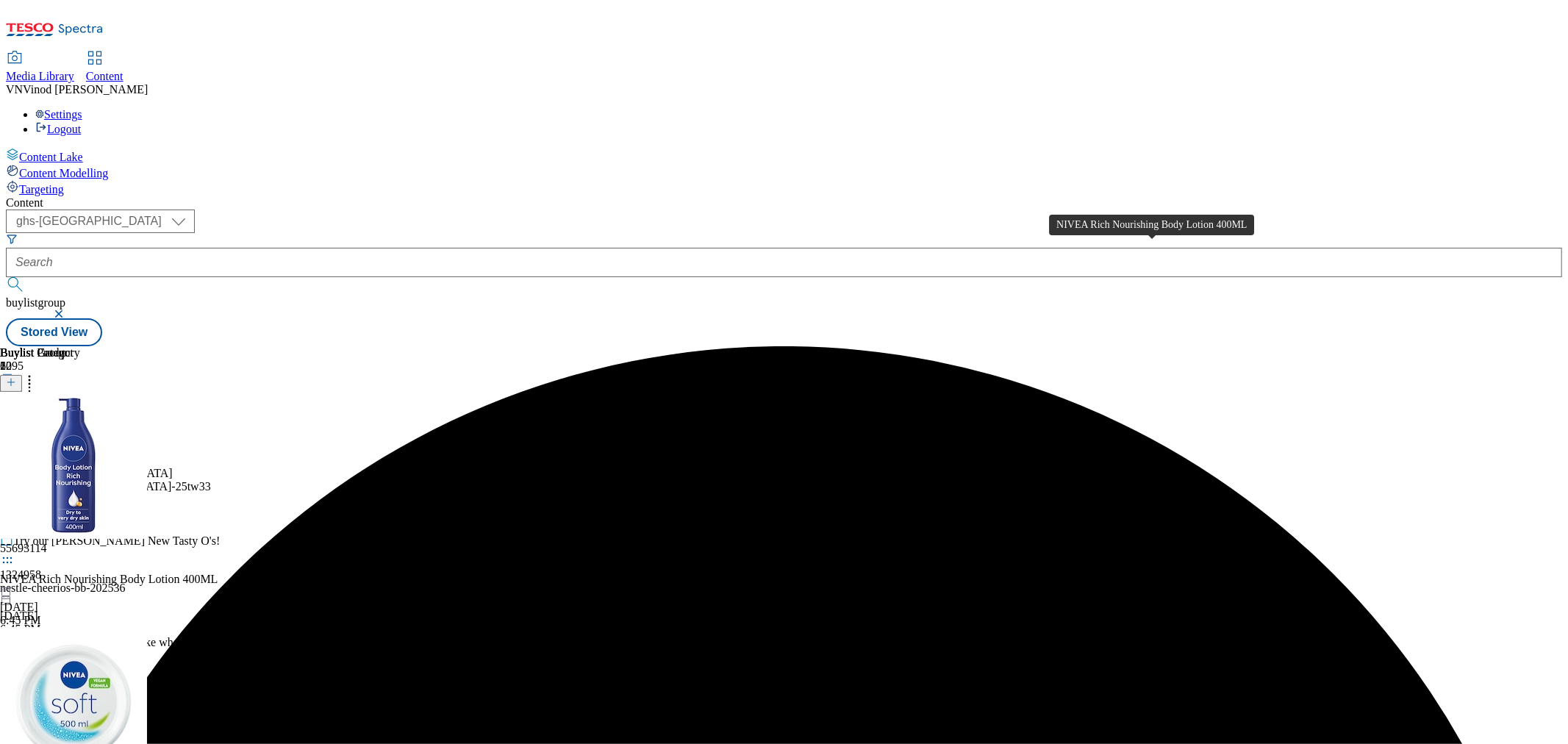
click at [217, 573] on div "NIVEA Rich Nourishing Body Lotion 400ML" at bounding box center [109, 579] width 217 height 13
copy div "NIVEA Rich Nourishing Body Lotion 400ML"
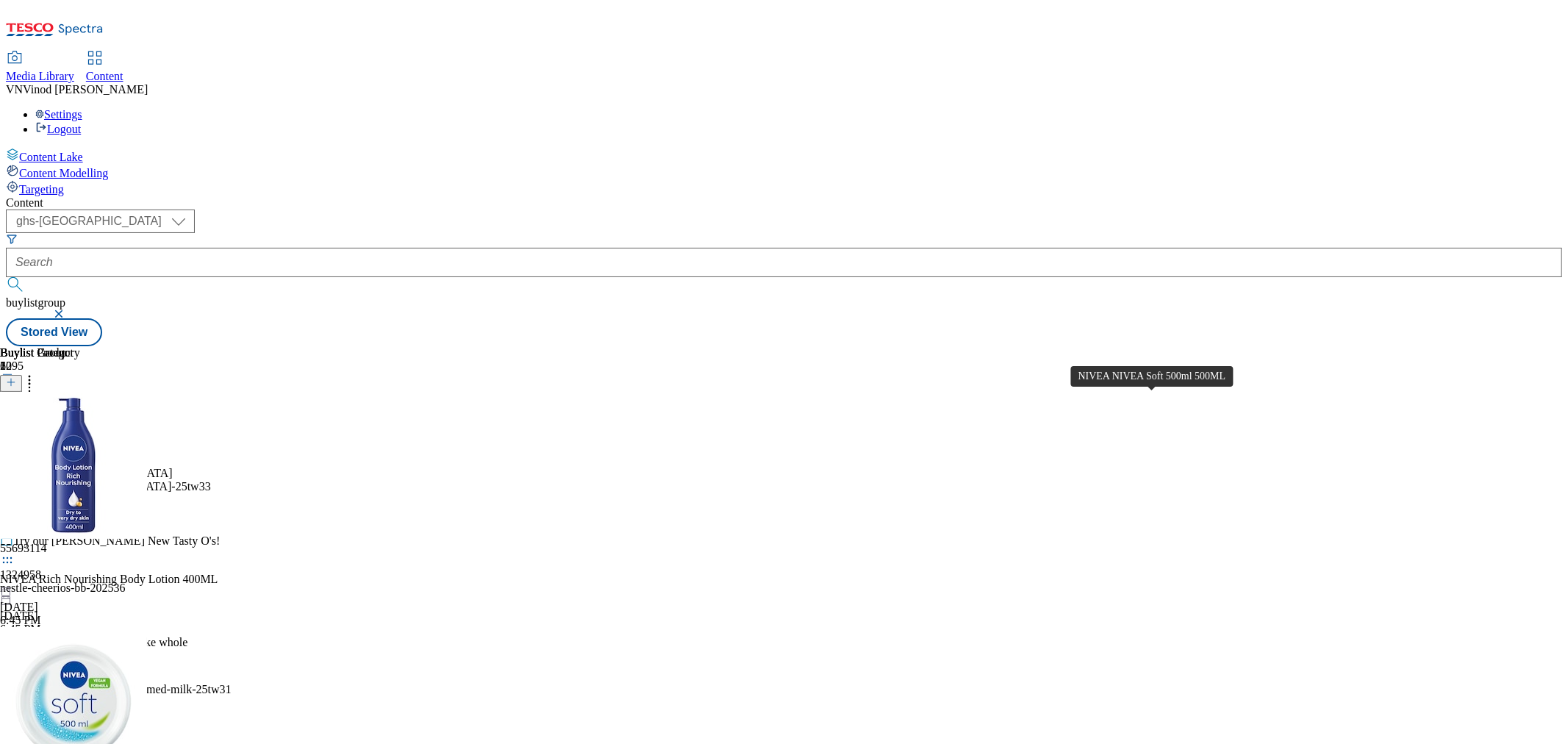
copy div "NIVEA NIVEA Soft 500ml 500ML"
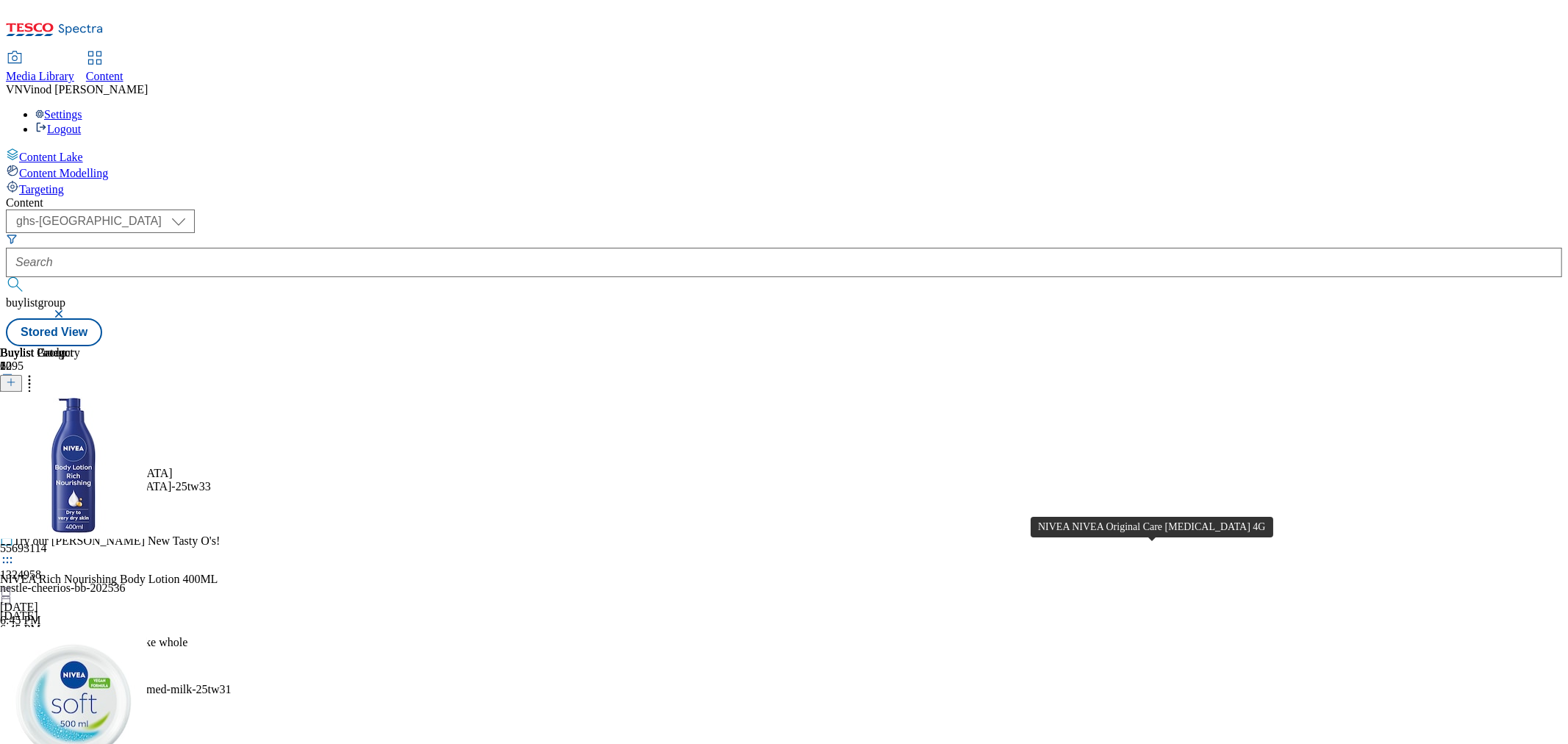
copy div "NIVEA NIVEA Original Care Lip Balm 4G"
click at [1399, 346] on div "Buylist Group 6295 Feel brave in your skin Feel brave in your skin Ad542127 bei…" at bounding box center [784, 346] width 1556 height 0
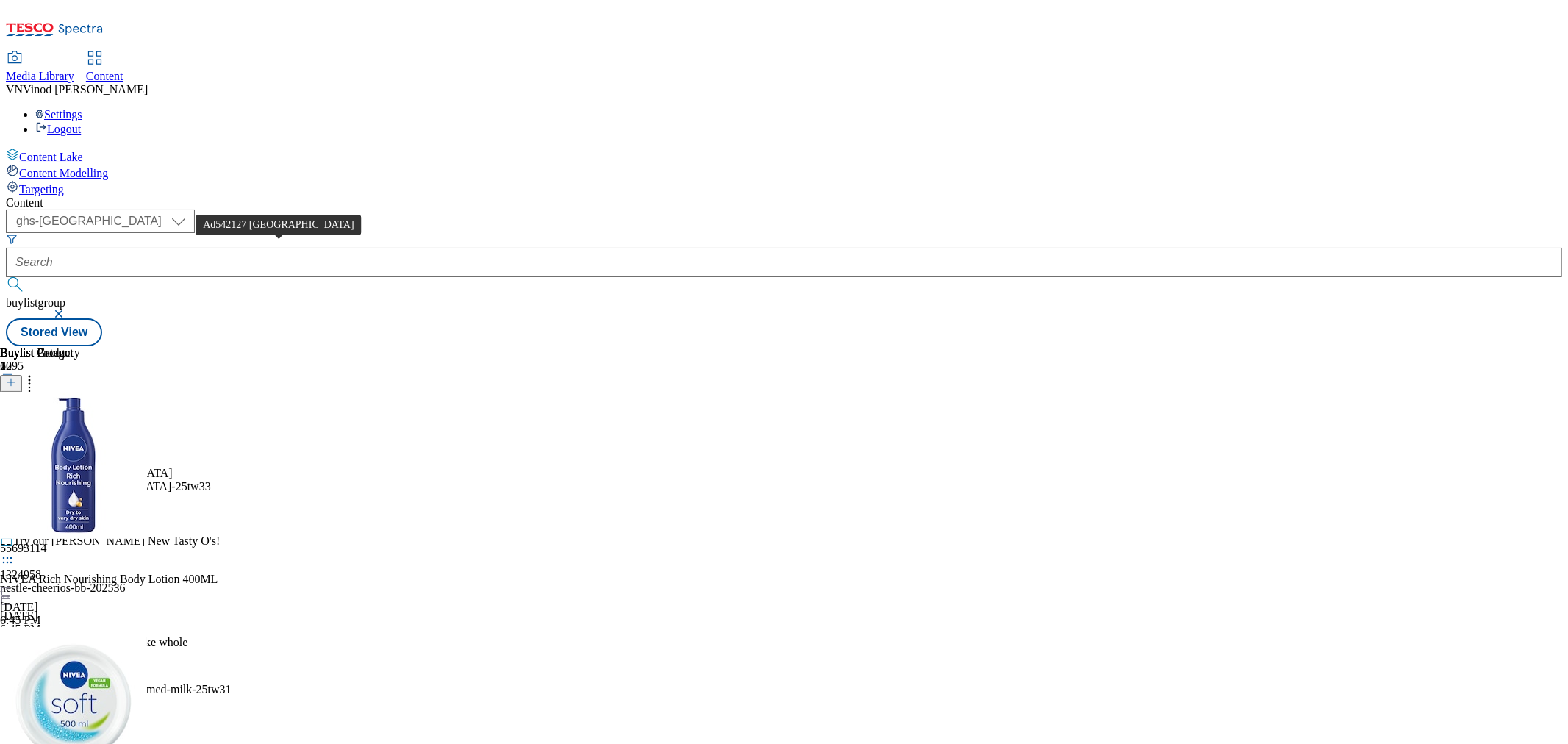
click at [172, 467] on div "Ad542127 beiersdorf" at bounding box center [86, 473] width 172 height 13
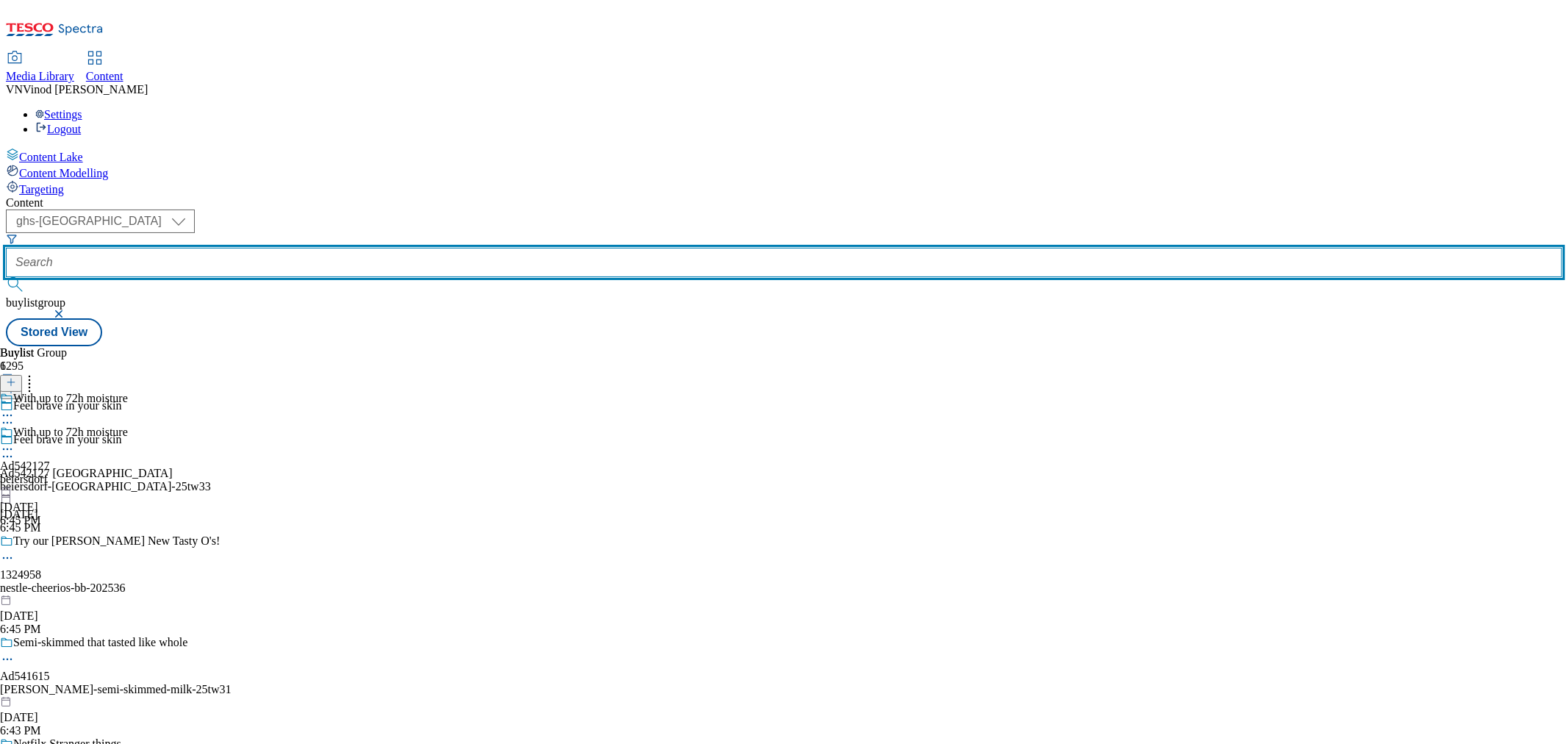
click at [366, 247] on input "text" at bounding box center [784, 261] width 1556 height 29
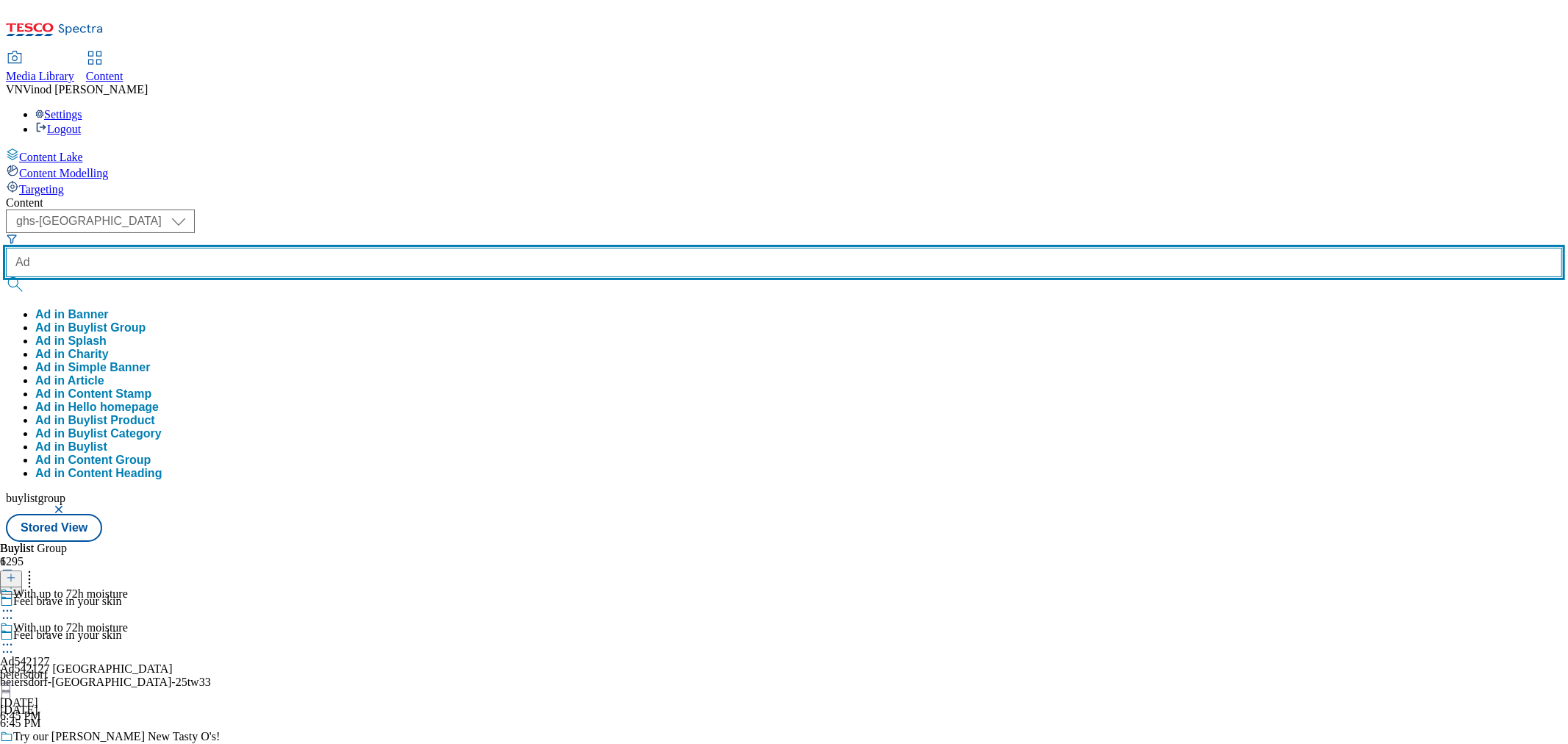
paste input "541704"
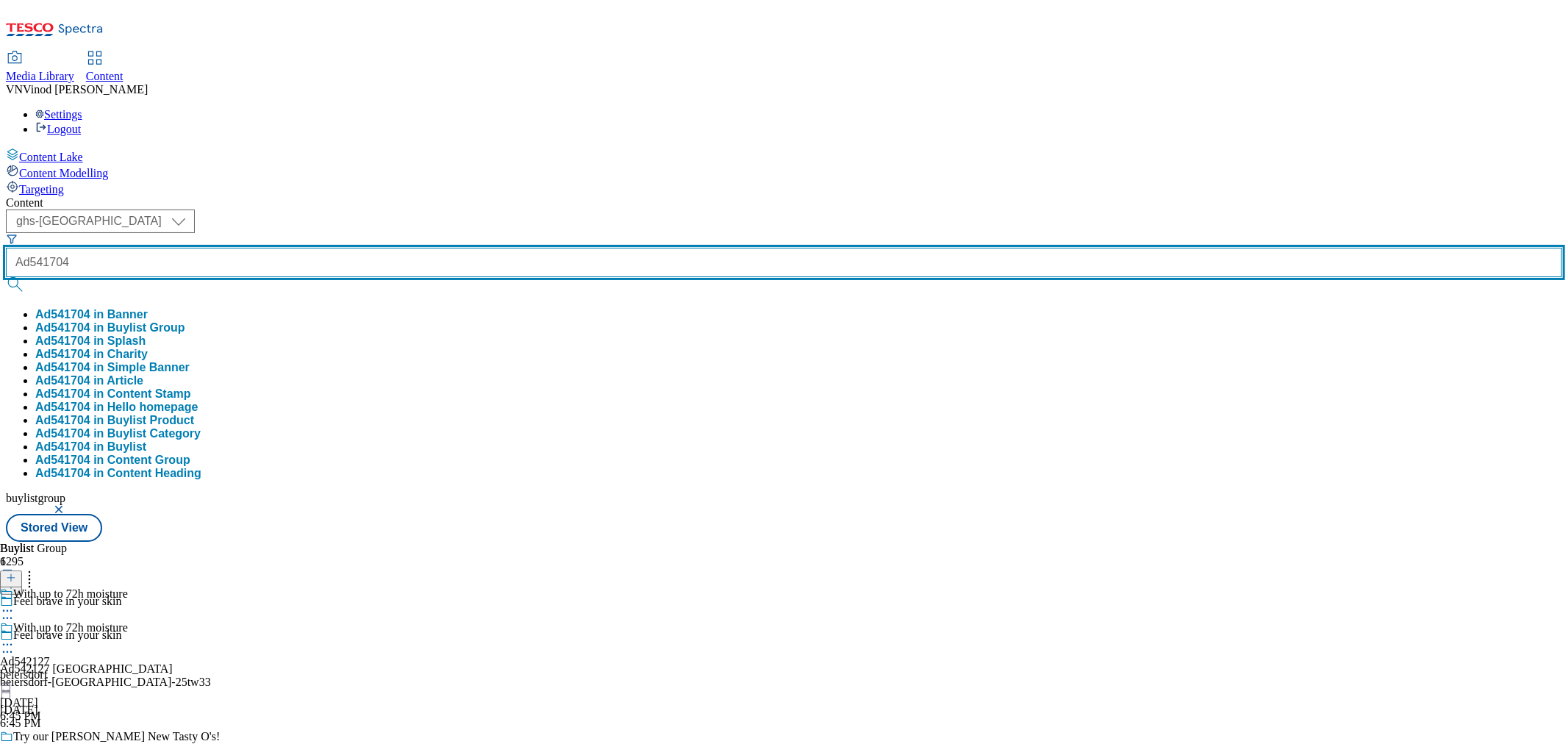
type input "Ad541704"
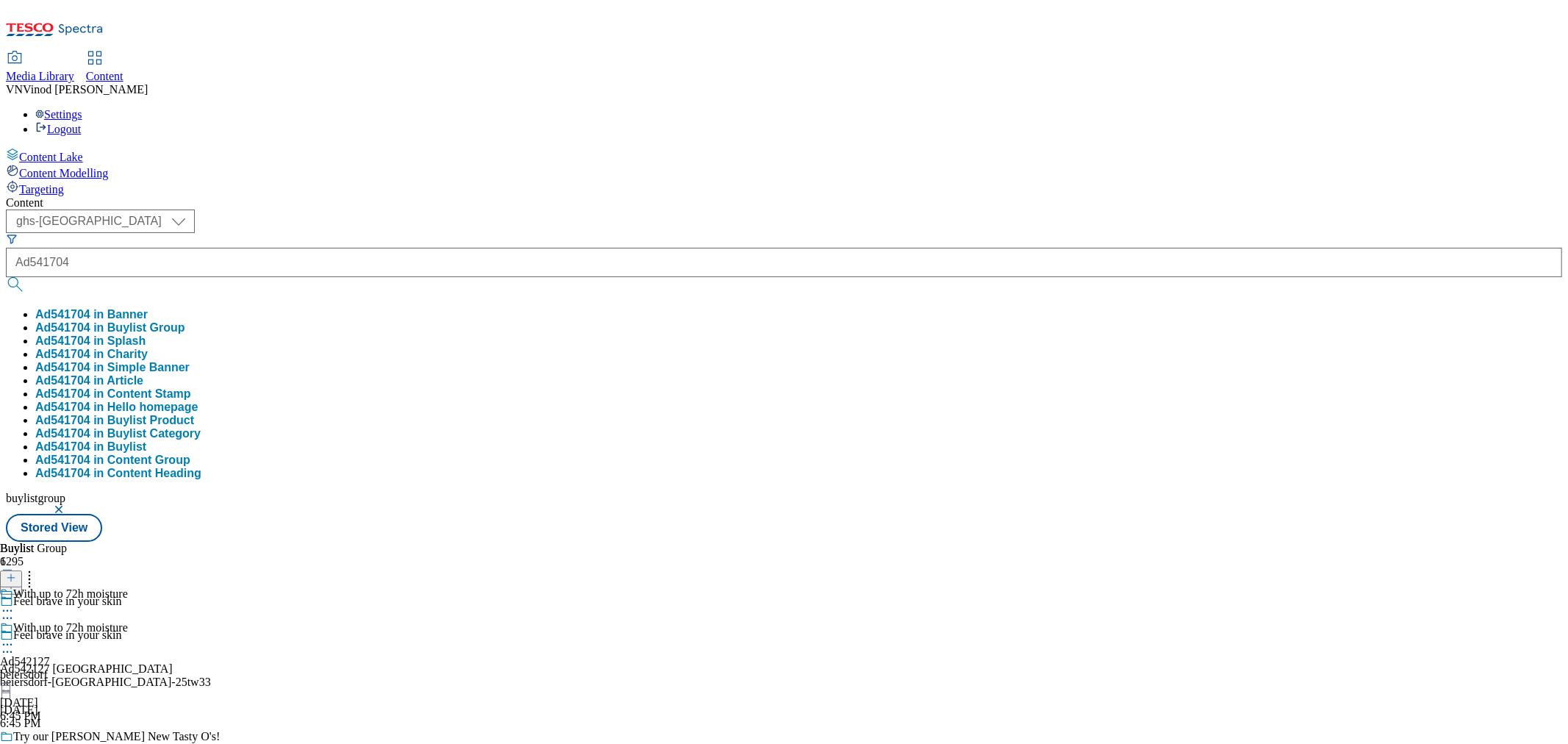
click at [186, 321] on button "Ad541704 in Buylist Group" at bounding box center [111, 328] width 150 height 13
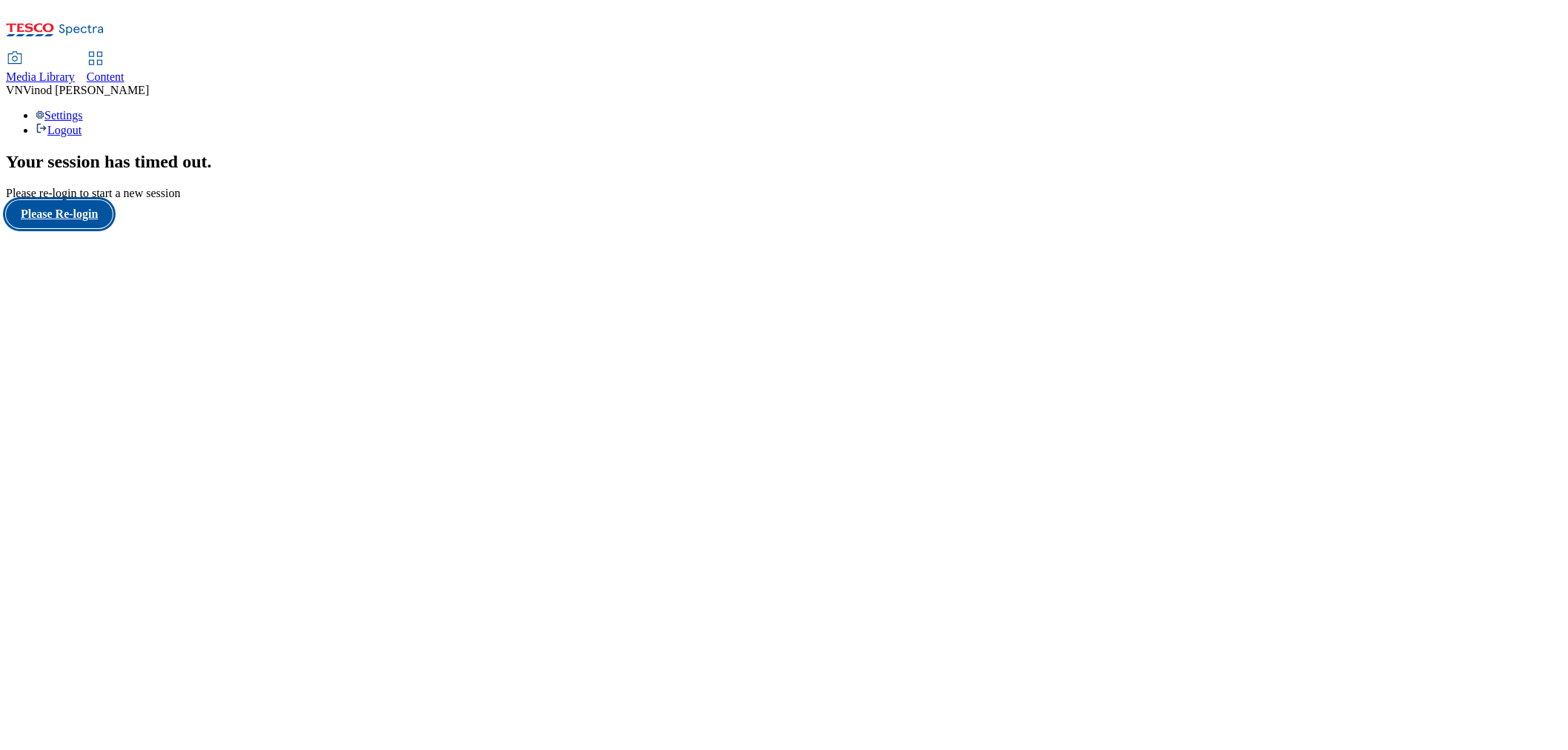
drag, startPoint x: 53, startPoint y: 462, endPoint x: 94, endPoint y: 463, distance: 41.0
click at [53, 229] on button "Please Re-login" at bounding box center [59, 214] width 107 height 28
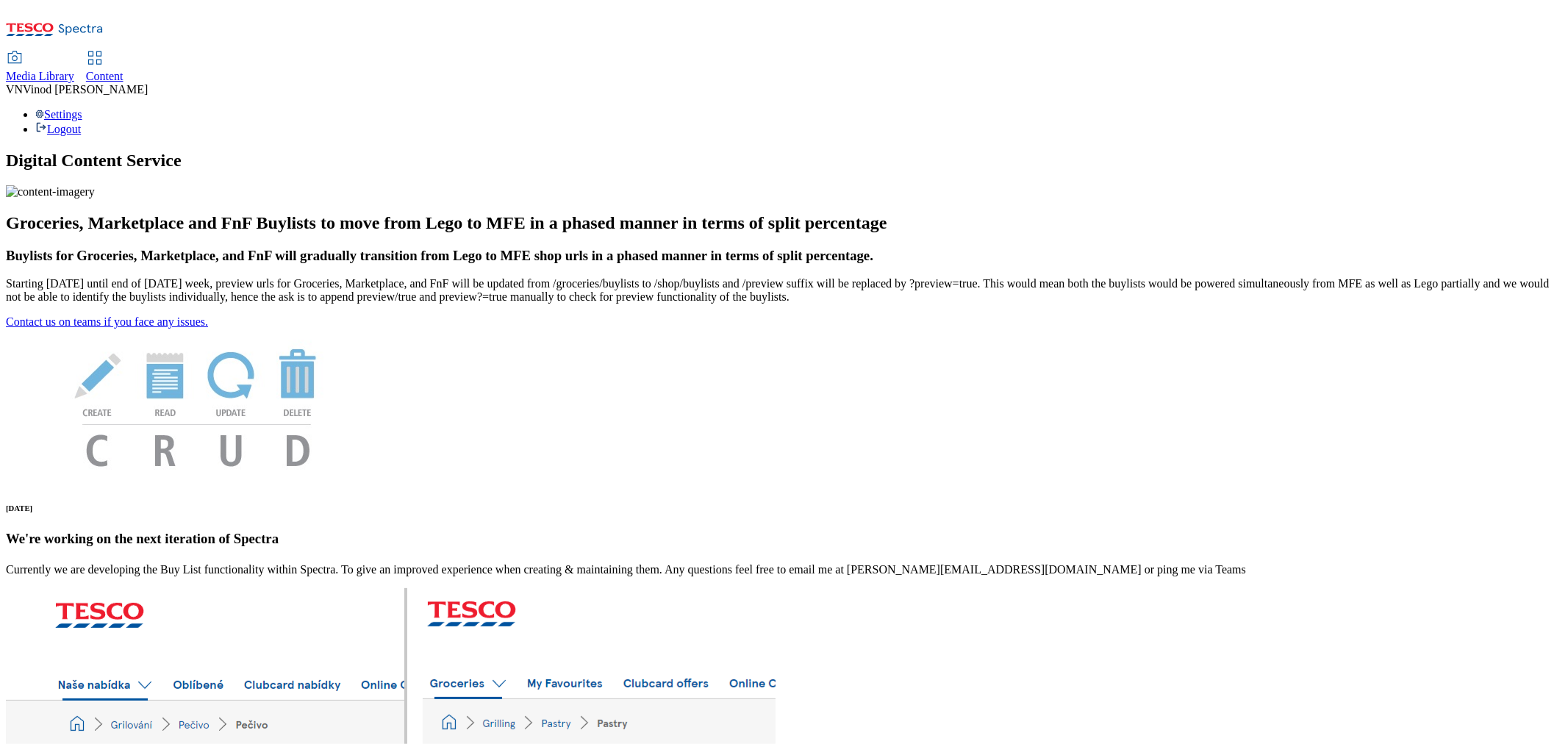
drag, startPoint x: 362, startPoint y: 22, endPoint x: 382, endPoint y: 21, distance: 20.0
click at [124, 70] on span "Content" at bounding box center [105, 76] width 37 height 12
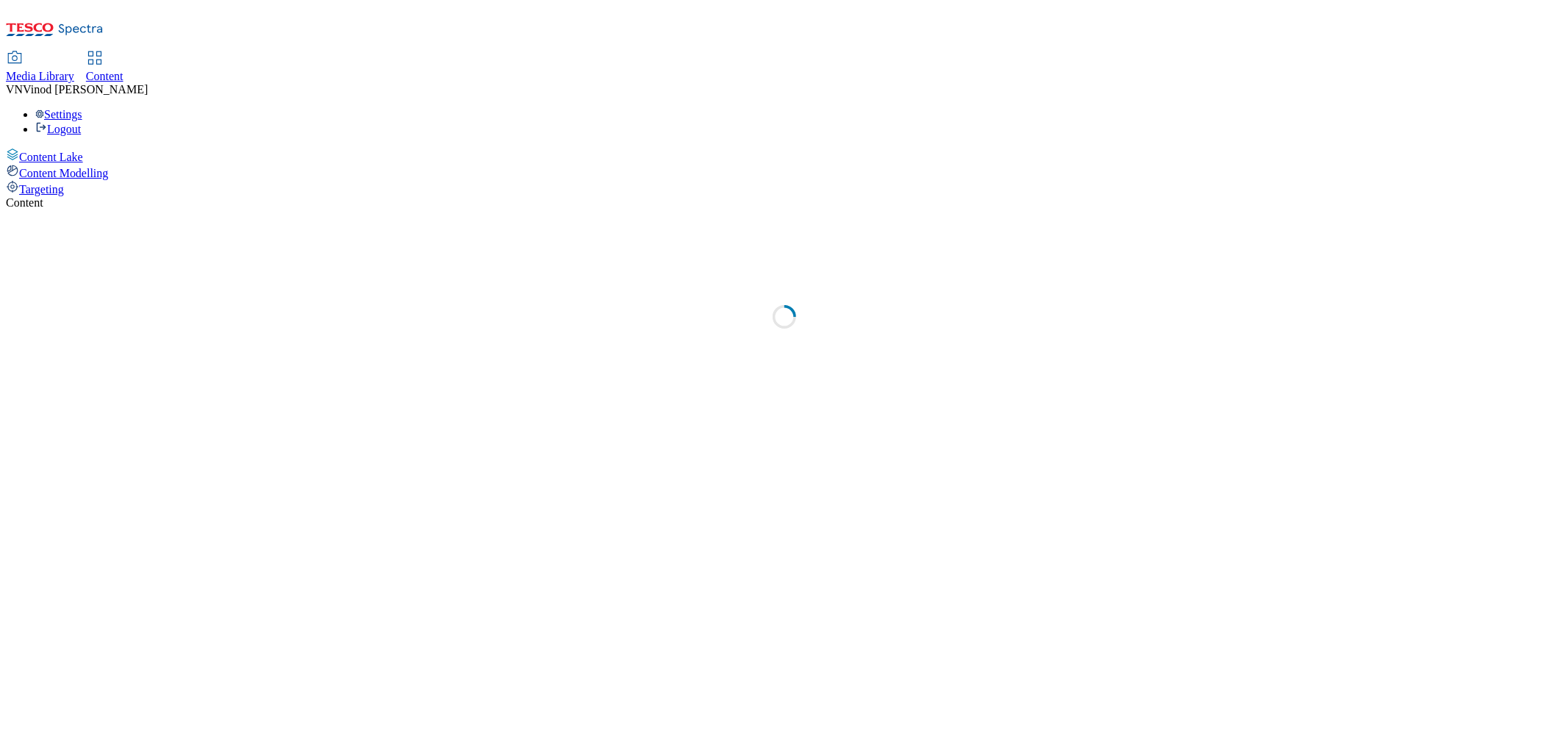
select select "ghs-uk"
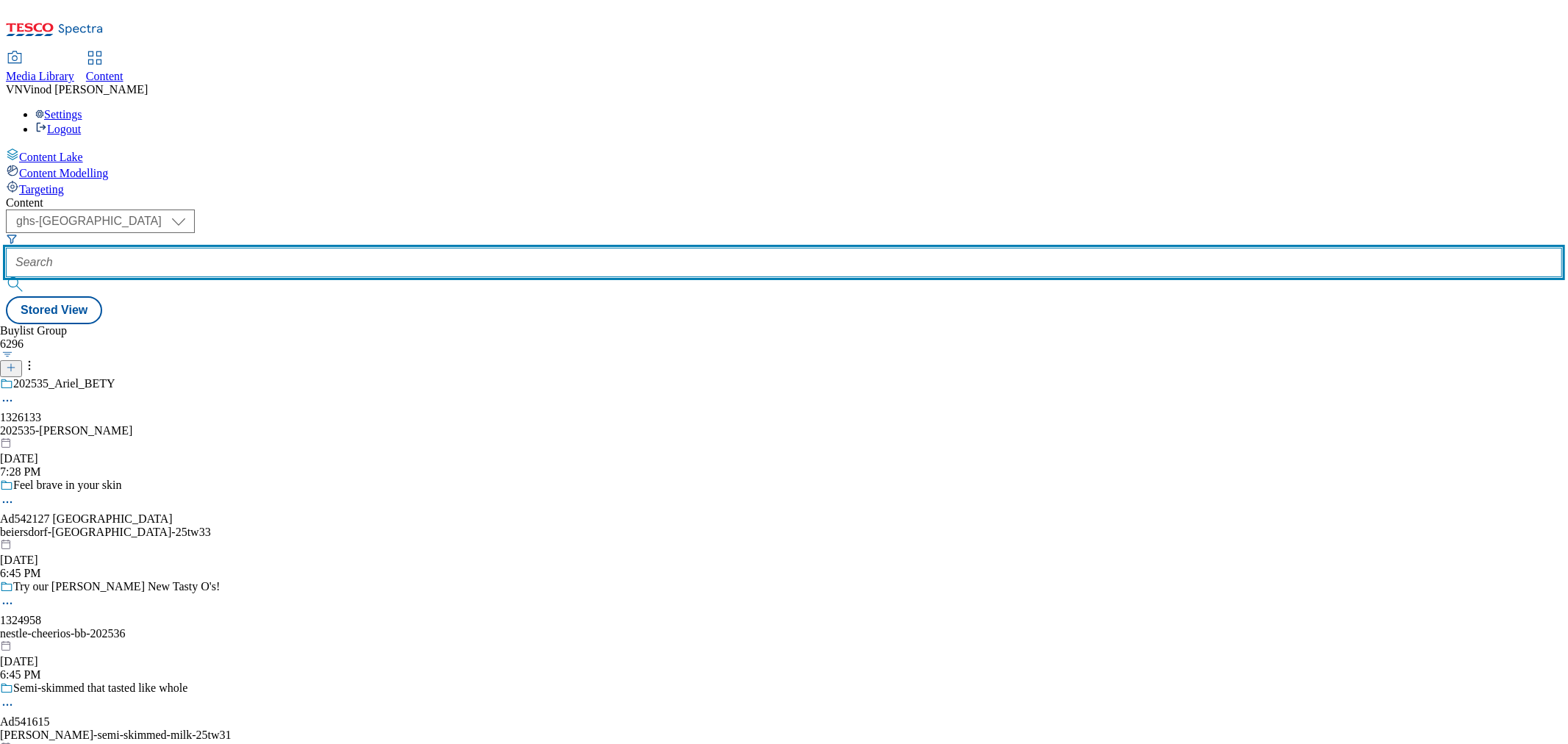
click at [372, 247] on input "text" at bounding box center [784, 261] width 1556 height 29
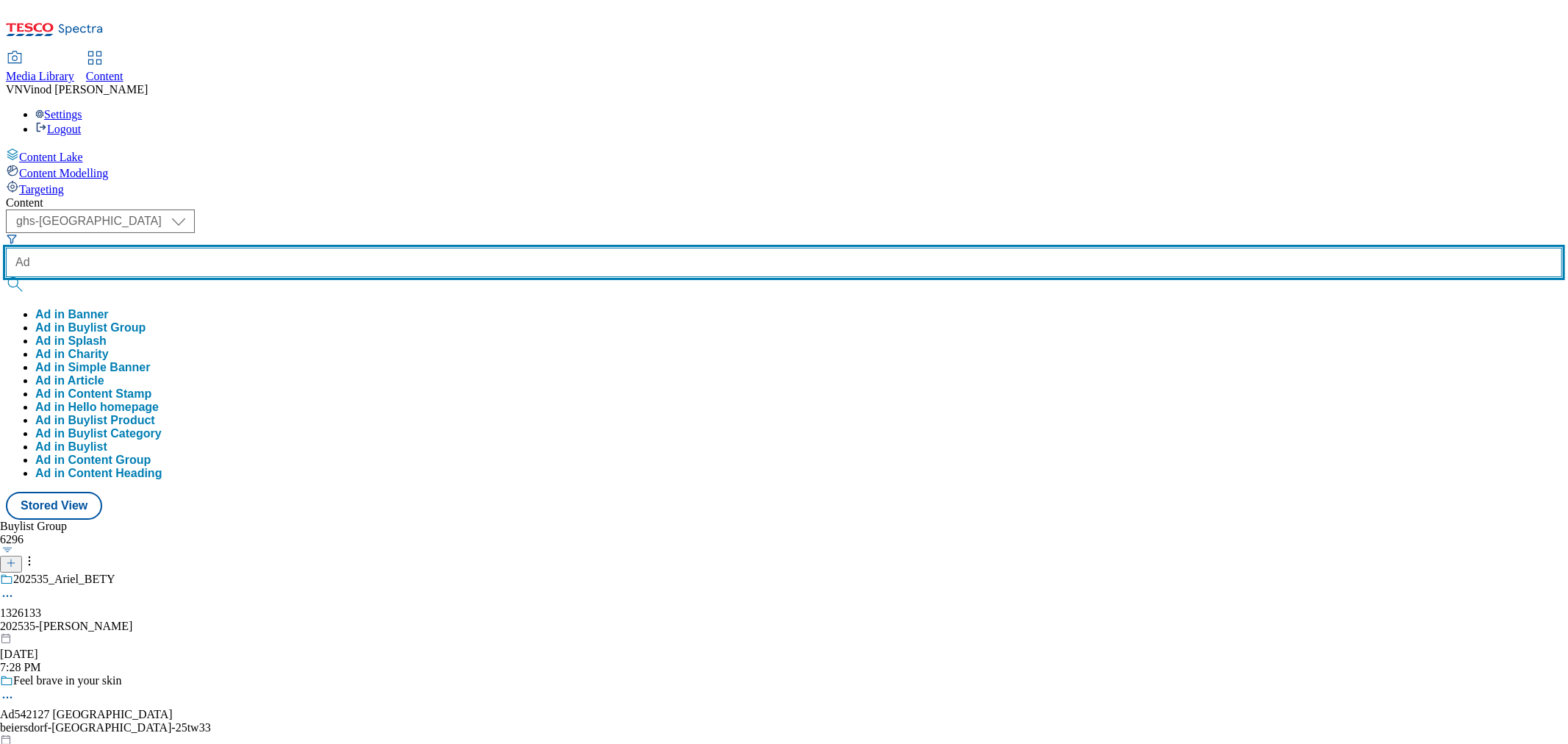
paste input "541704"
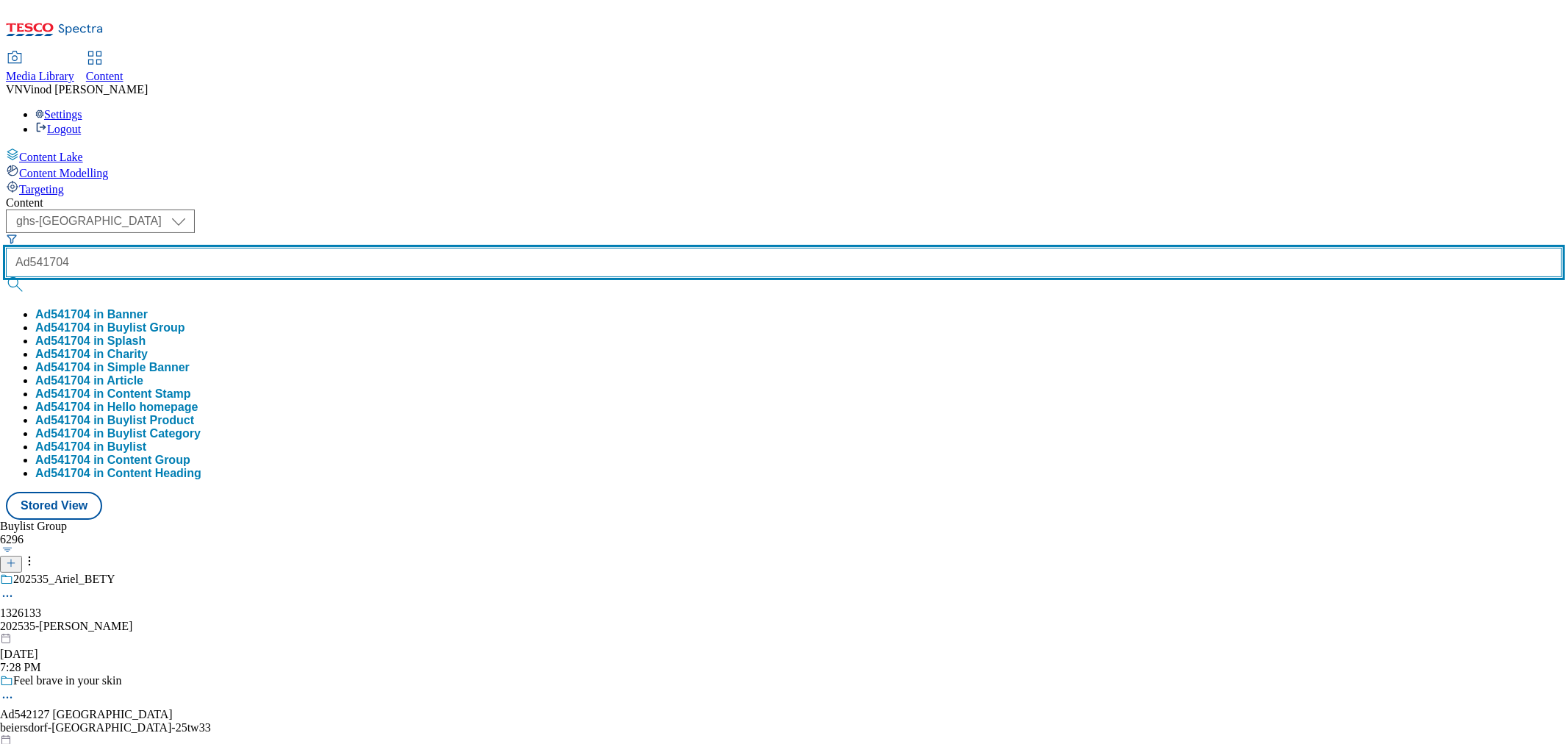
type input "Ad541704"
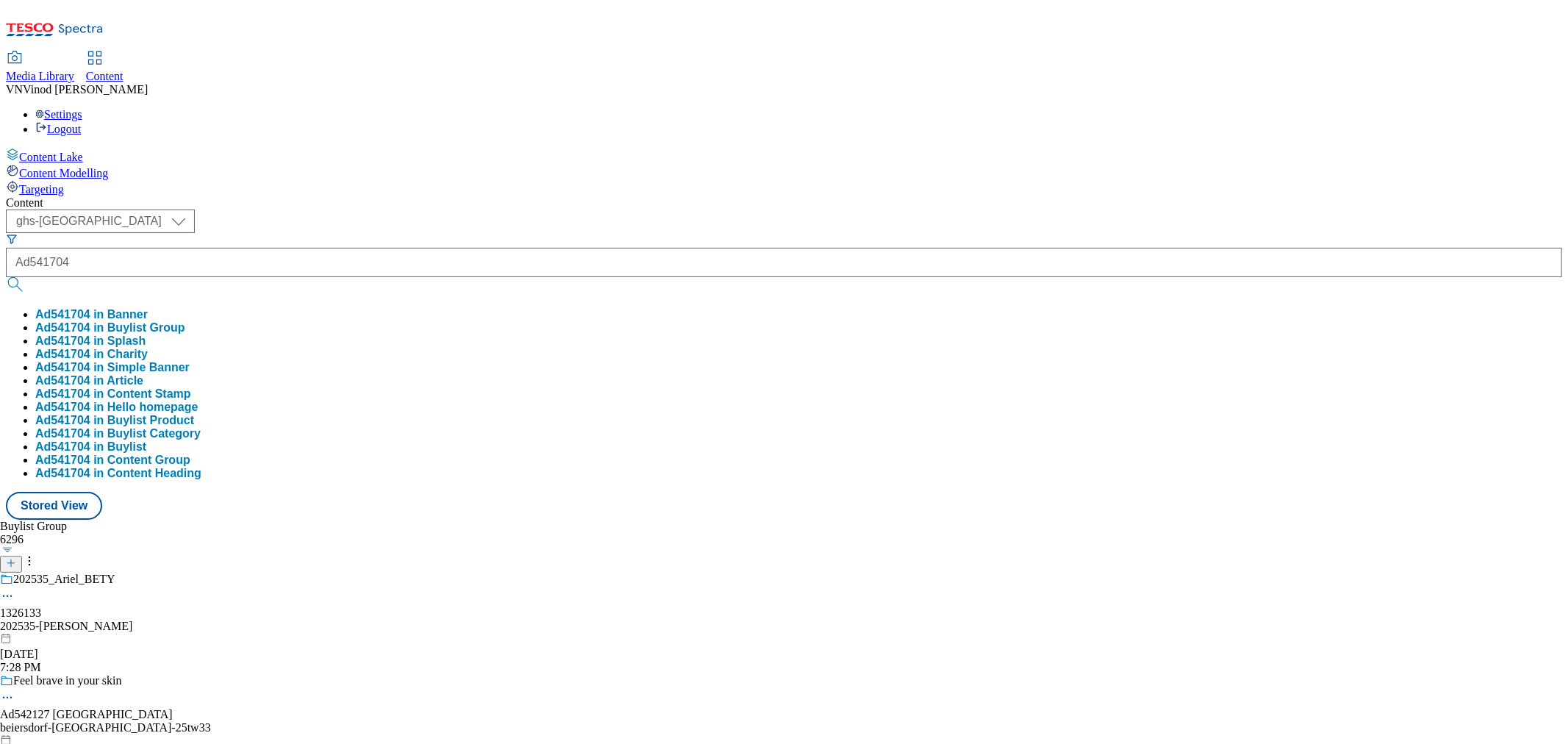
click at [186, 321] on button "Ad541704 in Buylist Group" at bounding box center [111, 328] width 150 height 13
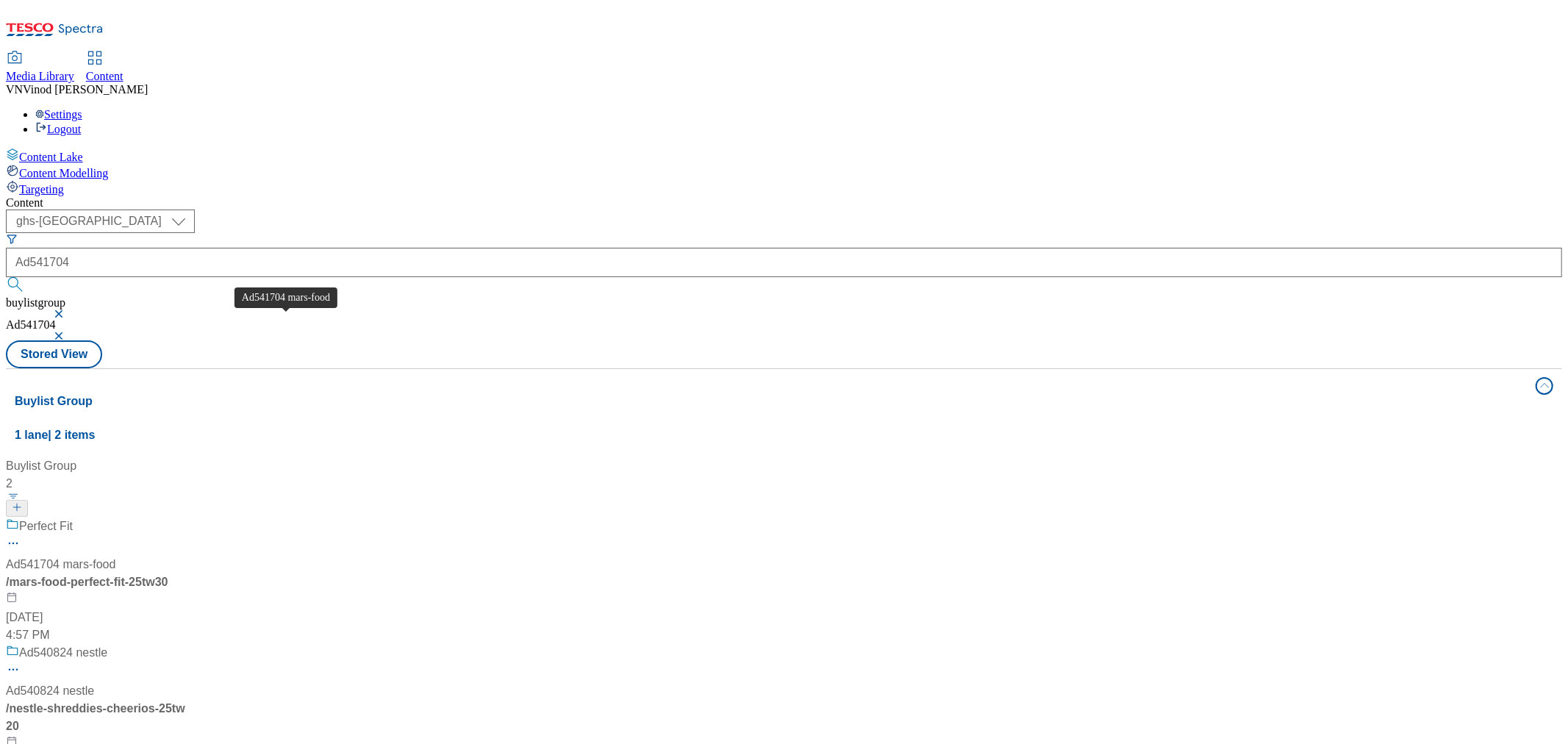
click at [115, 556] on div "Ad541704 mars-food" at bounding box center [60, 564] width 110 height 18
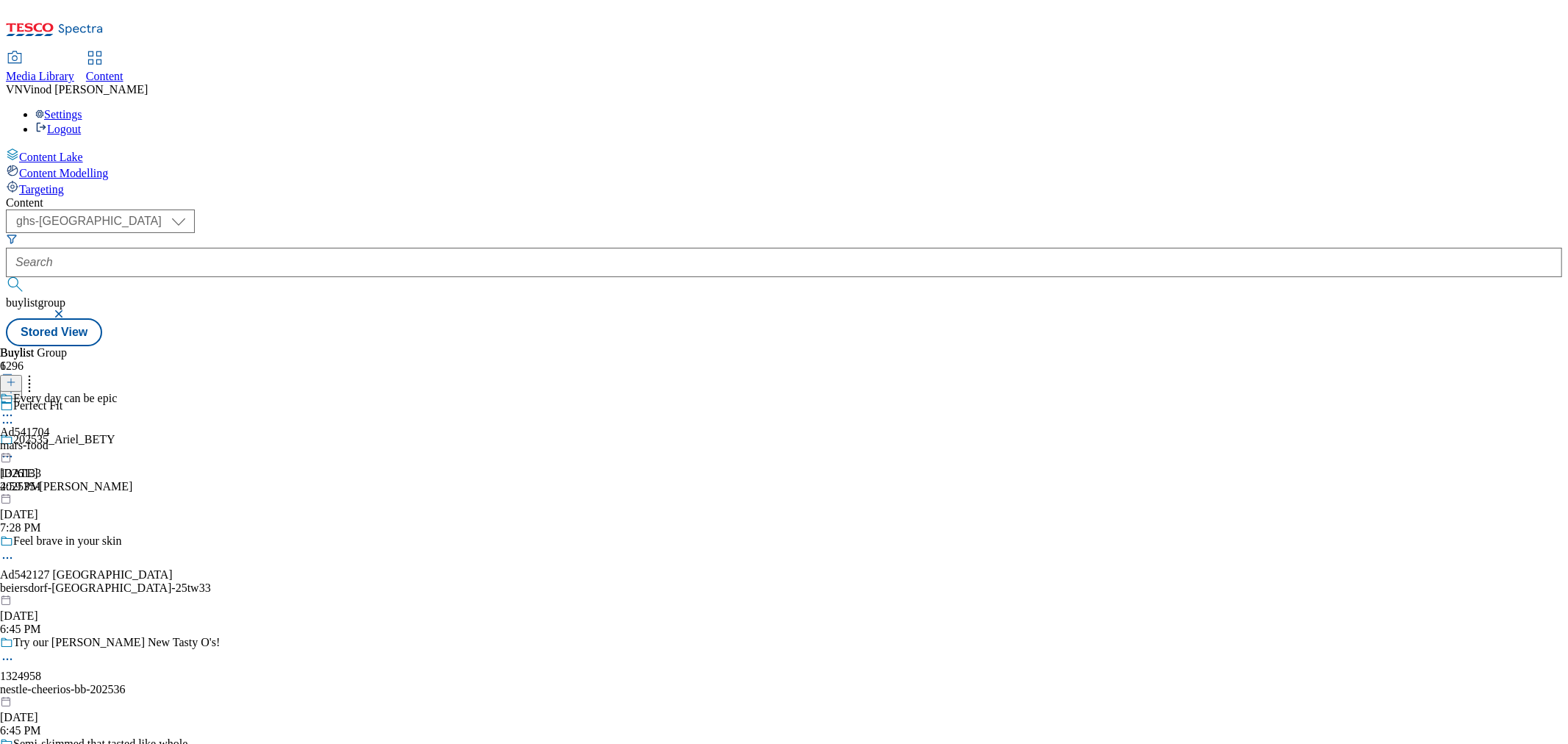
click at [15, 415] on icon at bounding box center [7, 423] width 15 height 15
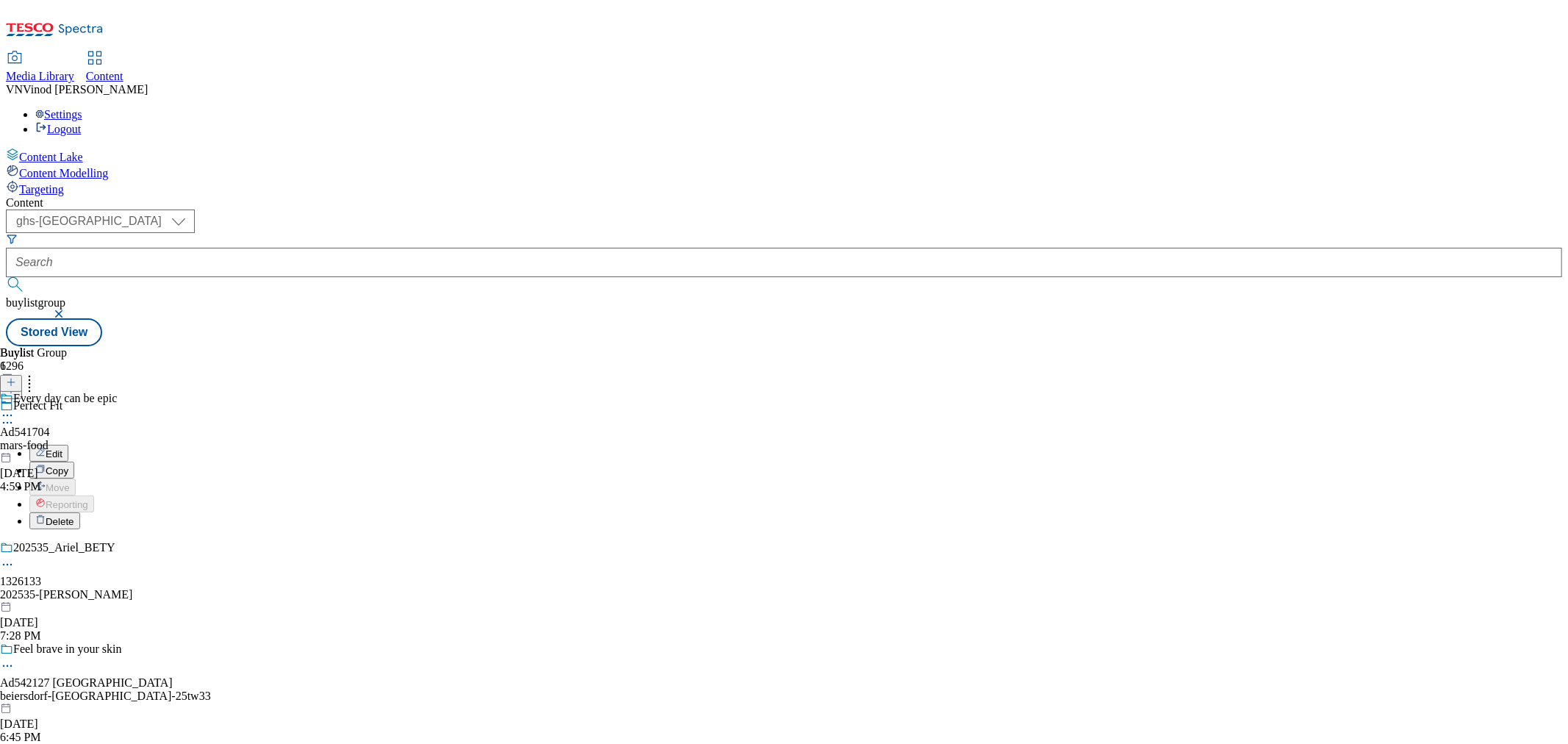
click at [68, 445] on button "Edit" at bounding box center [49, 454] width 39 height 17
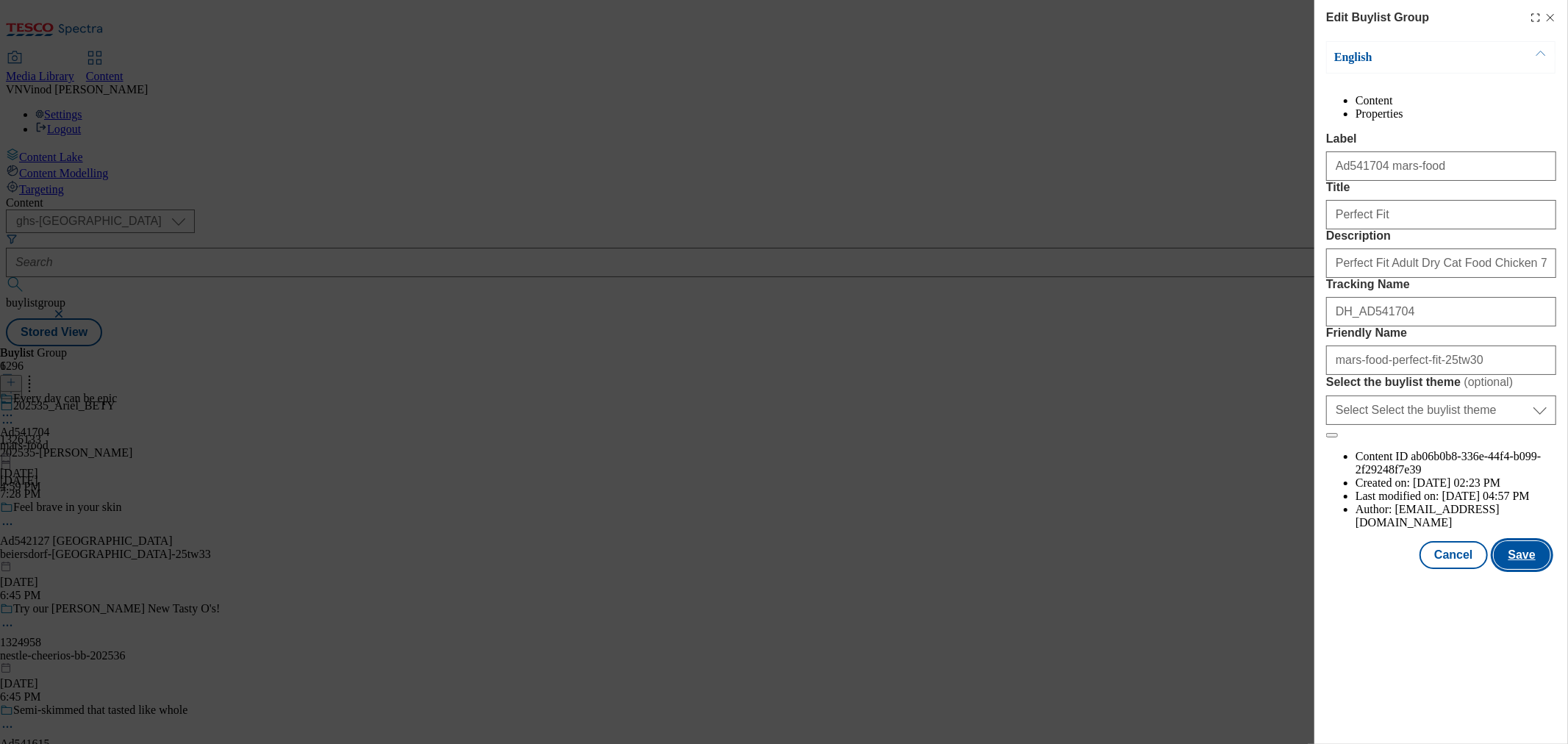
click at [1516, 569] on button "Save" at bounding box center [1522, 555] width 56 height 28
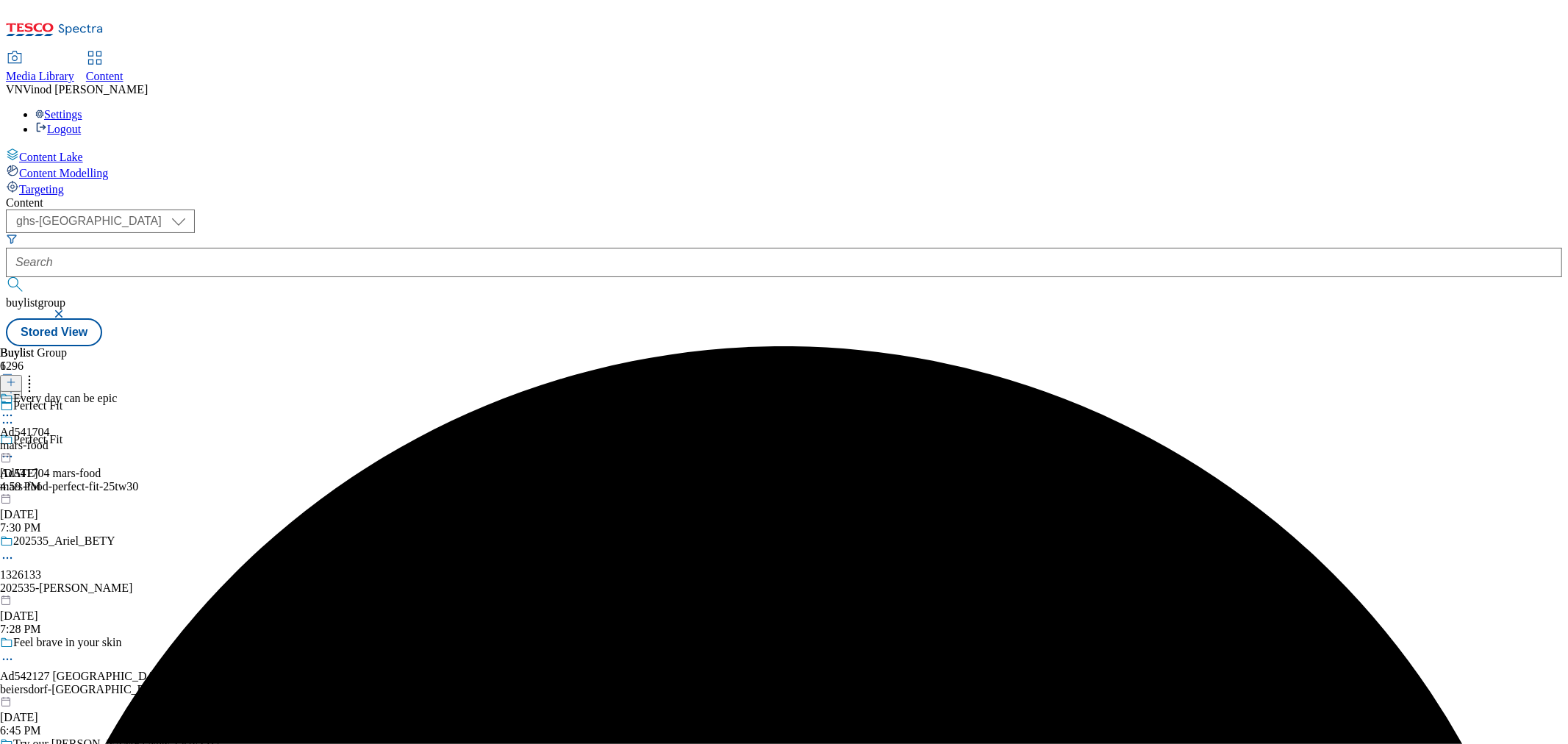
click at [15, 408] on icon at bounding box center [7, 415] width 15 height 15
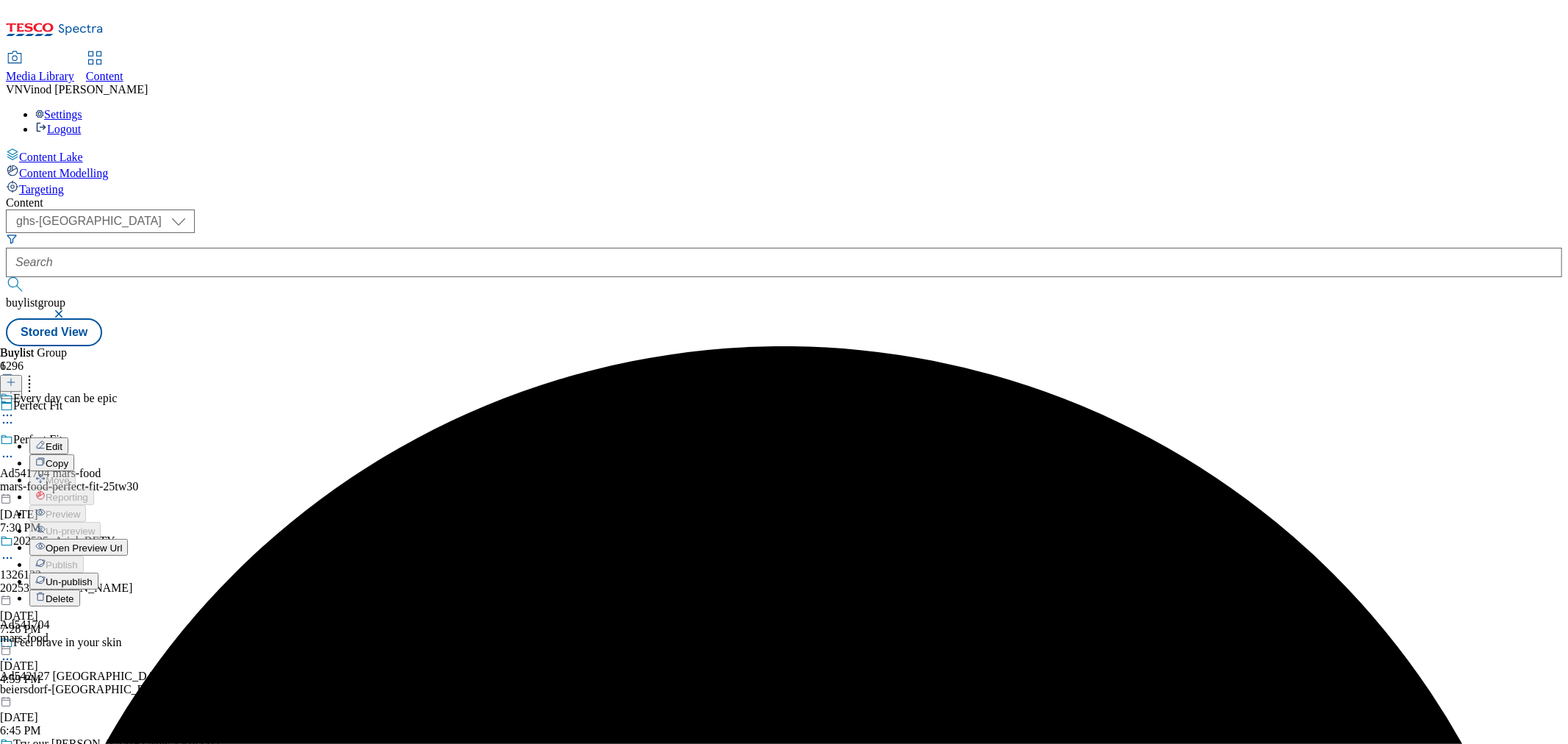
click at [68, 438] on button "Edit" at bounding box center [49, 446] width 39 height 17
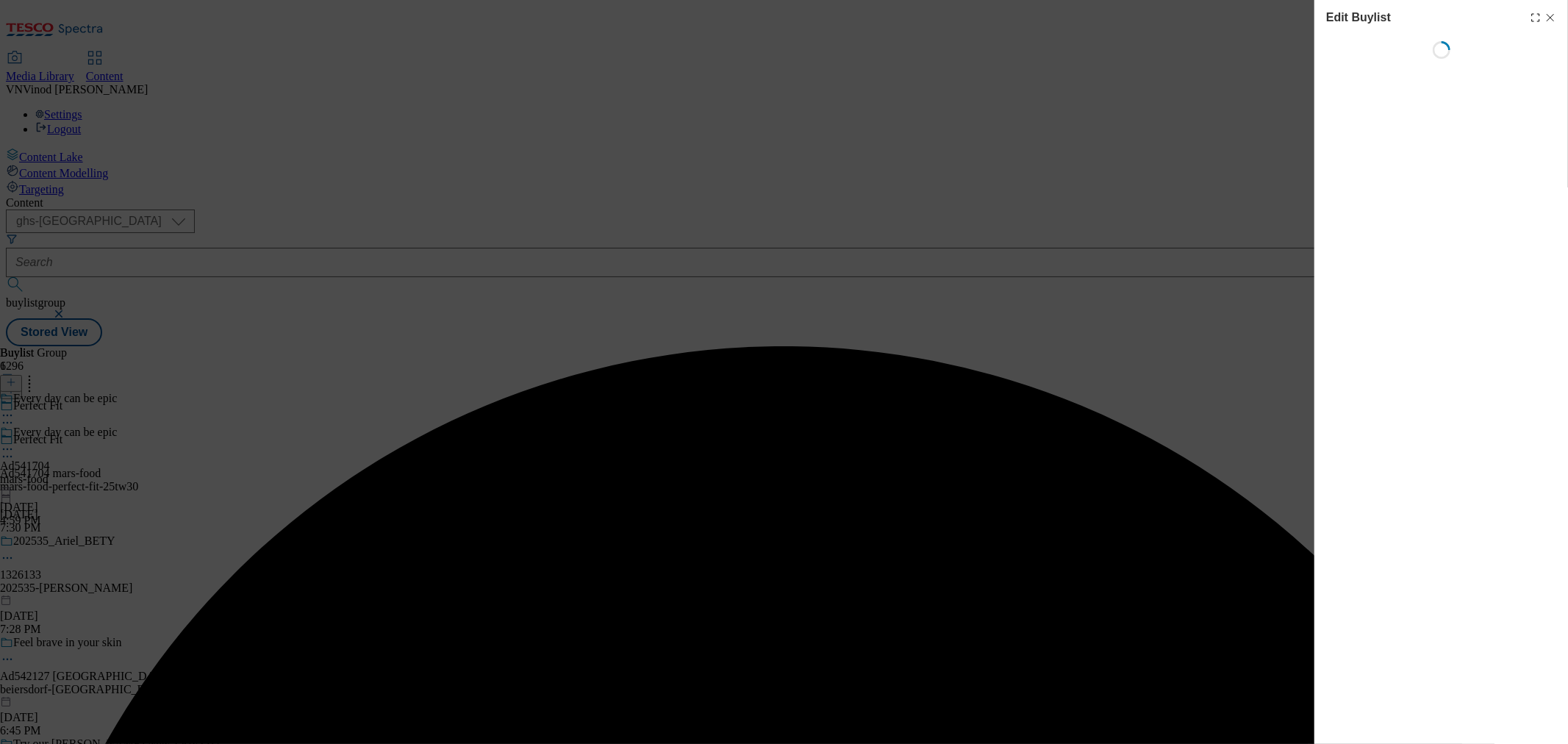
select select "tactical"
select select "supplier funded short term 1-3 weeks"
select select "dunnhumby"
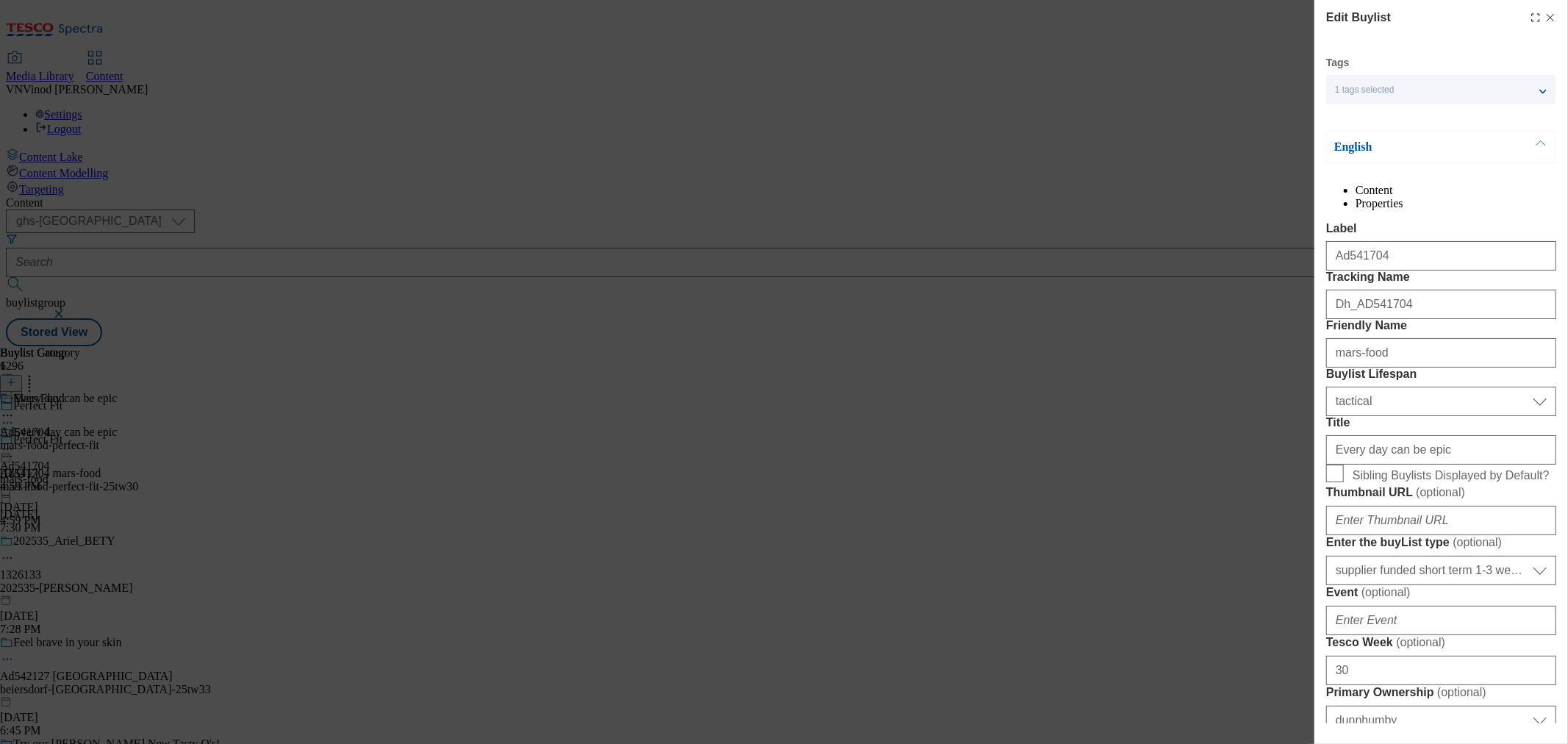
select select "Banner"
click at [1450, 268] on div "Ad541704" at bounding box center [1441, 253] width 230 height 36
drag, startPoint x: 1422, startPoint y: 577, endPoint x: 1108, endPoint y: 577, distance: 314.0
click at [1097, 577] on div "Edit Buylist Tags 1 tags selected buylist English Content Properties Label Ad54…" at bounding box center [784, 372] width 1568 height 744
paste input "Supports whole body health"
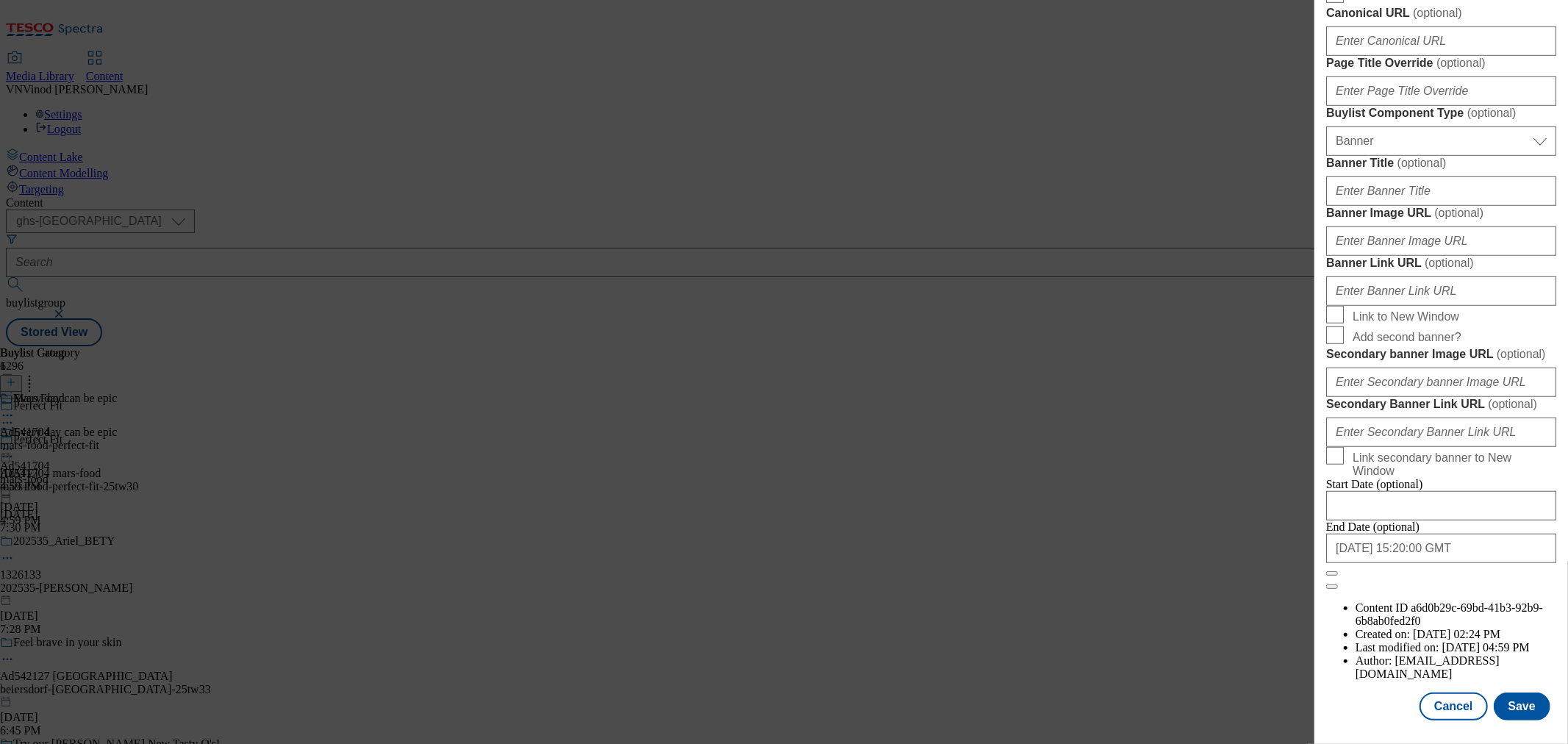
scroll to position [1404, 0]
type input "Supports whole body health"
drag, startPoint x: 1522, startPoint y: 690, endPoint x: 1545, endPoint y: 693, distance: 23.2
click at [1522, 692] on button "Save" at bounding box center [1522, 707] width 56 height 28
